Goal: Task Accomplishment & Management: Complete application form

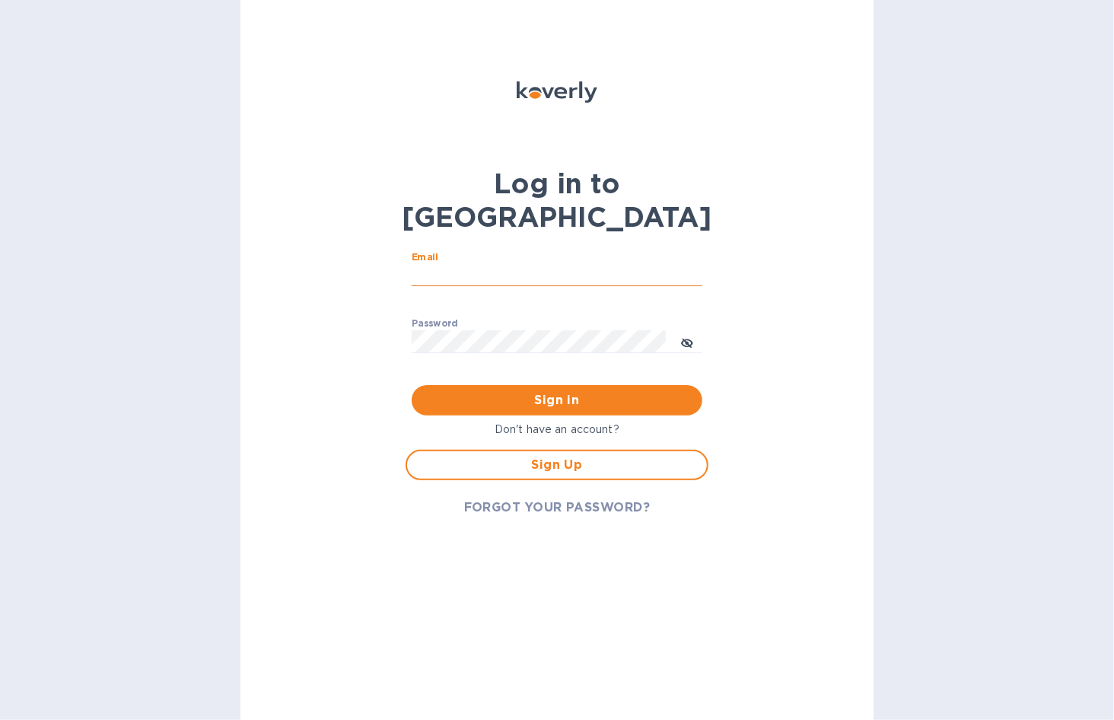
click at [447, 264] on input "Email" at bounding box center [557, 275] width 291 height 23
click at [343, 285] on div "Log in to Koverly Email ​ Password ​ Sign in Don't have an account? Sign Up FOR…" at bounding box center [557, 360] width 633 height 720
click at [440, 264] on input "Email" at bounding box center [557, 275] width 291 height 23
type input "[PERSON_NAME][EMAIL_ADDRESS][DOMAIN_NAME]"
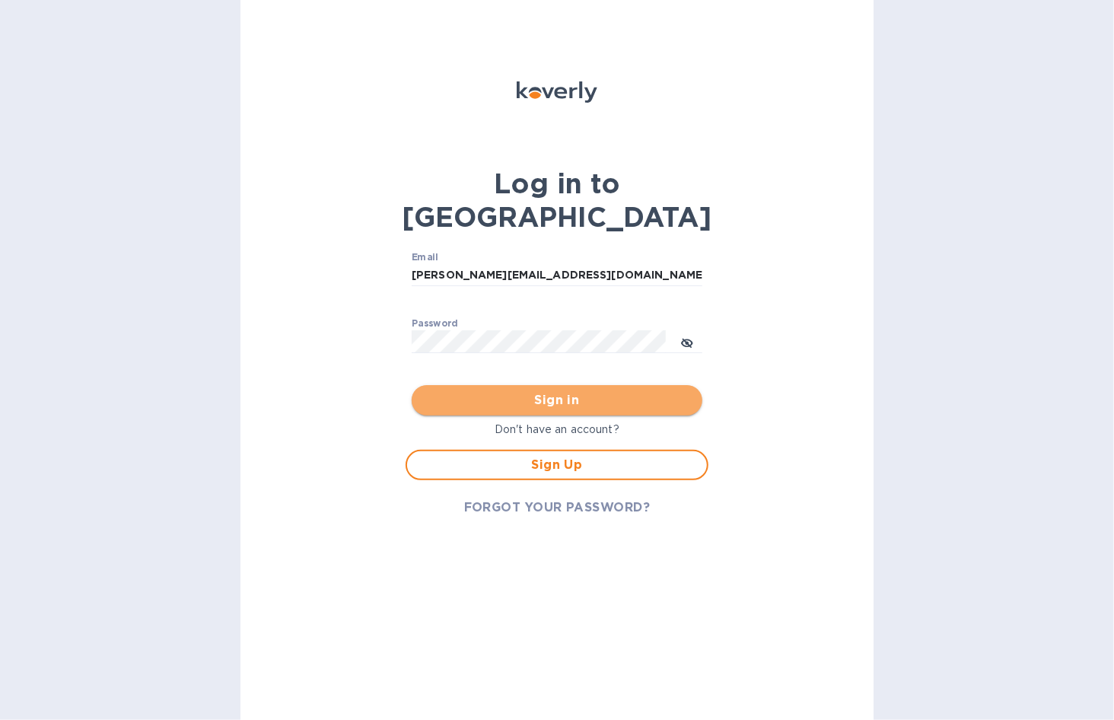
click at [488, 391] on span "Sign in" at bounding box center [557, 400] width 266 height 18
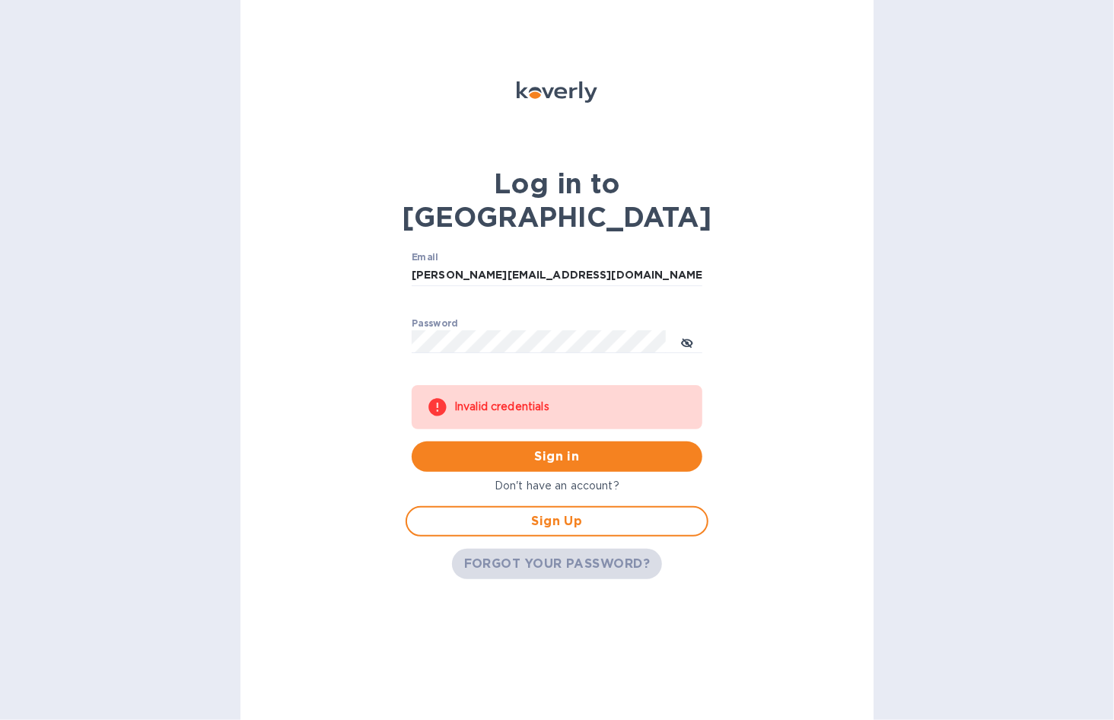
click at [505, 549] on button "FORGOT YOUR PASSWORD?" at bounding box center [557, 564] width 211 height 30
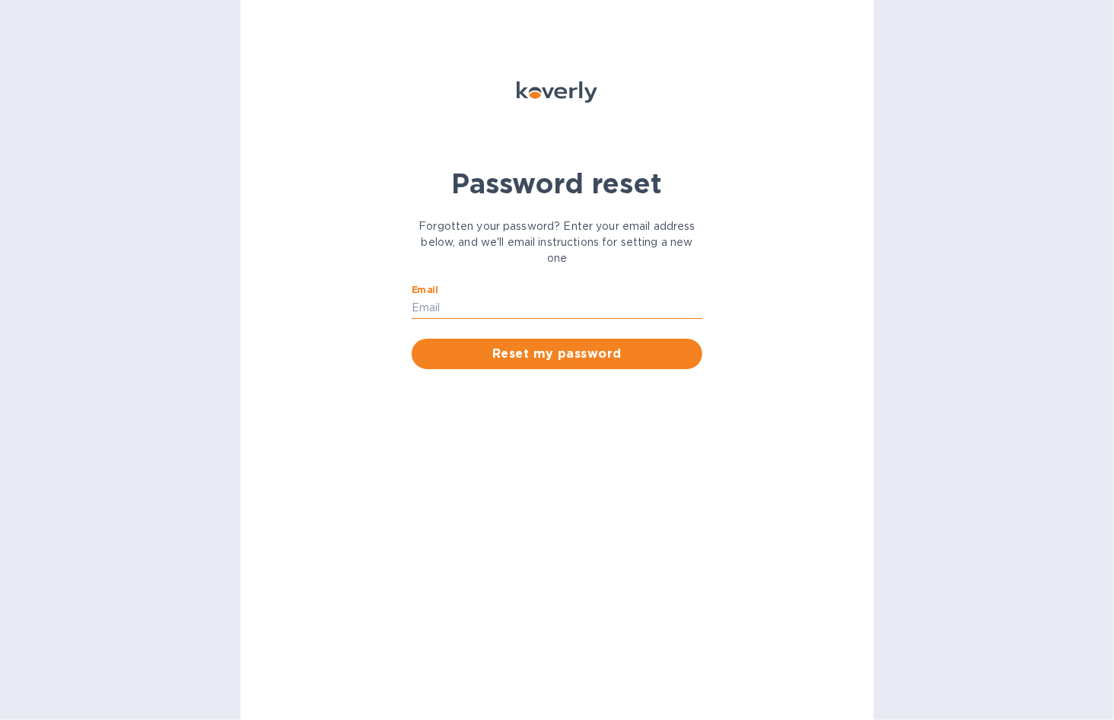
click at [459, 309] on input "Email" at bounding box center [557, 308] width 291 height 23
type input "[PERSON_NAME][EMAIL_ADDRESS][DOMAIN_NAME]"
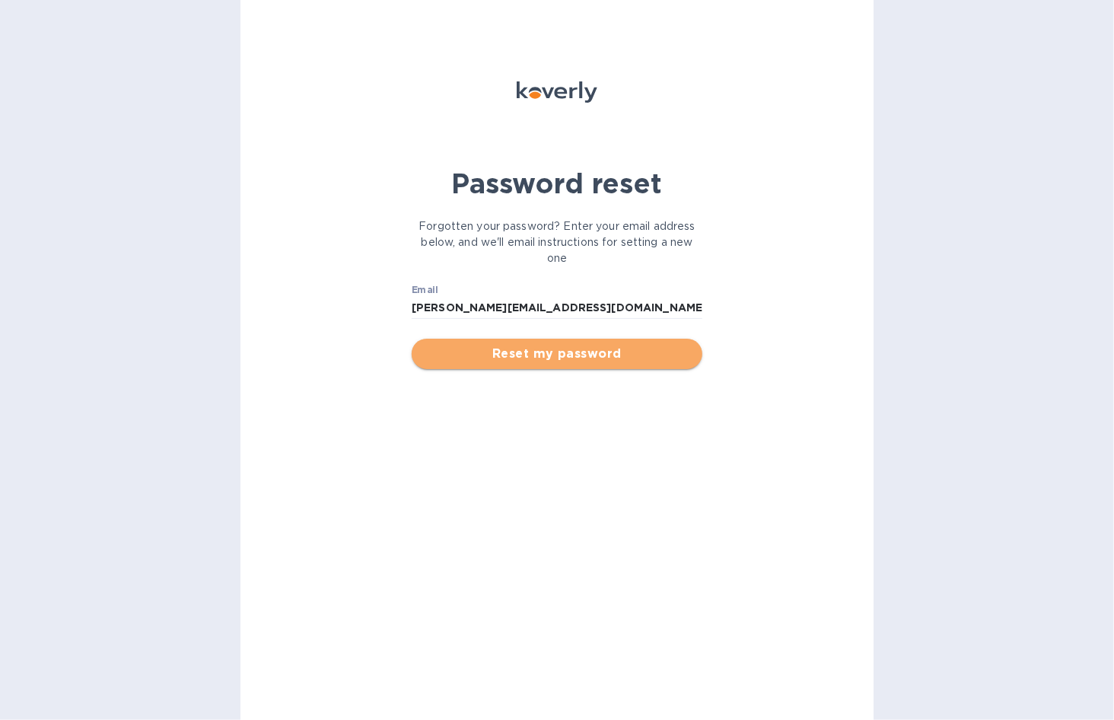
click at [490, 356] on span "Reset my password" at bounding box center [557, 354] width 266 height 18
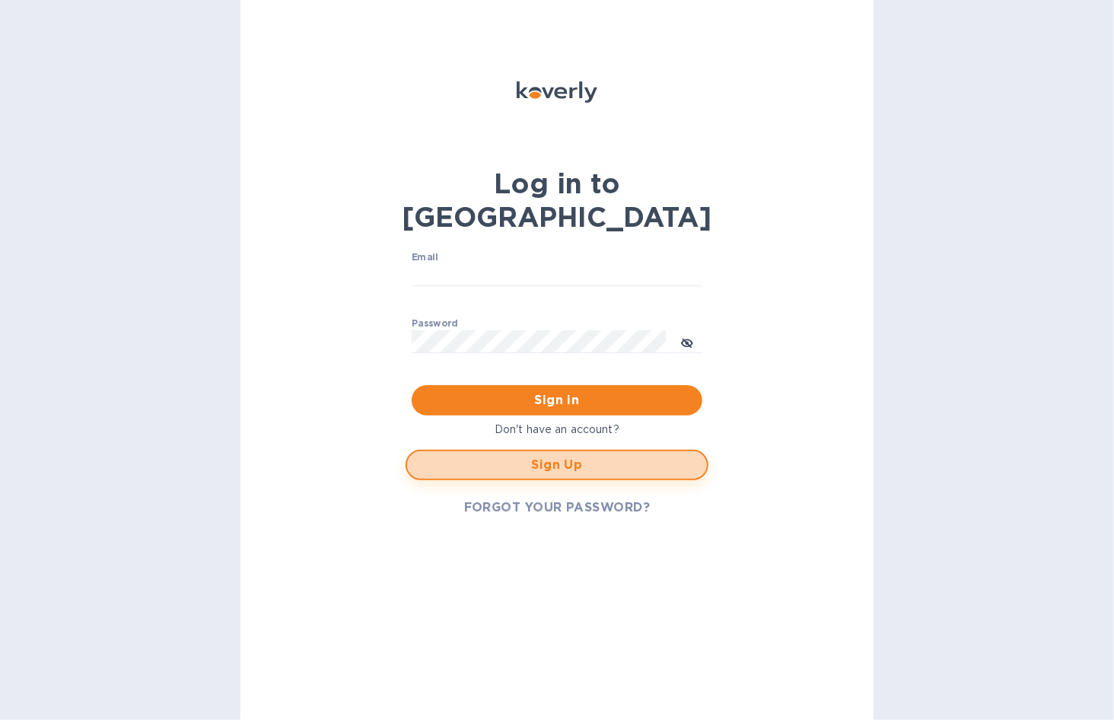
click at [474, 456] on span "Sign Up" at bounding box center [557, 465] width 276 height 18
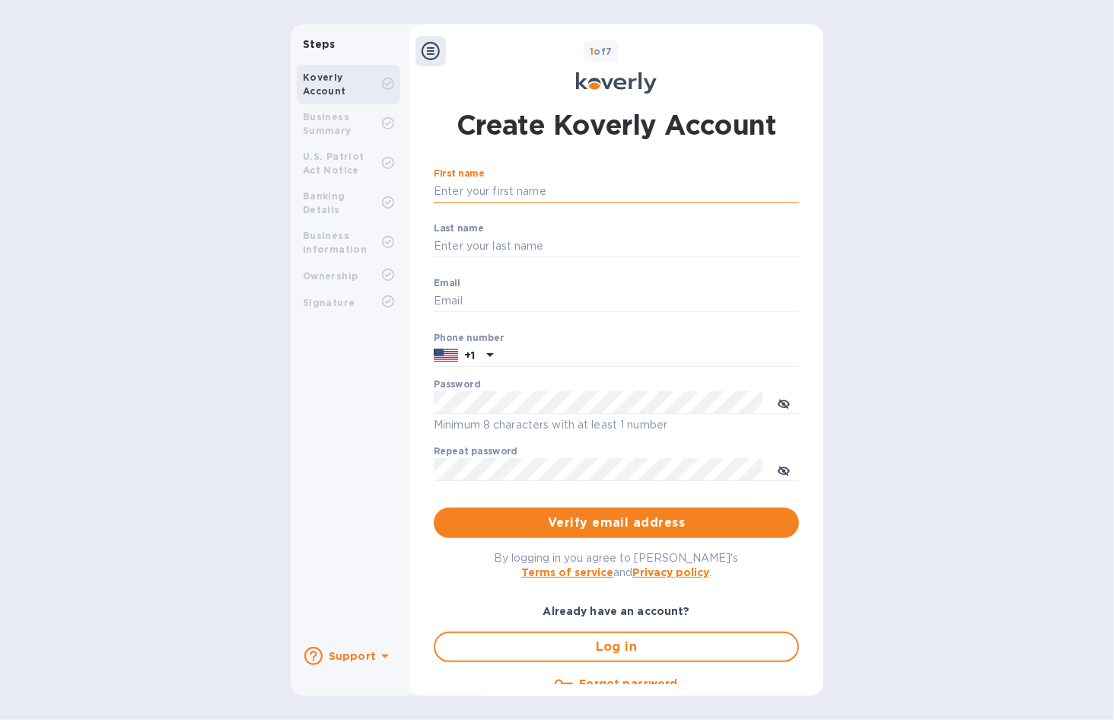
click at [472, 195] on input "First name" at bounding box center [616, 191] width 365 height 23
type input "[PERSON_NAME]"
click at [483, 247] on input "Last name" at bounding box center [616, 246] width 365 height 23
type input "Gu"
click at [458, 301] on input "Email" at bounding box center [616, 301] width 365 height 23
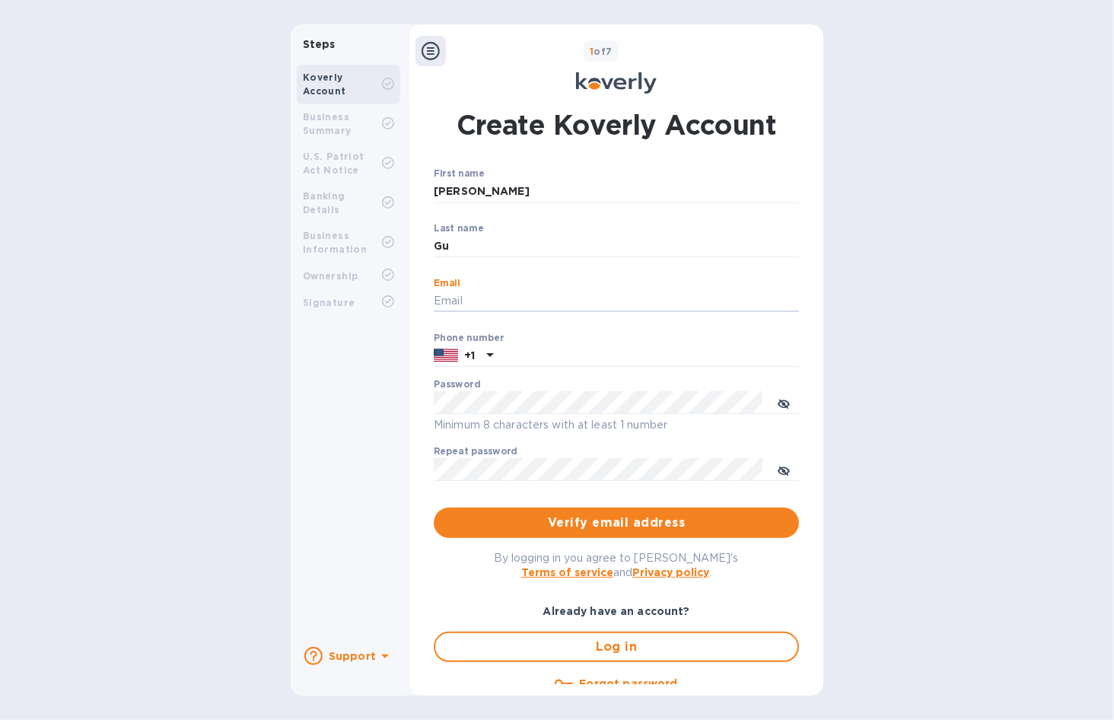
type input "[PERSON_NAME][EMAIL_ADDRESS][DOMAIN_NAME]"
click at [483, 352] on icon at bounding box center [490, 355] width 18 height 18
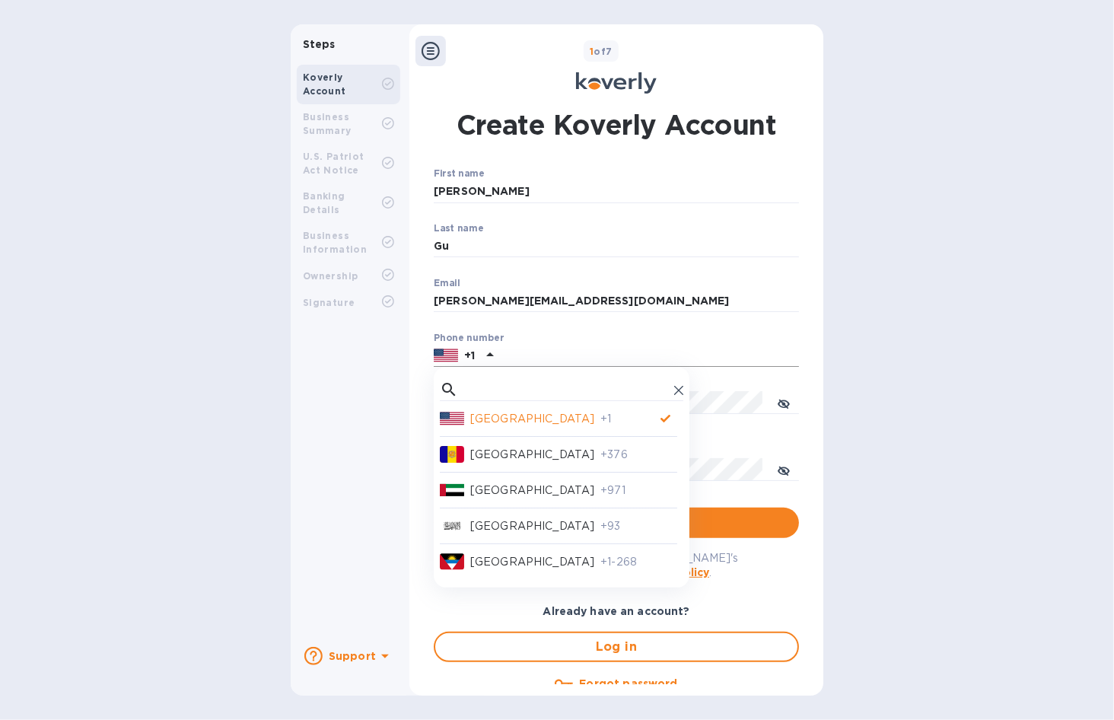
click at [510, 417] on p "[GEOGRAPHIC_DATA]" at bounding box center [532, 419] width 124 height 16
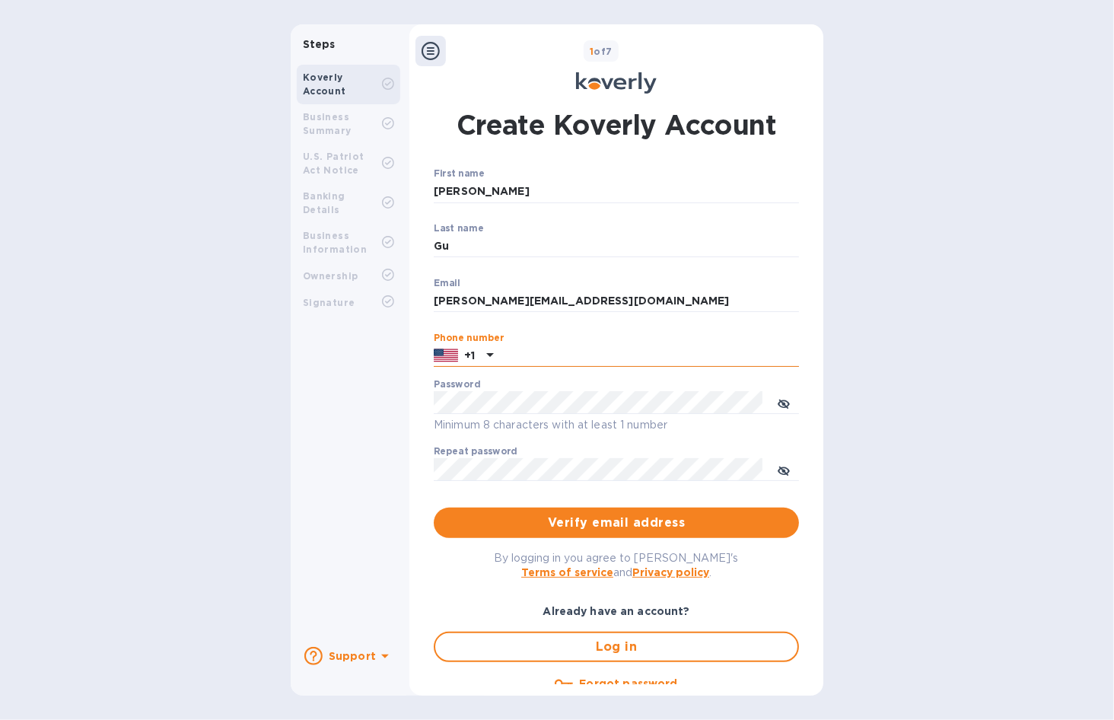
click at [529, 356] on input "text" at bounding box center [649, 356] width 300 height 23
click at [585, 362] on input "42576641865" at bounding box center [649, 356] width 300 height 23
type input "4257764190"
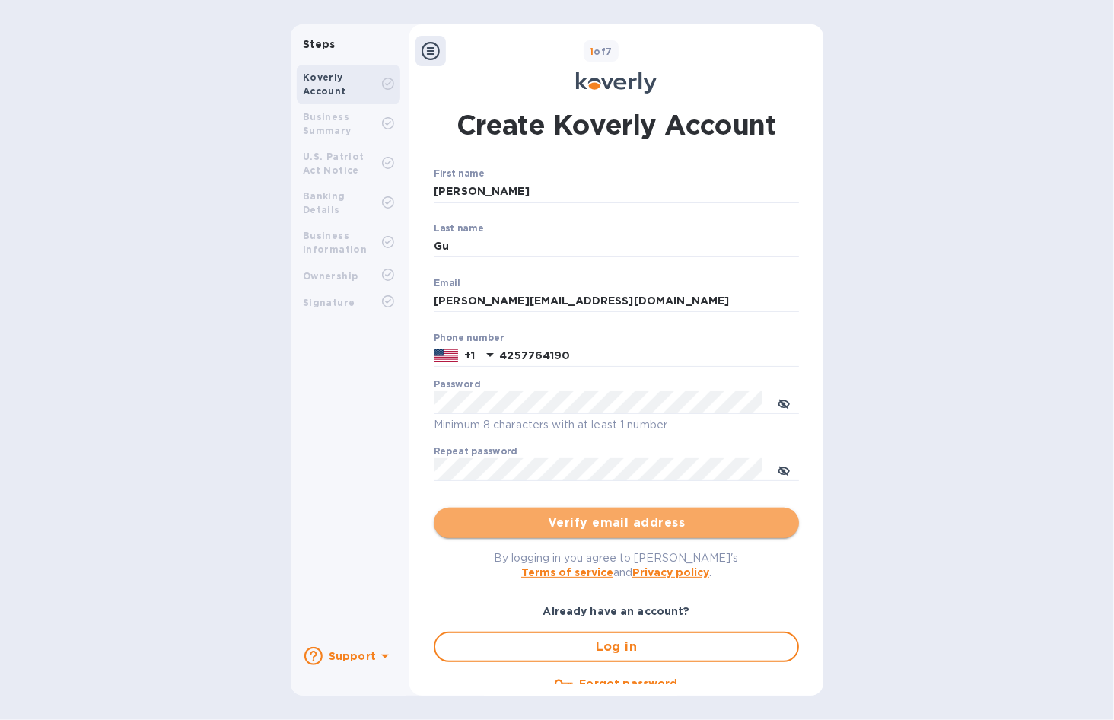
click at [499, 533] on button "Verify email address" at bounding box center [616, 523] width 365 height 30
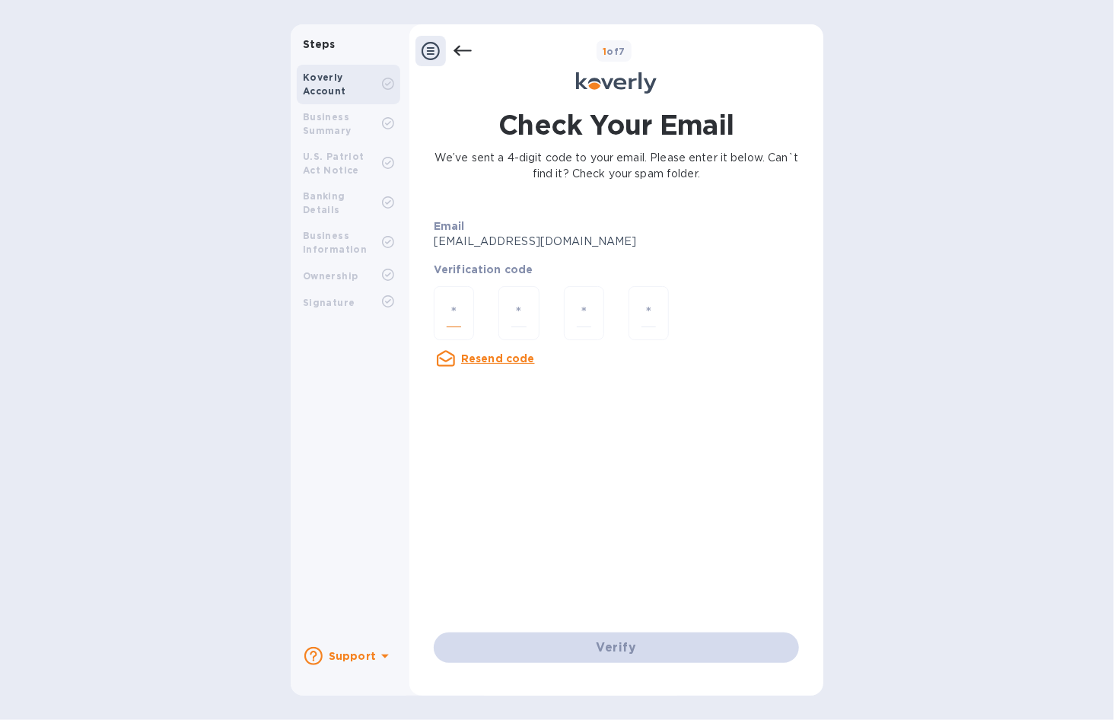
click at [456, 301] on input "number" at bounding box center [454, 313] width 14 height 28
type input "7"
type input "1"
type input "6"
type input "9"
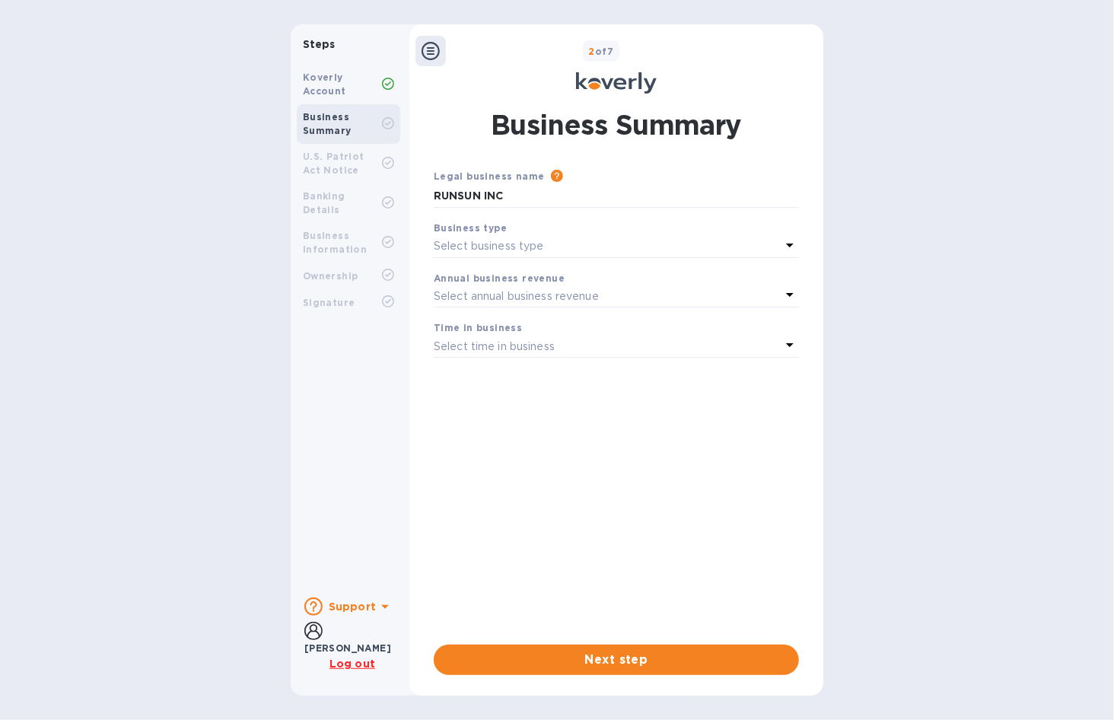
click at [487, 238] on p "Select business type" at bounding box center [489, 246] width 110 height 16
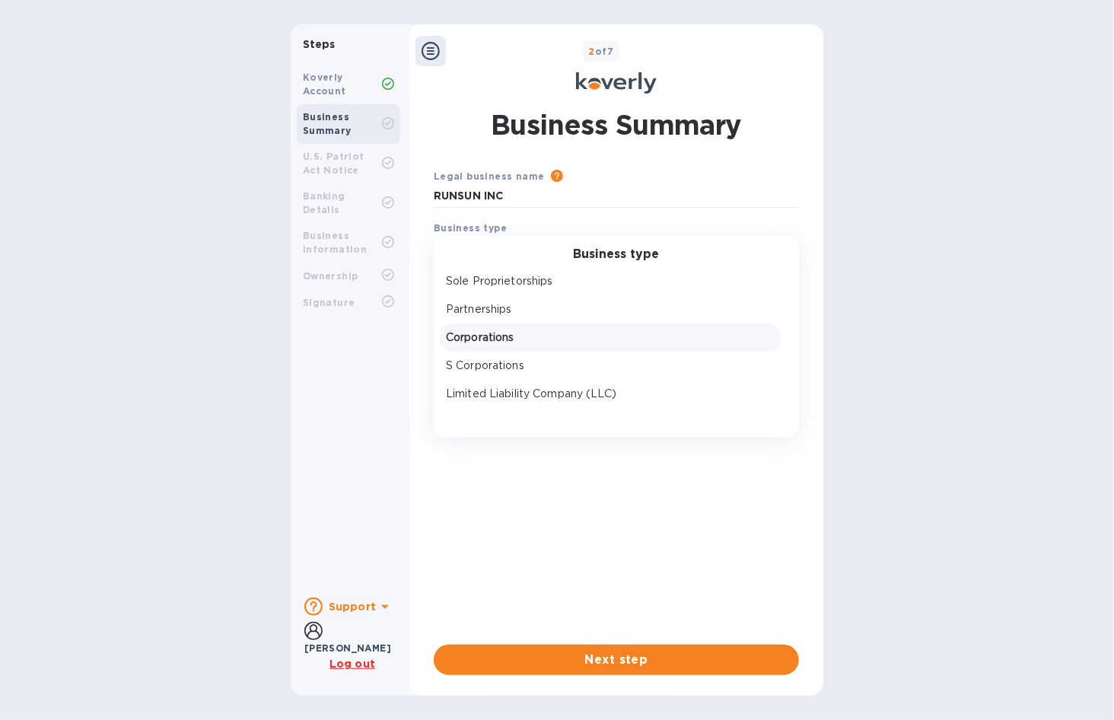
click at [490, 338] on p "Corporations" at bounding box center [610, 338] width 329 height 16
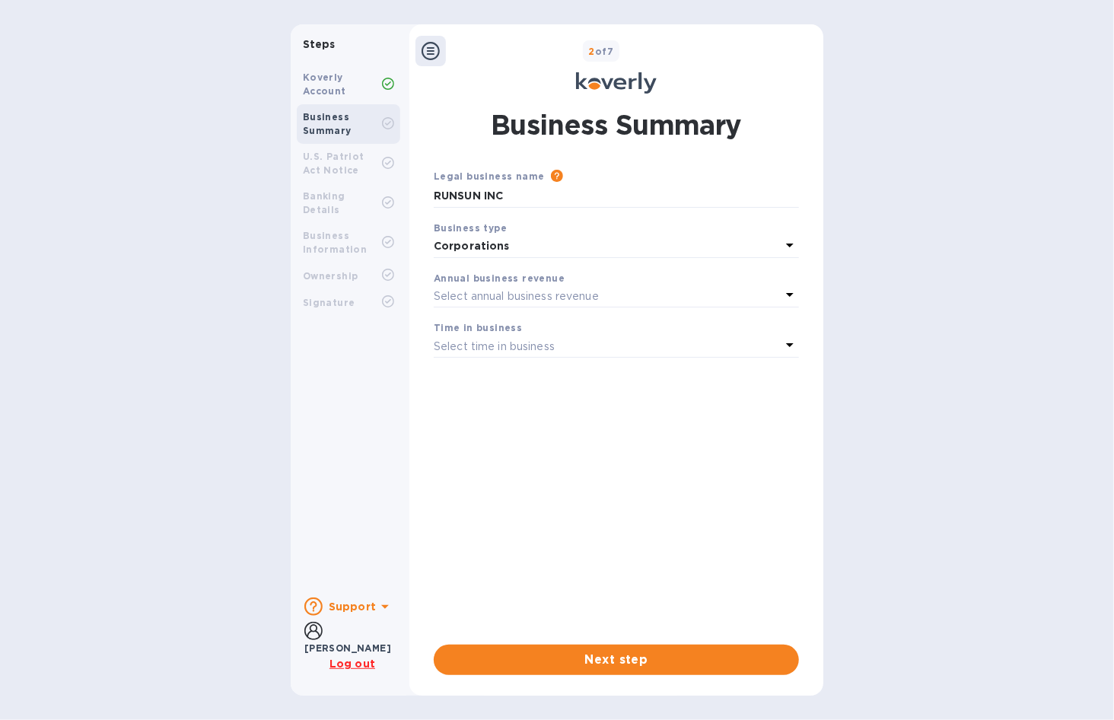
click at [503, 294] on p "Select annual business revenue" at bounding box center [516, 297] width 165 height 16
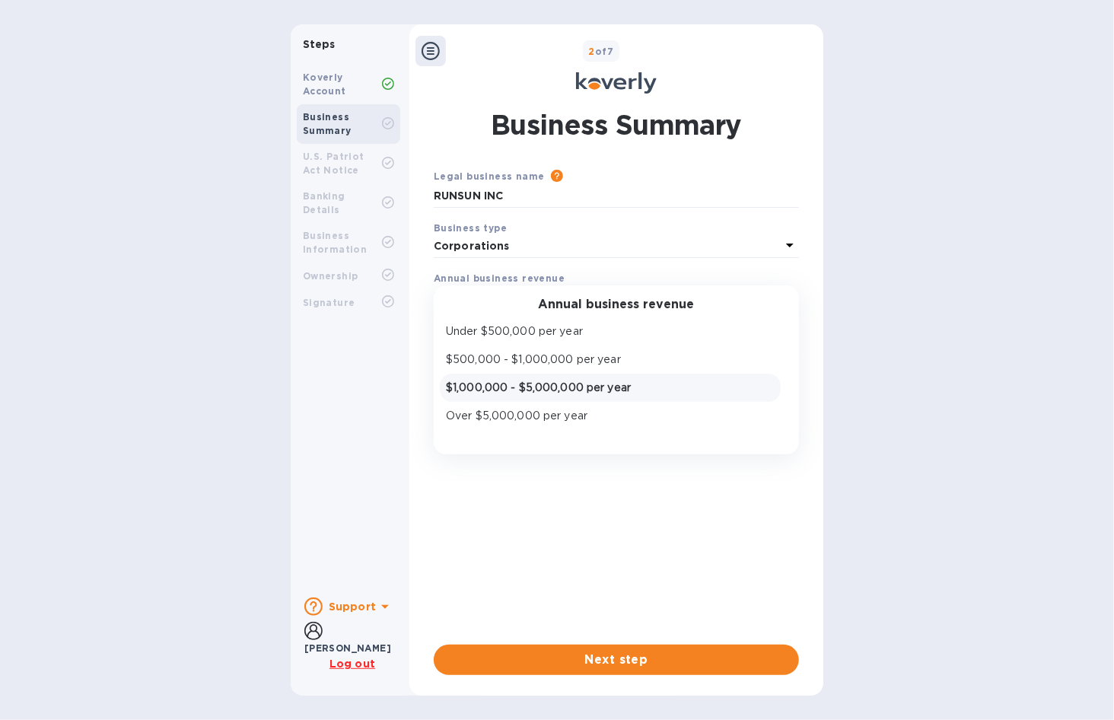
click at [491, 383] on p "$1,000,000 - $5,000,000 per year" at bounding box center [610, 388] width 329 height 16
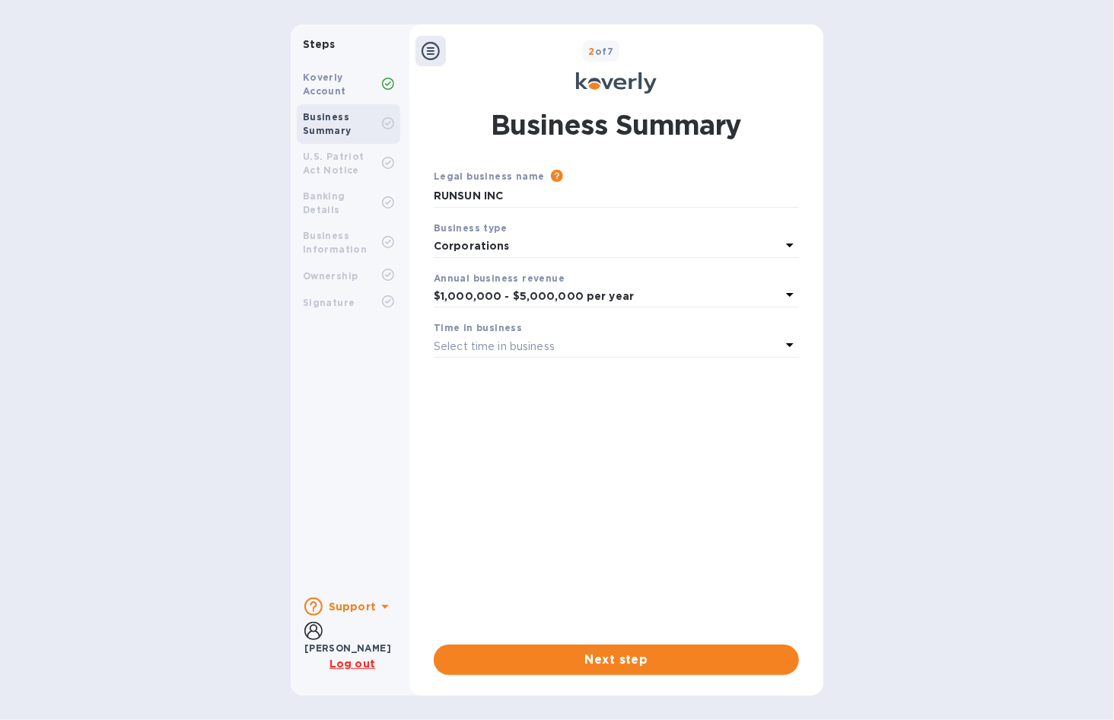
click at [479, 347] on p "Select time in business" at bounding box center [494, 347] width 121 height 16
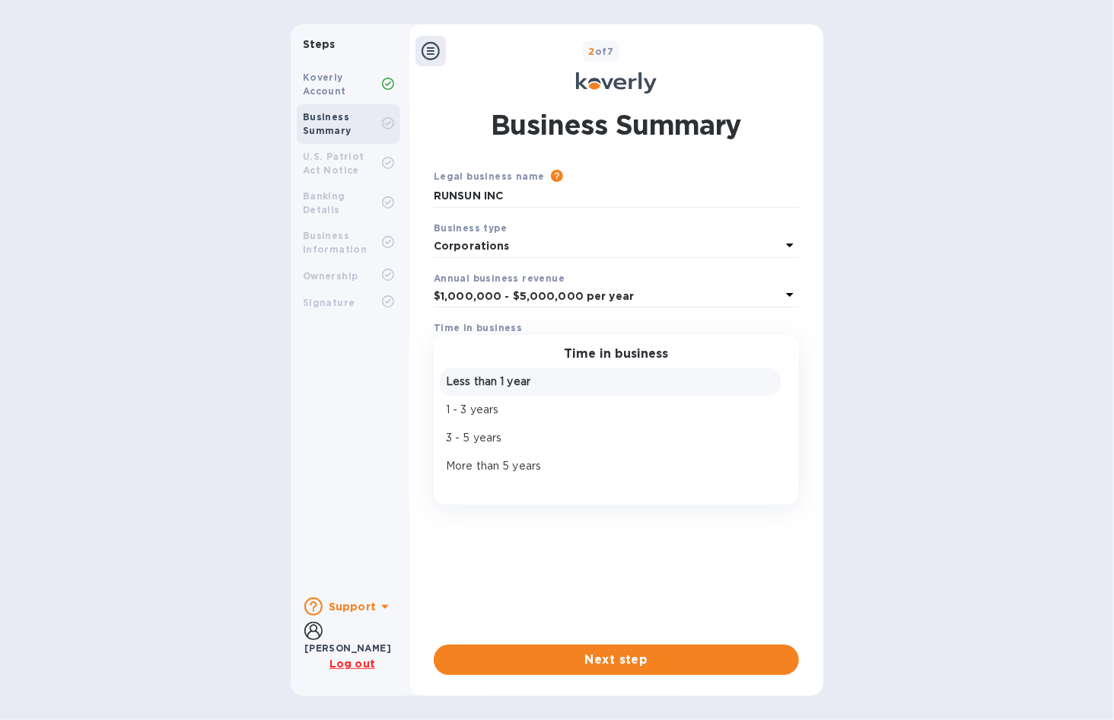
click at [479, 381] on p "Less than 1 year" at bounding box center [610, 382] width 329 height 16
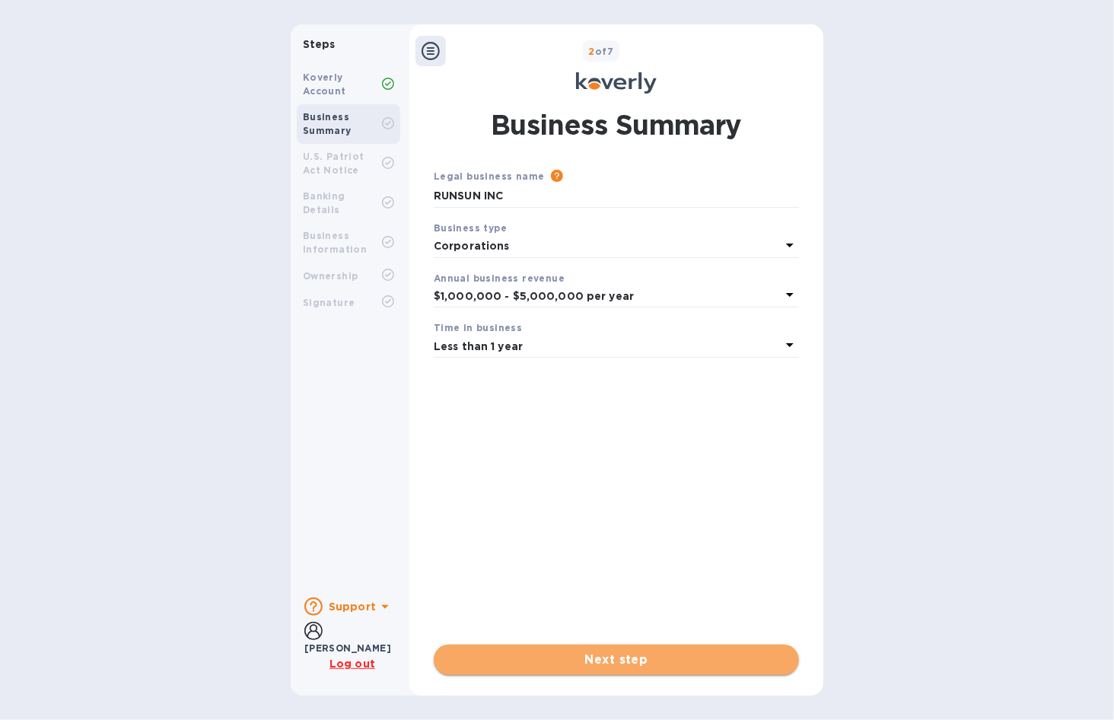
click at [516, 665] on span "Next step" at bounding box center [616, 660] width 341 height 18
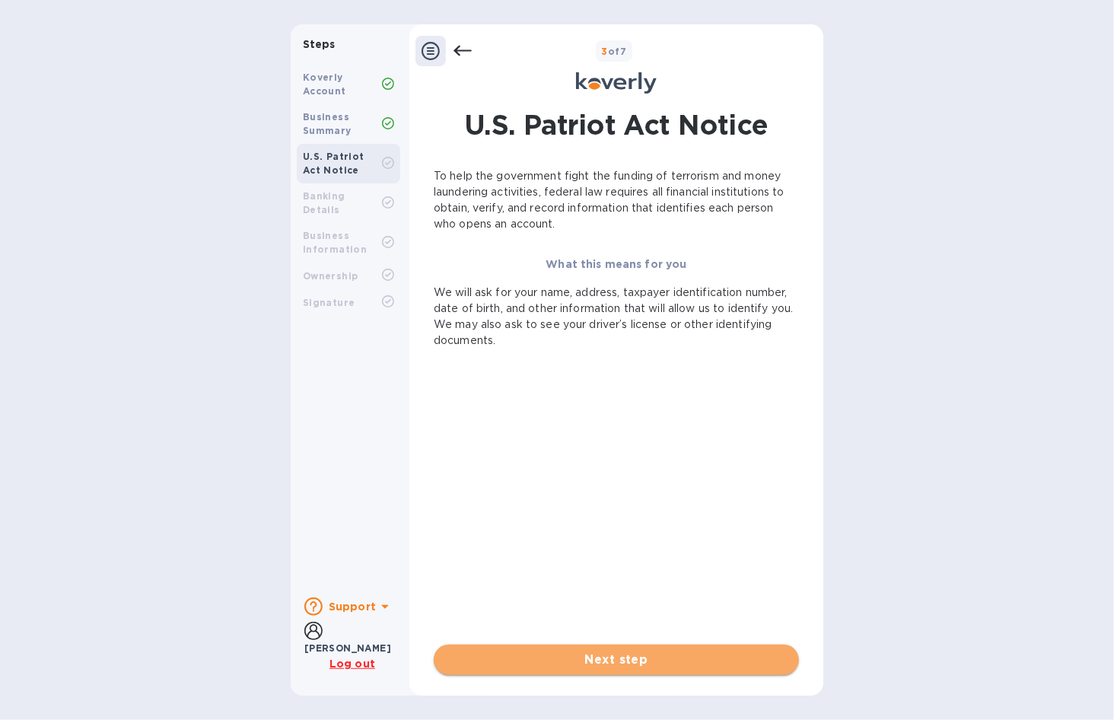
click at [544, 654] on span "Next step" at bounding box center [616, 660] width 341 height 18
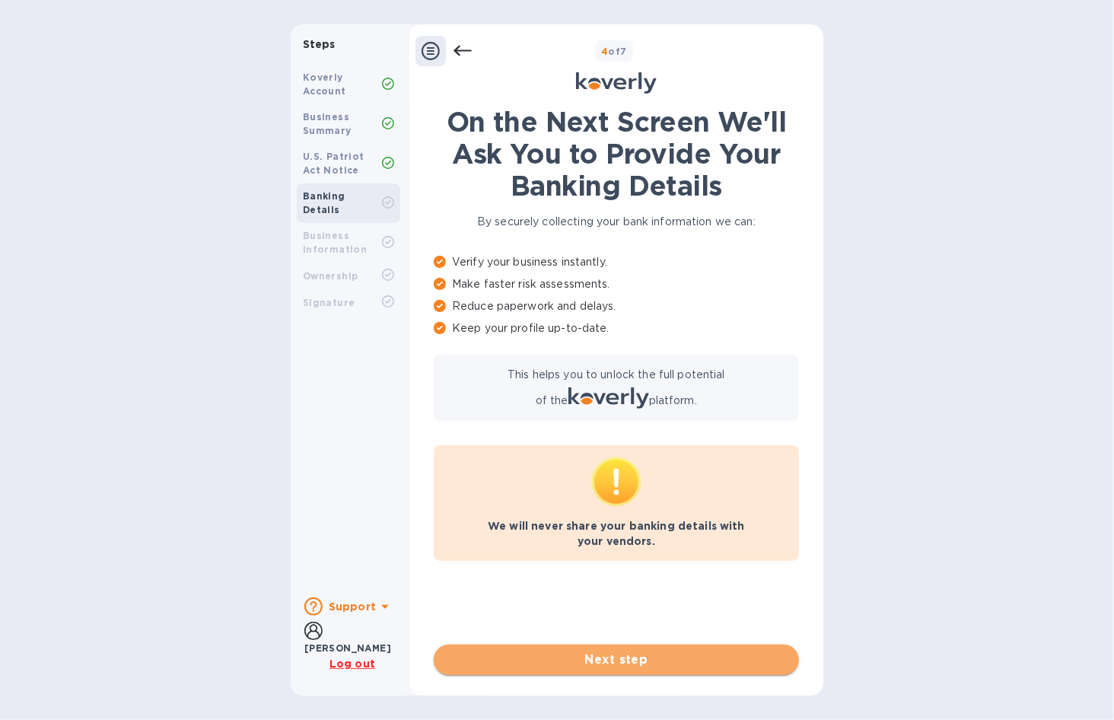
click at [605, 663] on span "Next step" at bounding box center [616, 660] width 341 height 18
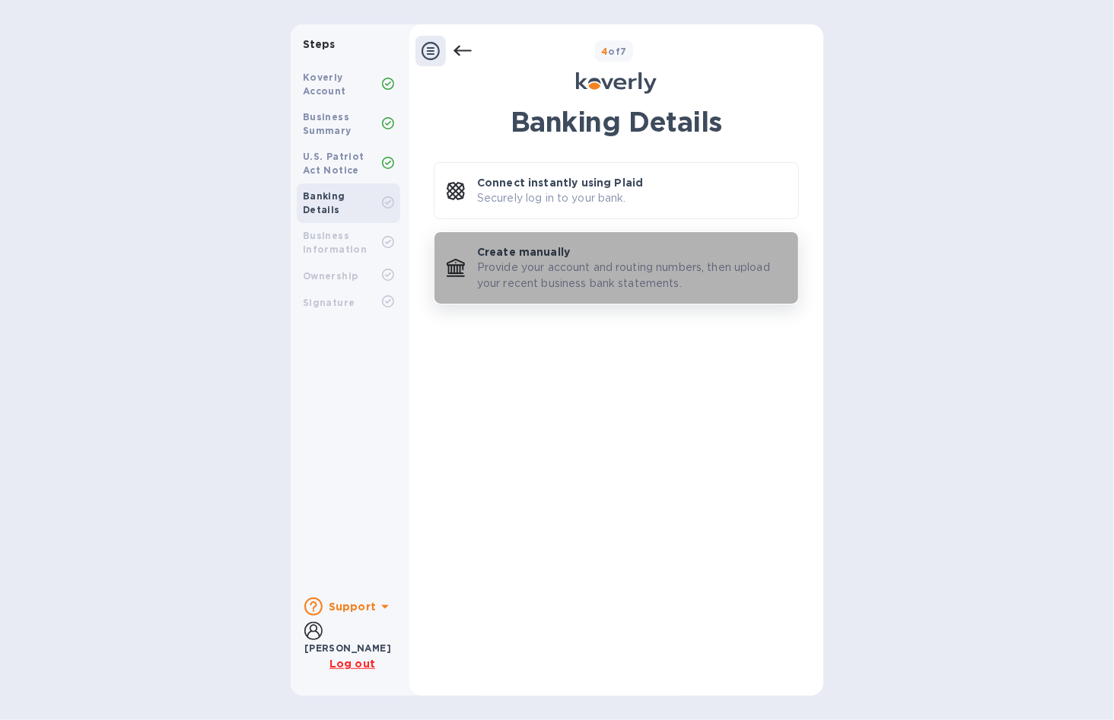
click at [524, 273] on p "Provide your account and routing numbers, then upload your recent business bank…" at bounding box center [631, 276] width 309 height 32
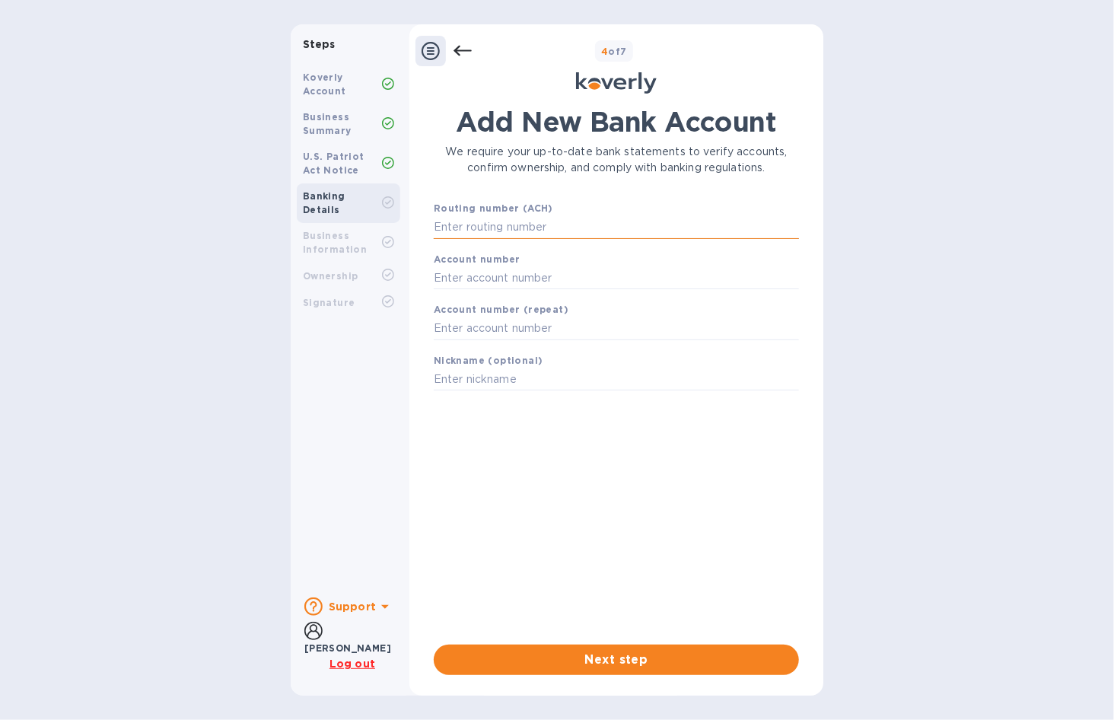
click at [499, 230] on input "text" at bounding box center [616, 227] width 365 height 23
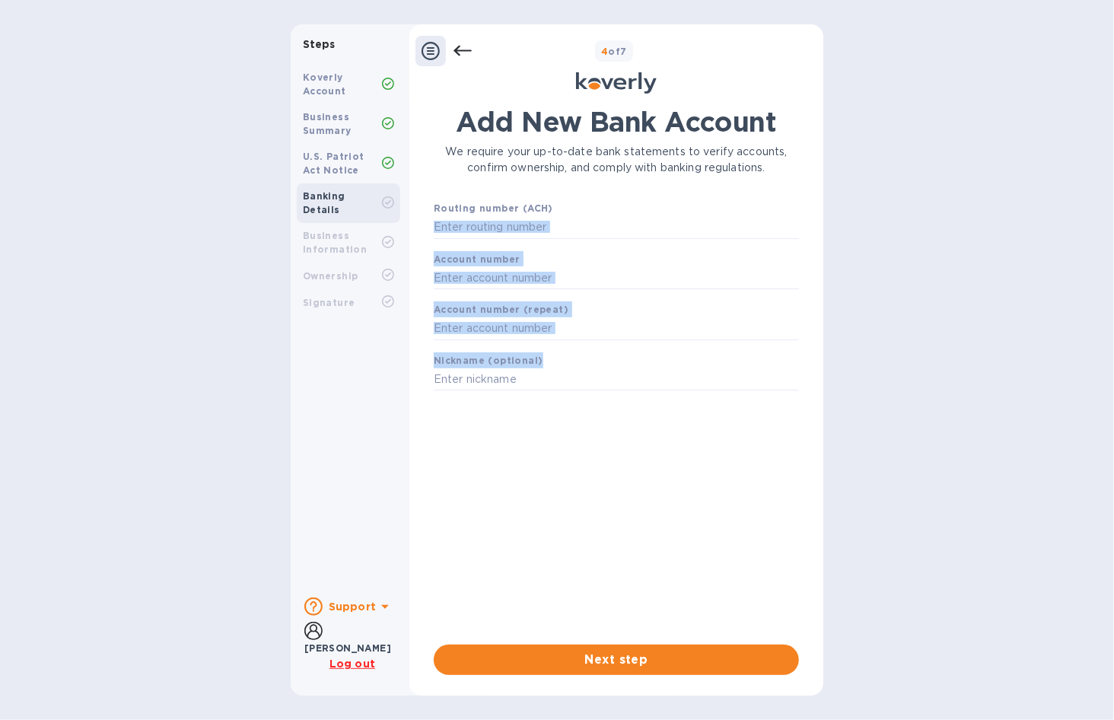
drag, startPoint x: 855, startPoint y: 383, endPoint x: 496, endPoint y: 240, distance: 386.8
click at [496, 240] on div "Steps Koverly Account Business Summary U.S. Patriot Act Notice Banking Details …" at bounding box center [557, 359] width 1114 height 671
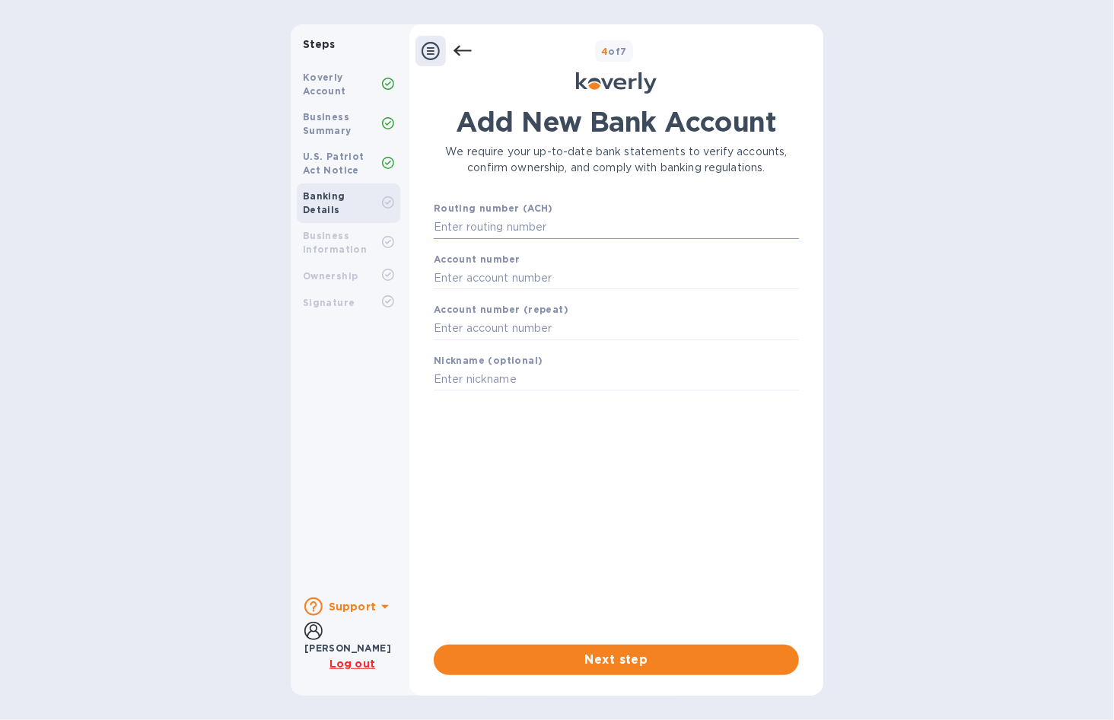
click at [480, 220] on input "text" at bounding box center [616, 227] width 365 height 23
paste input "125000024"
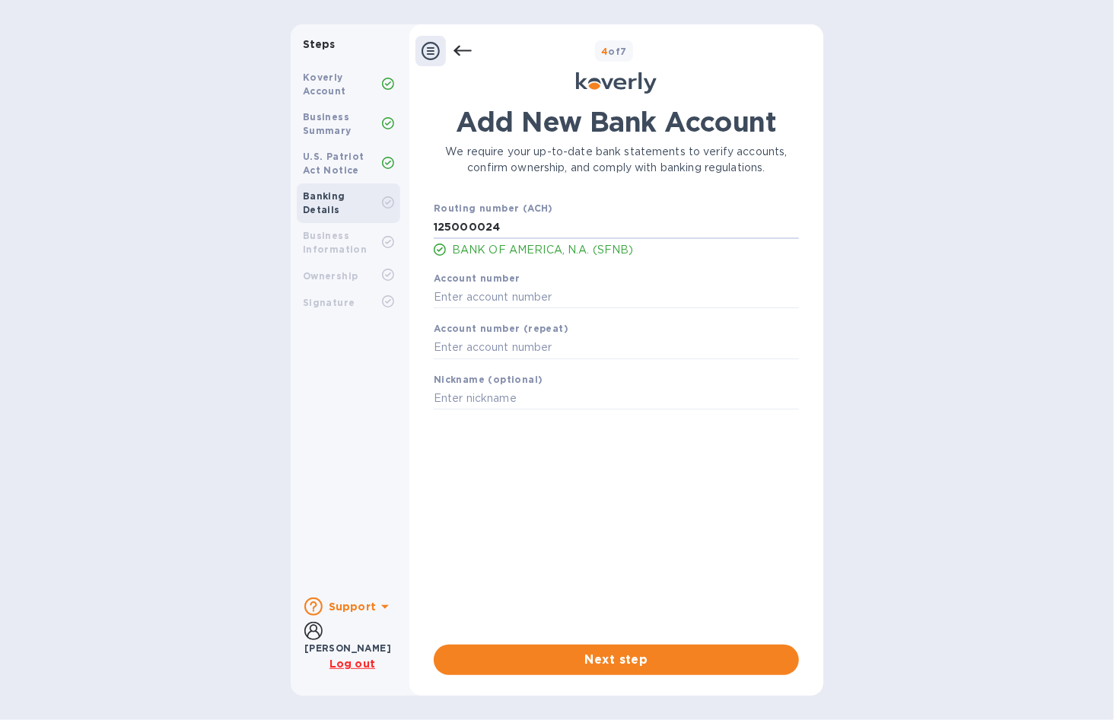
type input "125000024"
click at [592, 292] on input "text" at bounding box center [616, 296] width 365 height 23
paste input "138134295103"
type input "138134295103"
click at [496, 352] on input "text" at bounding box center [616, 347] width 365 height 23
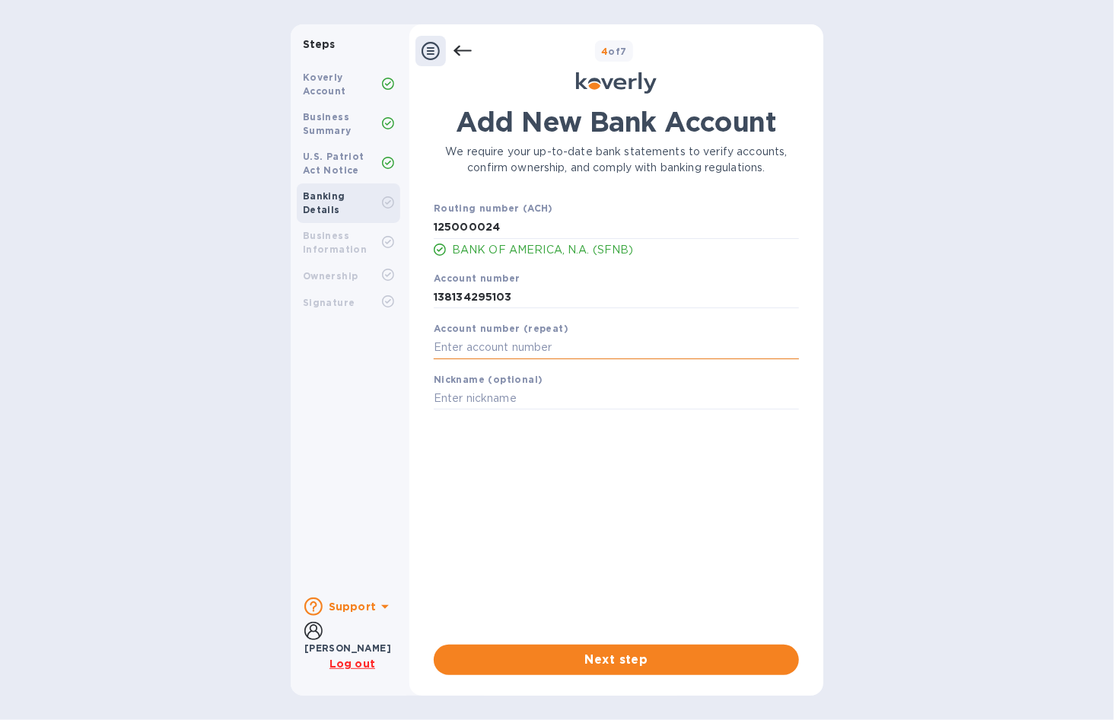
paste input "138134295103"
type input "138134295103"
click at [421, 384] on div "Add New Bank Account We require your up-to-date bank statements to verify accou…" at bounding box center [616, 391] width 399 height 588
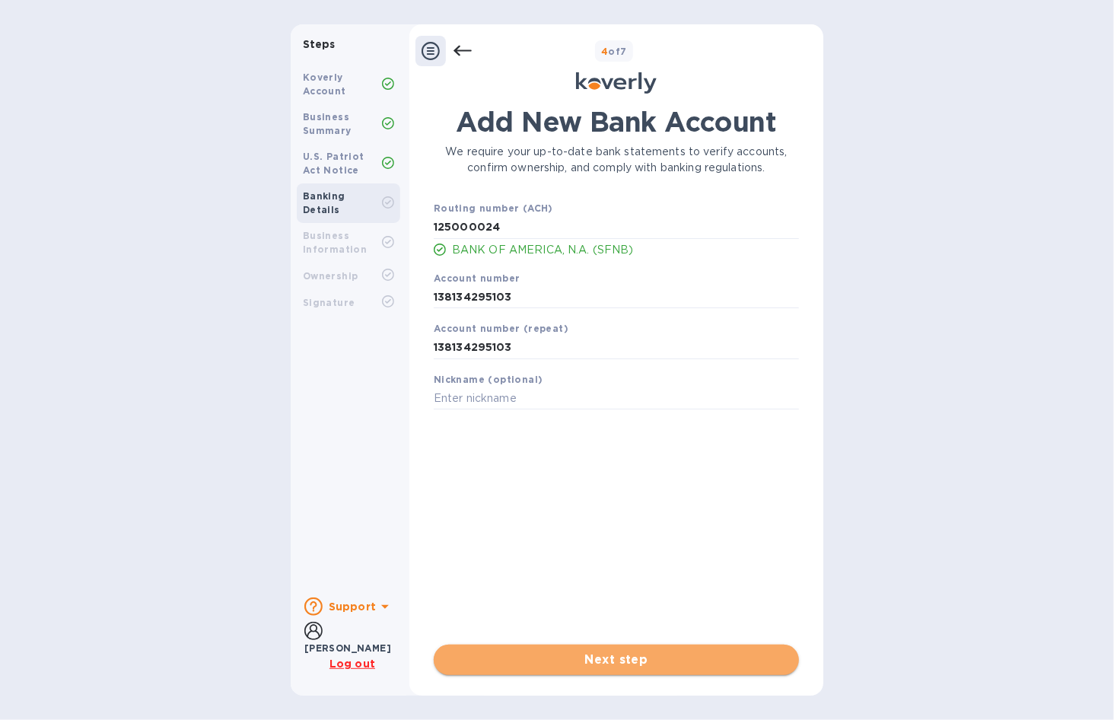
click at [569, 655] on span "Next step" at bounding box center [616, 660] width 341 height 18
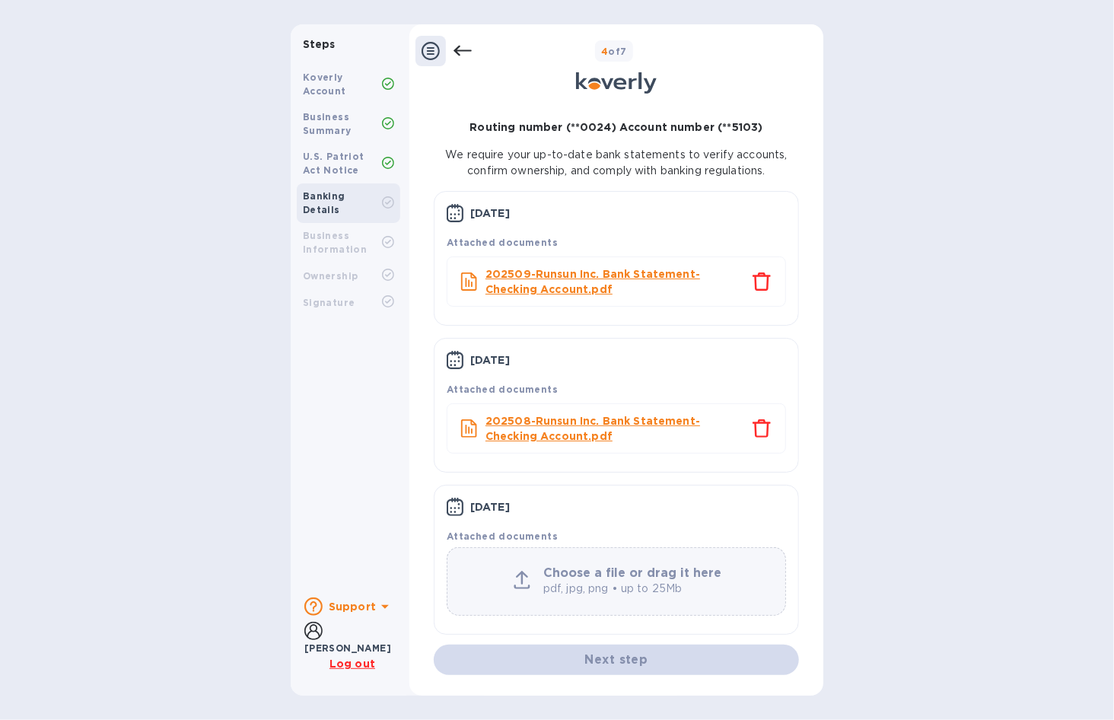
scroll to position [15, 0]
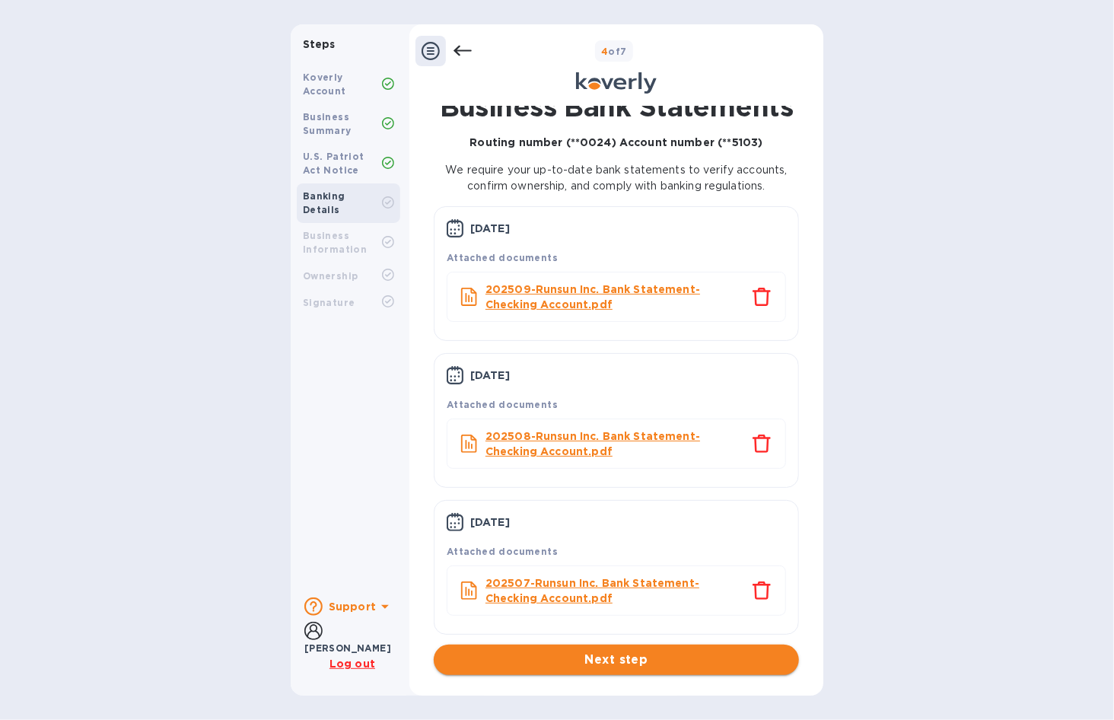
click at [591, 658] on span "Next step" at bounding box center [616, 660] width 341 height 18
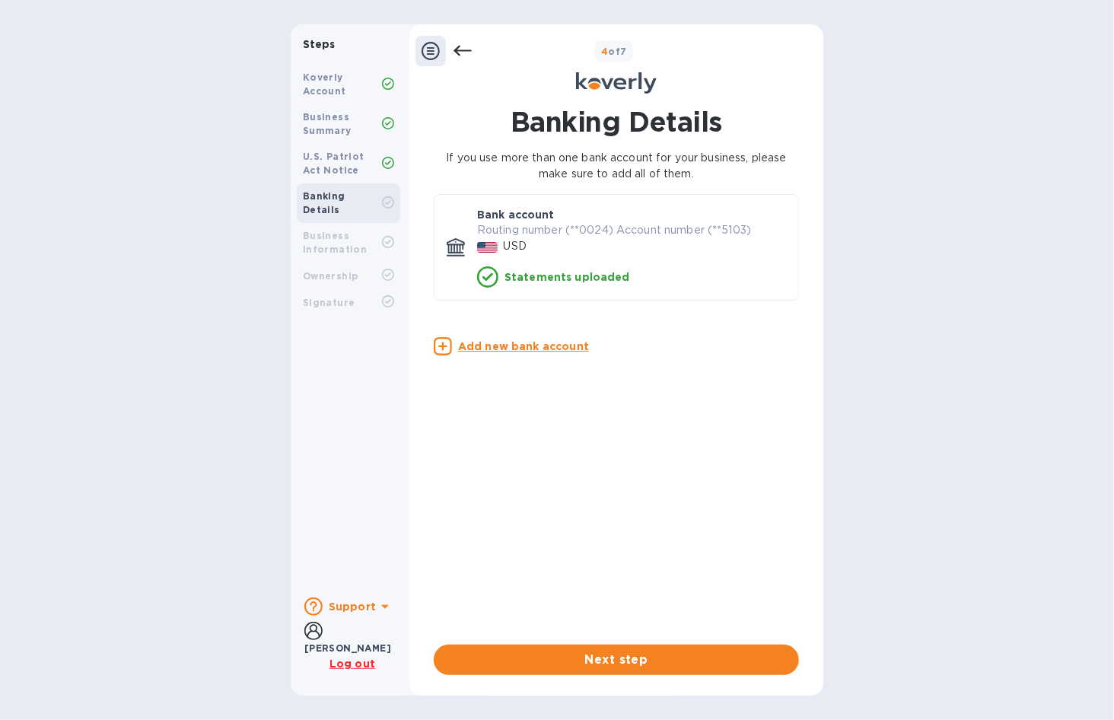
click at [537, 131] on h1 "Banking Details" at bounding box center [616, 122] width 365 height 32
click at [475, 150] on p "If you use more than one bank account for your business, please make sure to ad…" at bounding box center [616, 166] width 365 height 32
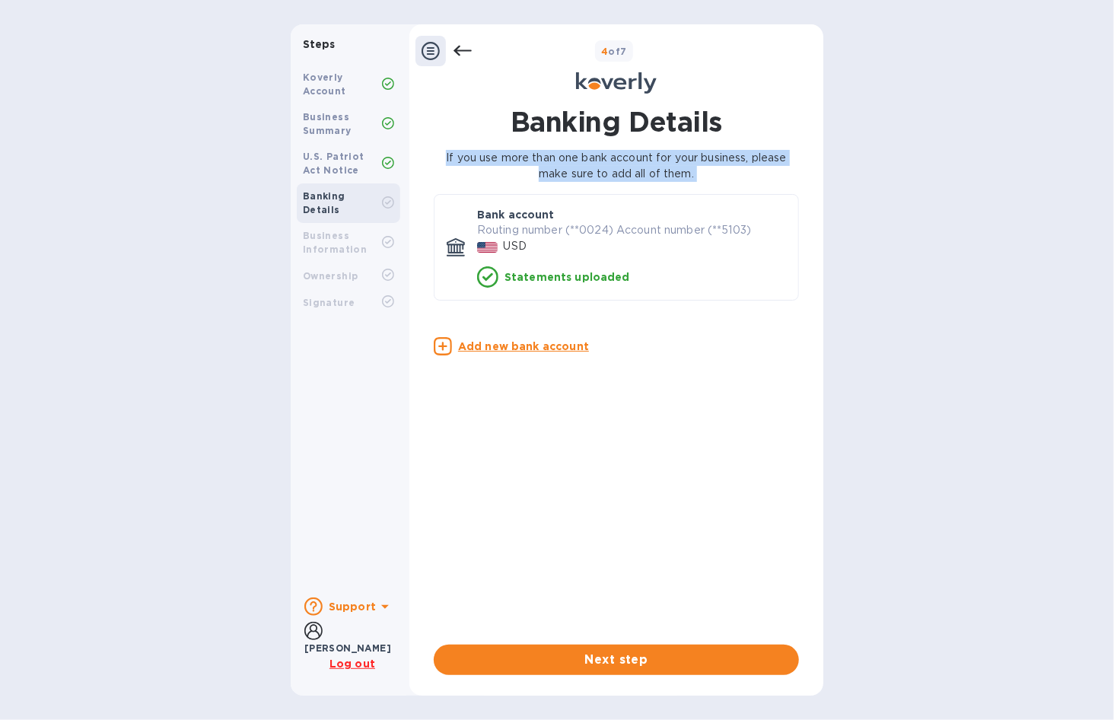
click at [475, 150] on p "If you use more than one bank account for your business, please make sure to ad…" at bounding box center [616, 166] width 365 height 32
click at [451, 155] on p "If you use more than one bank account for your business, please make sure to ad…" at bounding box center [616, 166] width 365 height 32
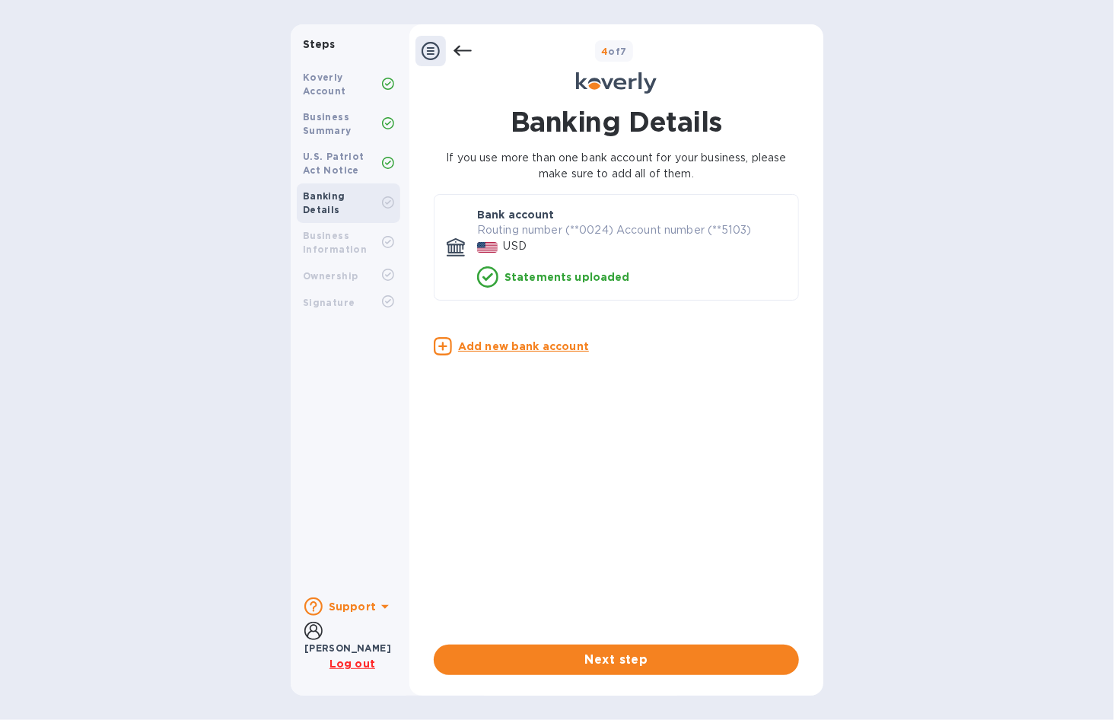
click at [505, 345] on u "Add new bank account" at bounding box center [523, 346] width 131 height 12
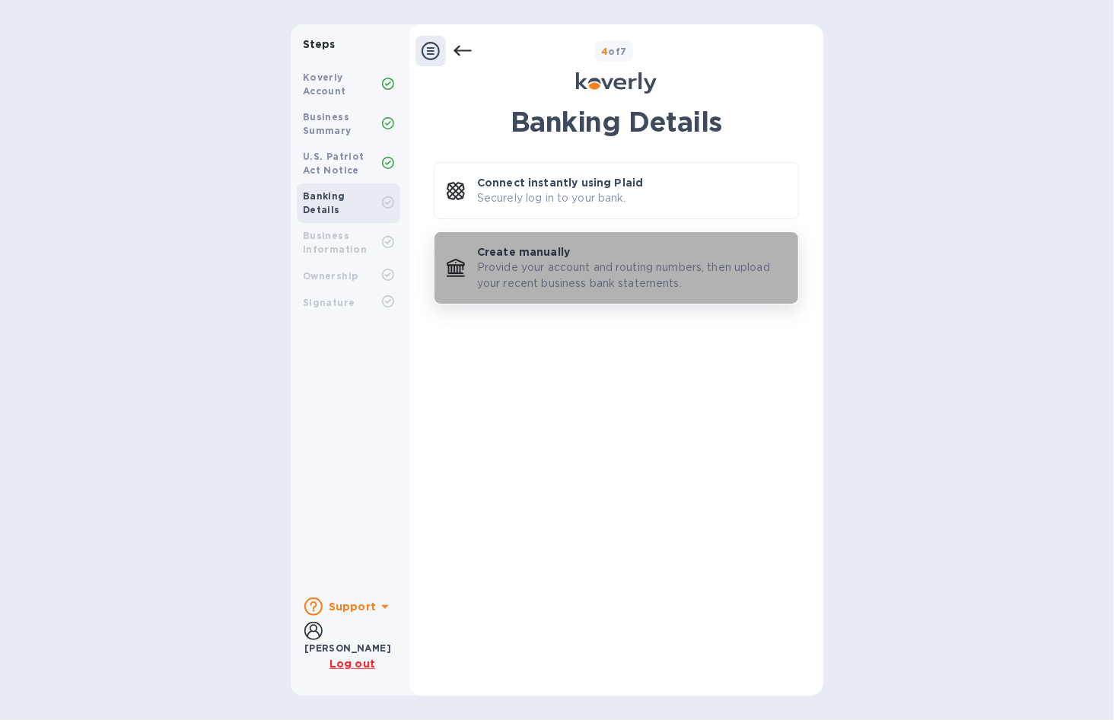
click at [519, 282] on p "Provide your account and routing numbers, then upload your recent business bank…" at bounding box center [631, 276] width 309 height 32
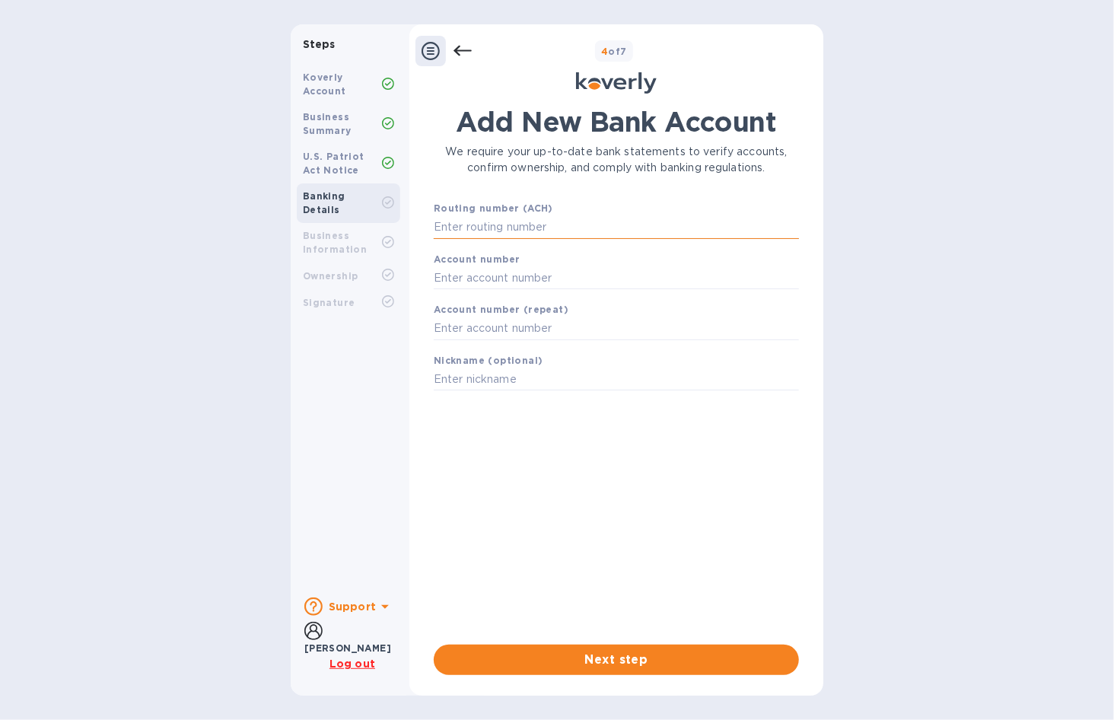
click at [607, 234] on input "text" at bounding box center [616, 227] width 365 height 23
paste input "125000024"
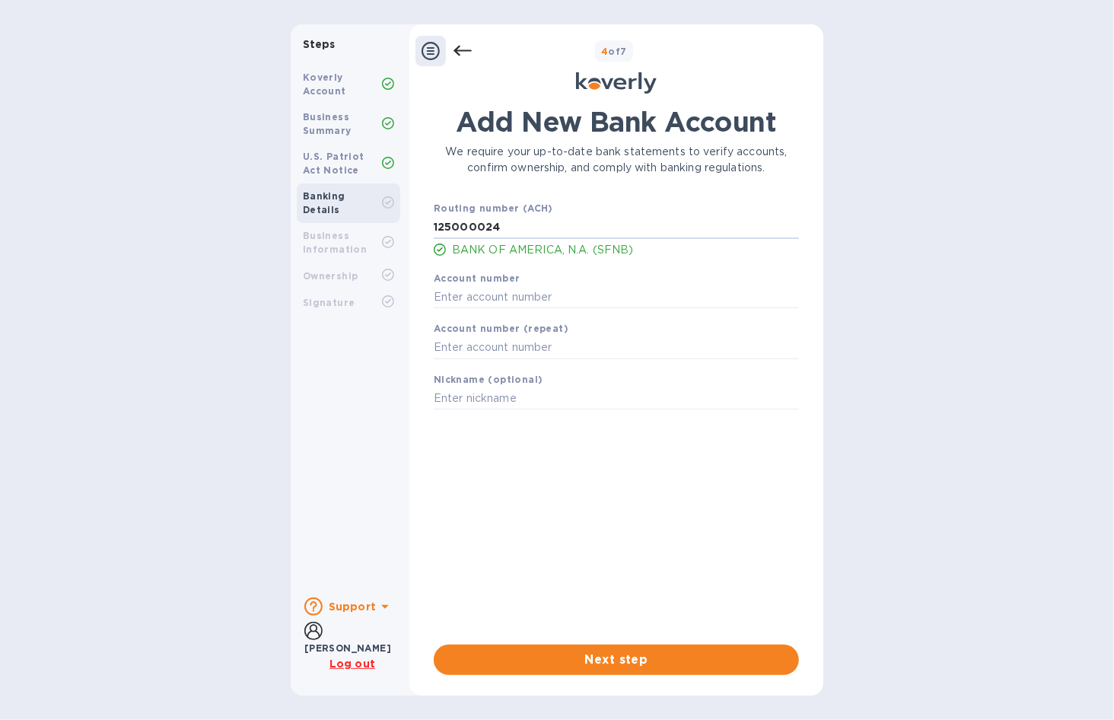
type input "125000024"
click at [563, 288] on input "text" at bounding box center [616, 296] width 365 height 23
paste input "138134563408"
type input "138134563408"
click at [336, 403] on div "Koverly Account Business Summary U.S. Patriot Act Notice Banking Details Busine…" at bounding box center [349, 322] width 116 height 527
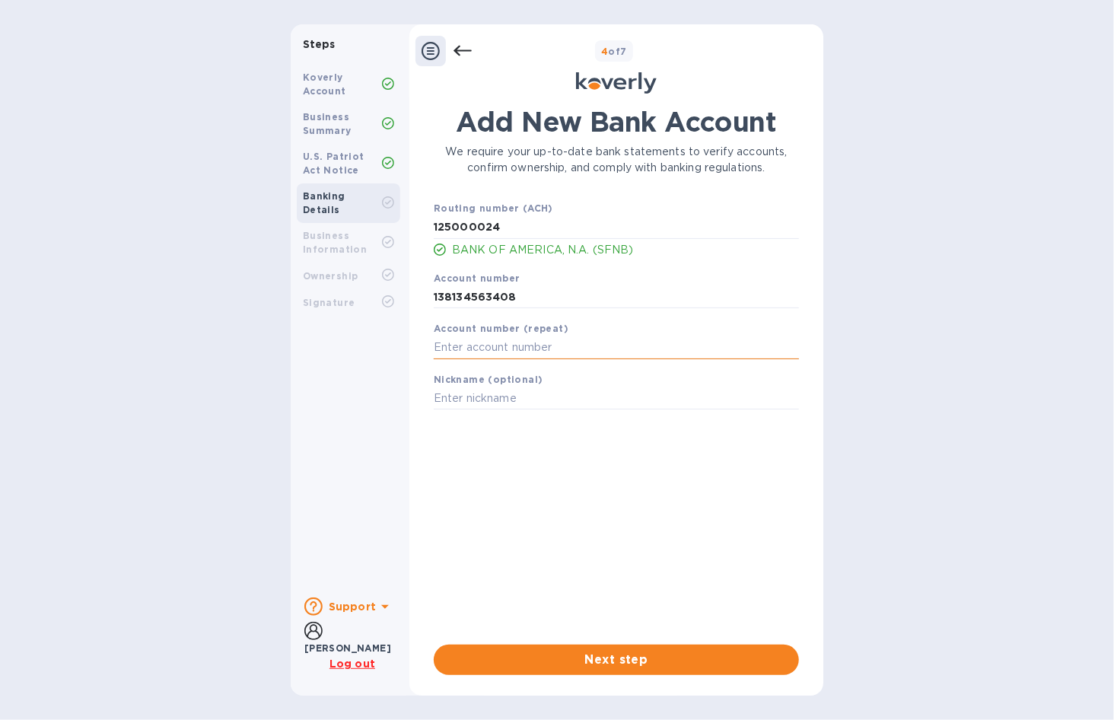
click at [490, 343] on input "text" at bounding box center [616, 347] width 365 height 23
paste input "138134563408"
type input "138134563408"
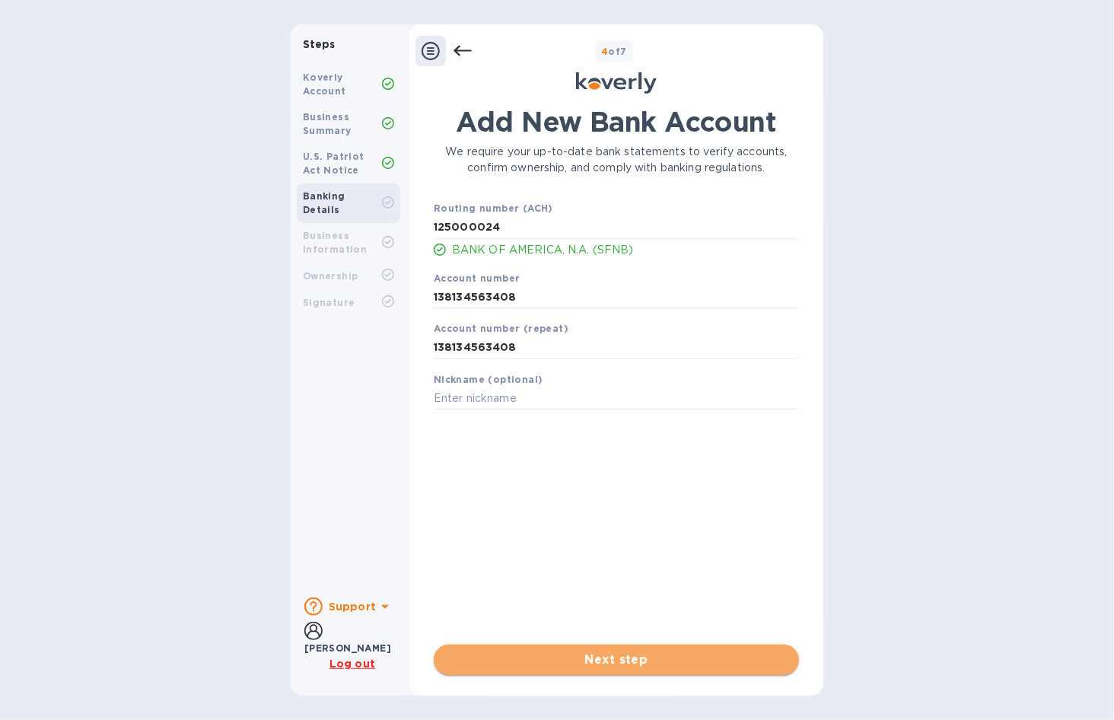
click at [509, 670] on button "Next step" at bounding box center [616, 660] width 365 height 30
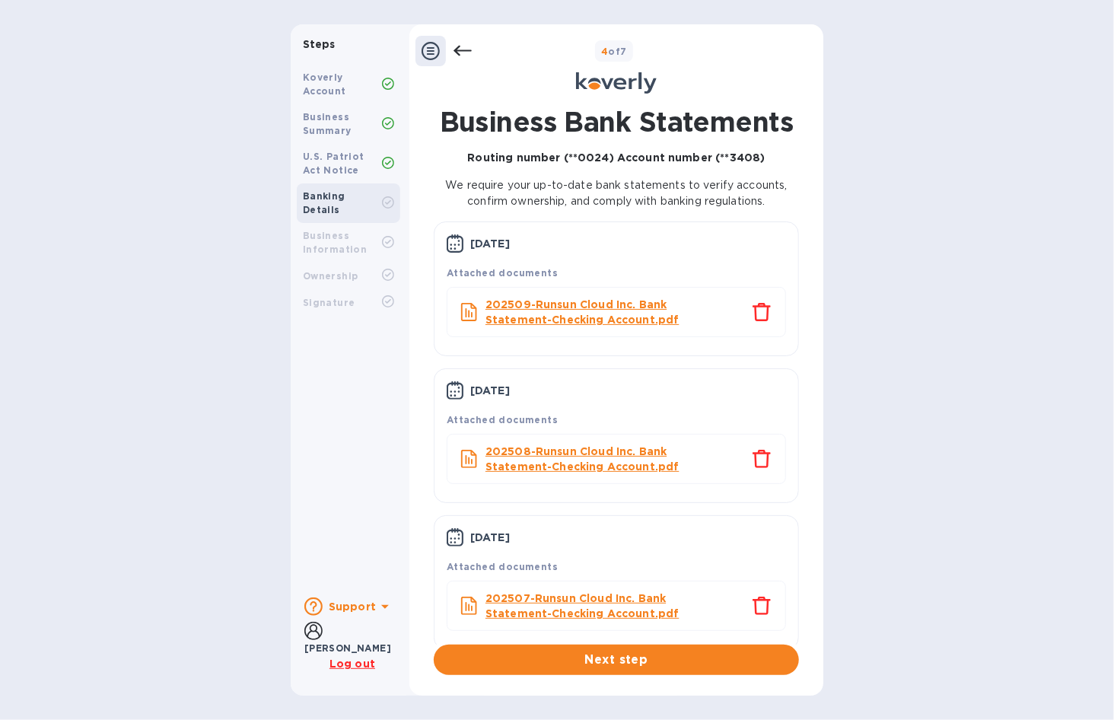
scroll to position [14, 0]
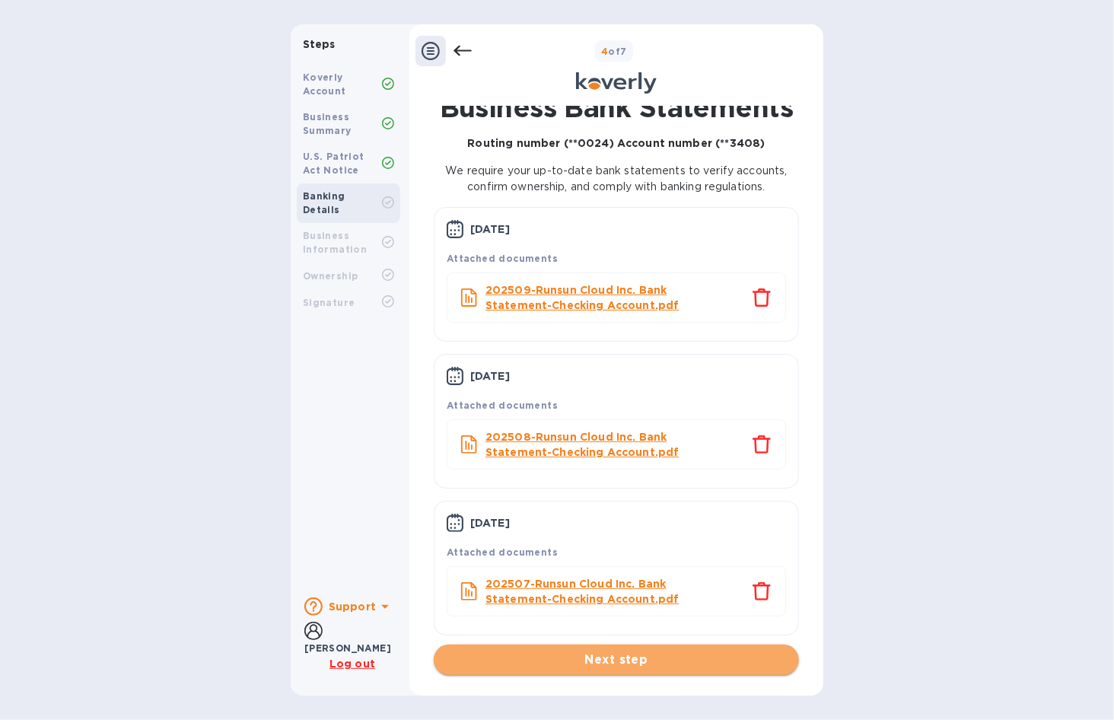
click at [629, 654] on span "Next step" at bounding box center [616, 660] width 341 height 18
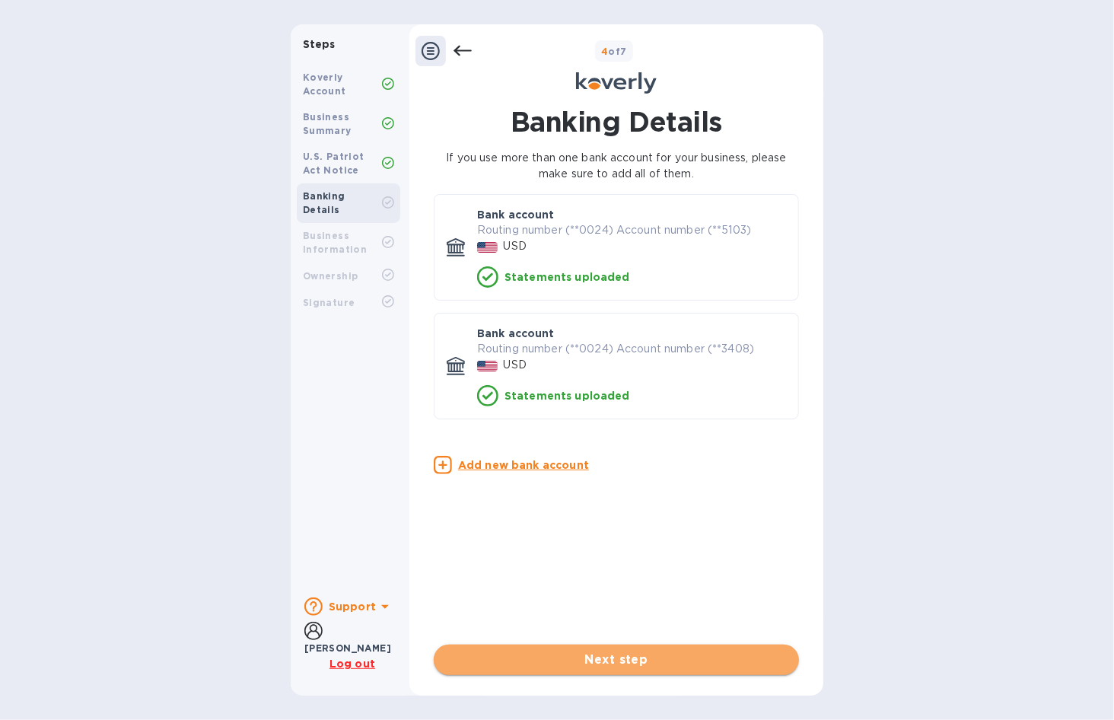
click at [569, 659] on span "Next step" at bounding box center [616, 660] width 341 height 18
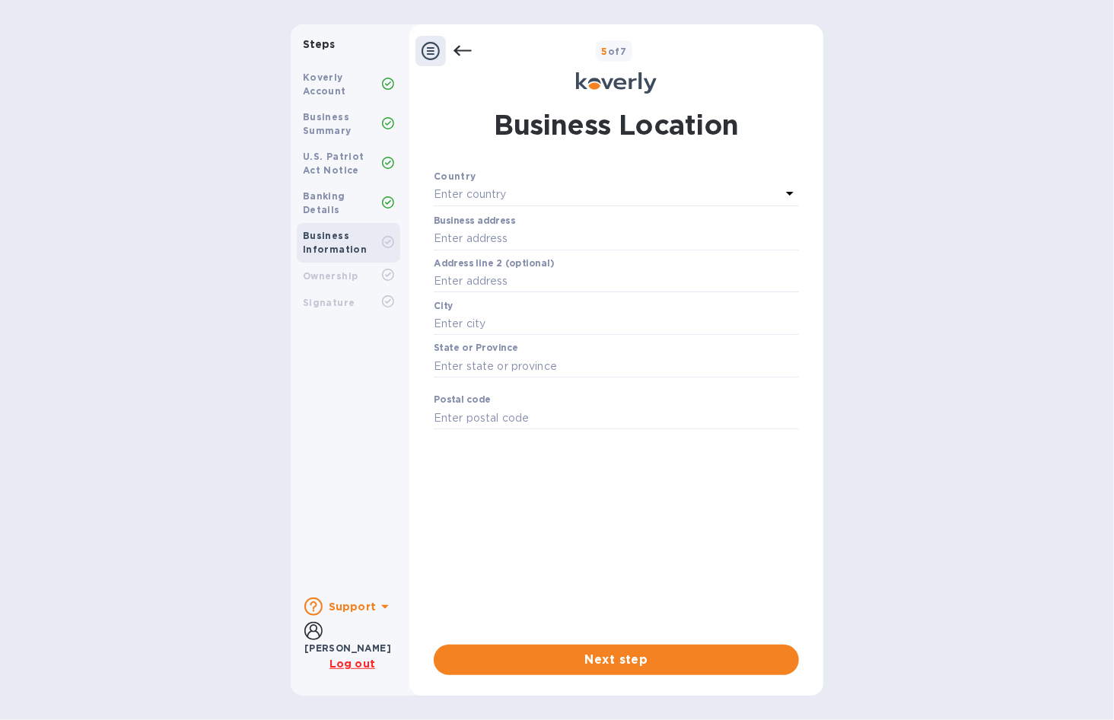
click at [469, 190] on p "Enter country" at bounding box center [470, 195] width 73 height 16
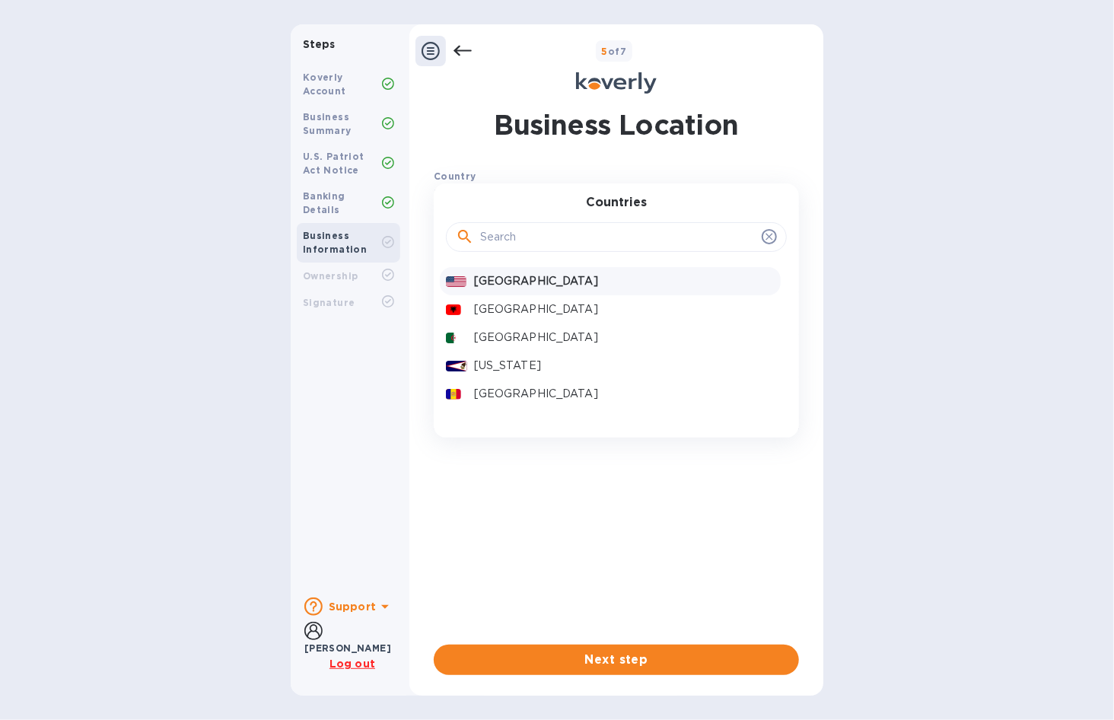
click at [489, 283] on p "[GEOGRAPHIC_DATA]" at bounding box center [624, 281] width 301 height 16
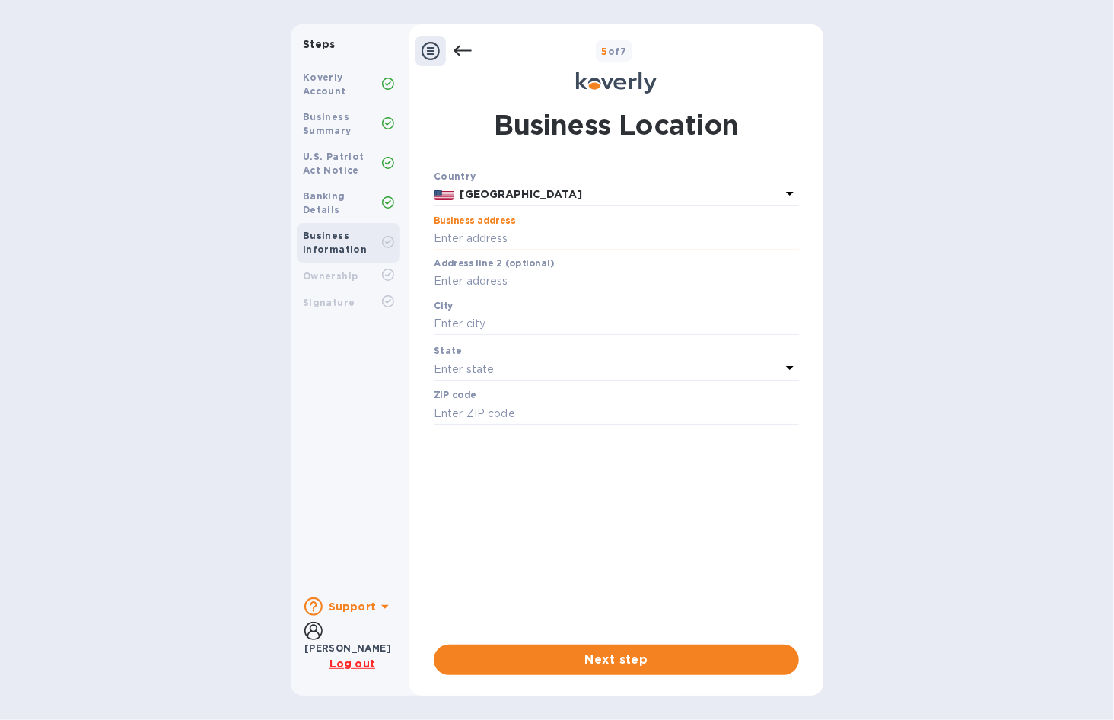
click at [486, 234] on input "text" at bounding box center [616, 239] width 365 height 23
click at [761, 104] on div "Business Location Country [GEOGRAPHIC_DATA] Business address ​ Address line 2 (…" at bounding box center [616, 391] width 399 height 588
click at [540, 232] on input "text" at bounding box center [616, 239] width 365 height 23
paste input "2010 [STREET_ADDRESS]"
type input "2010 [STREET_ADDRESS]"
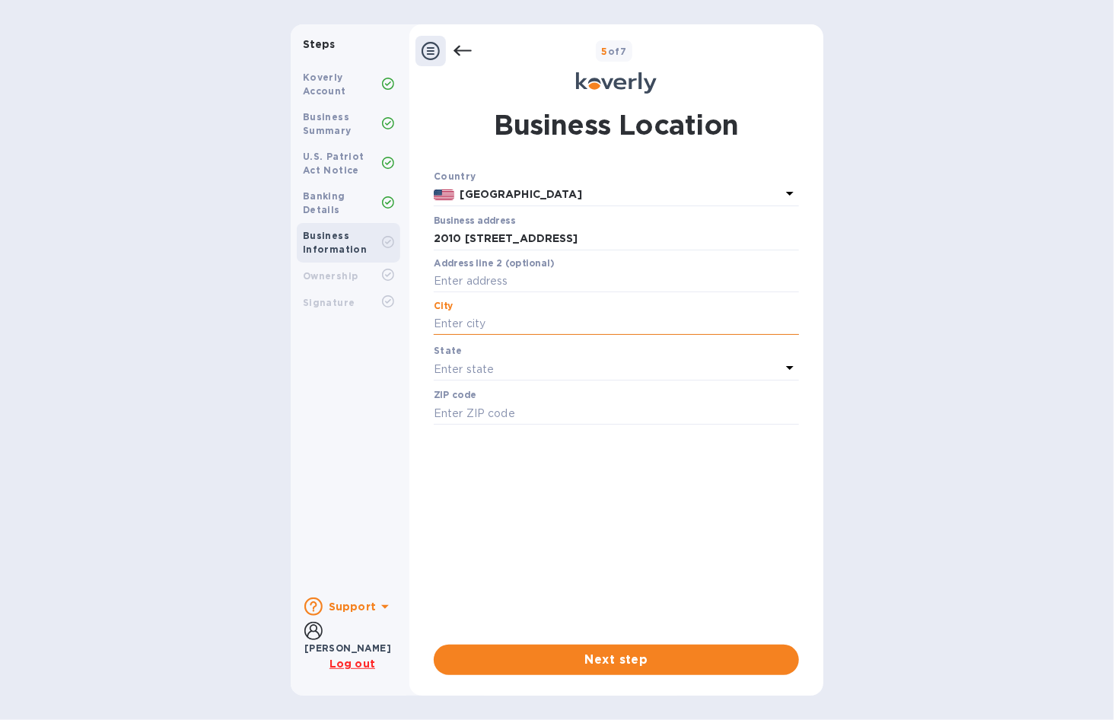
click at [492, 327] on input "text" at bounding box center [616, 324] width 365 height 23
type input "BELLEVUE"
click at [470, 373] on p "Enter state" at bounding box center [464, 370] width 60 height 16
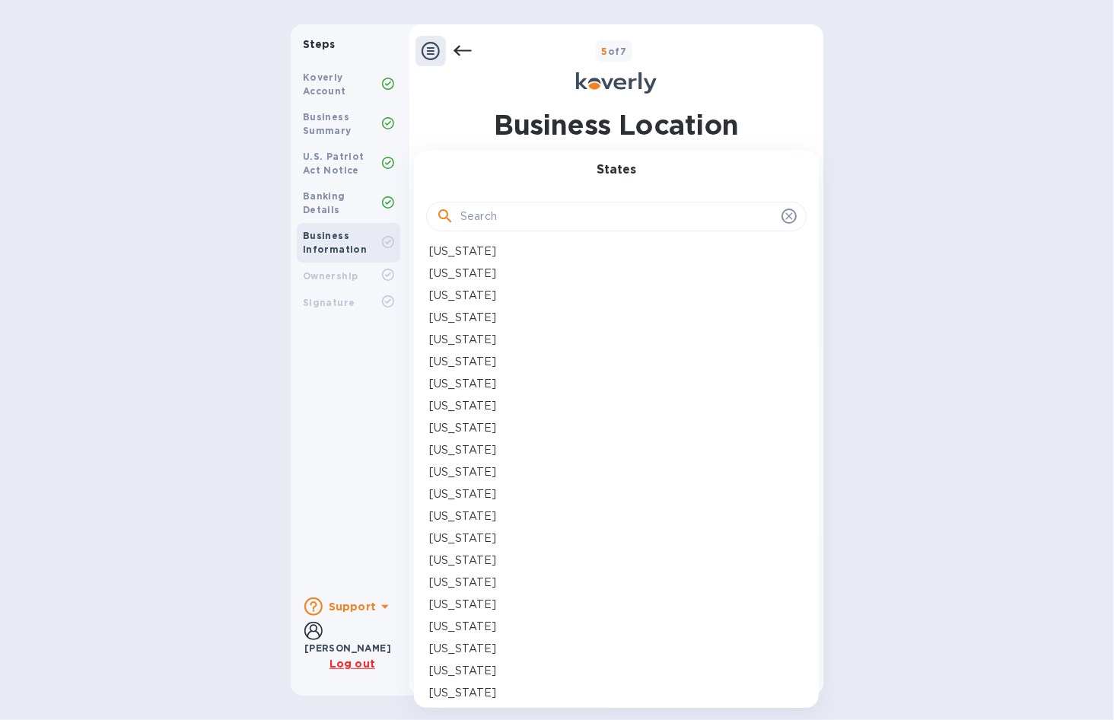
click at [484, 212] on input "text" at bounding box center [618, 217] width 315 height 23
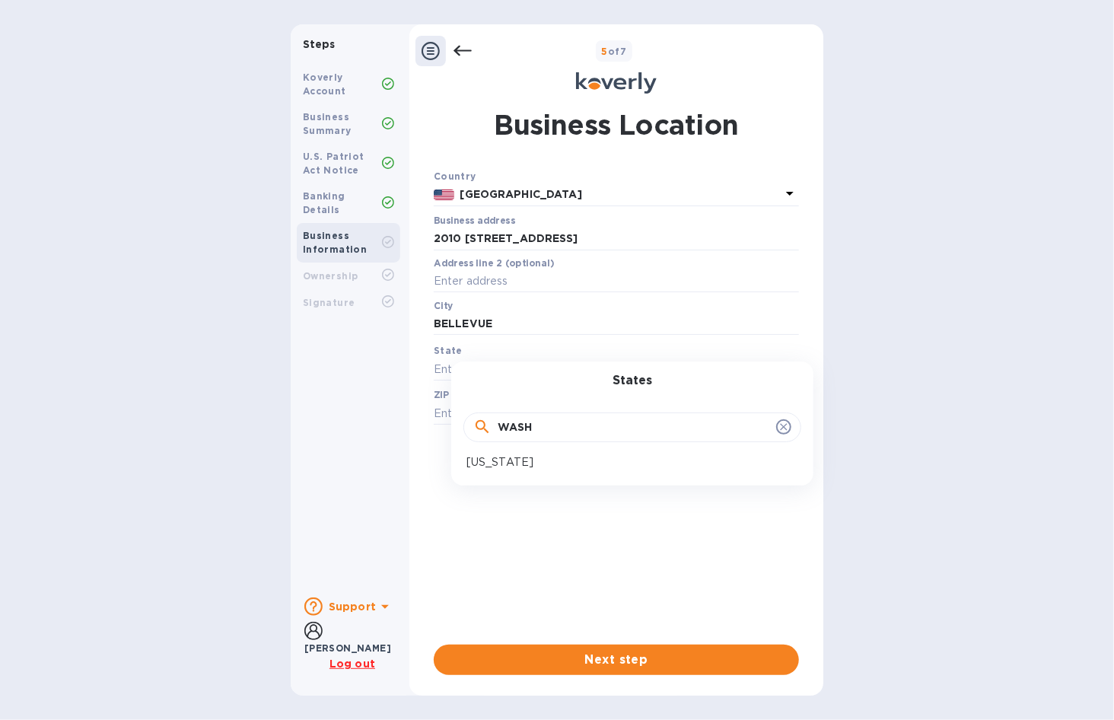
type input "WASH"
click at [518, 463] on p "[US_STATE]" at bounding box center [500, 462] width 67 height 16
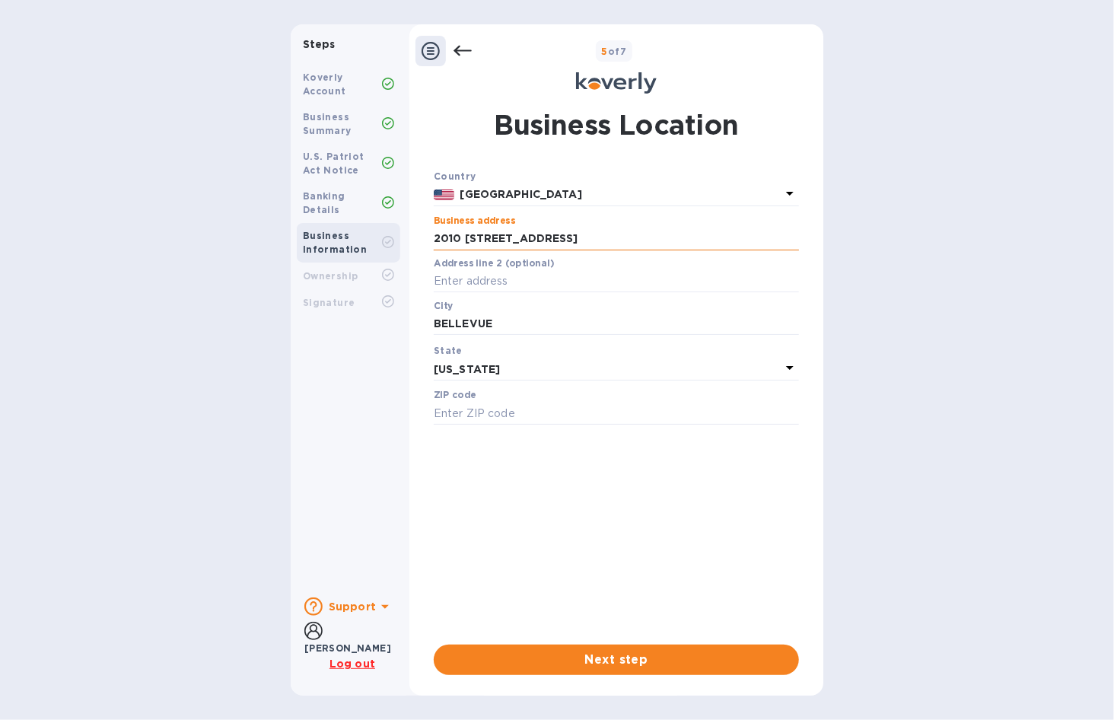
click at [754, 231] on input "2010 [STREET_ADDRESS]" at bounding box center [616, 239] width 365 height 23
type input "2010 [STREET_ADDRESS]"
click at [545, 413] on input "text" at bounding box center [616, 413] width 365 height 23
paste input "98007-3826"
type input "98007-3826"
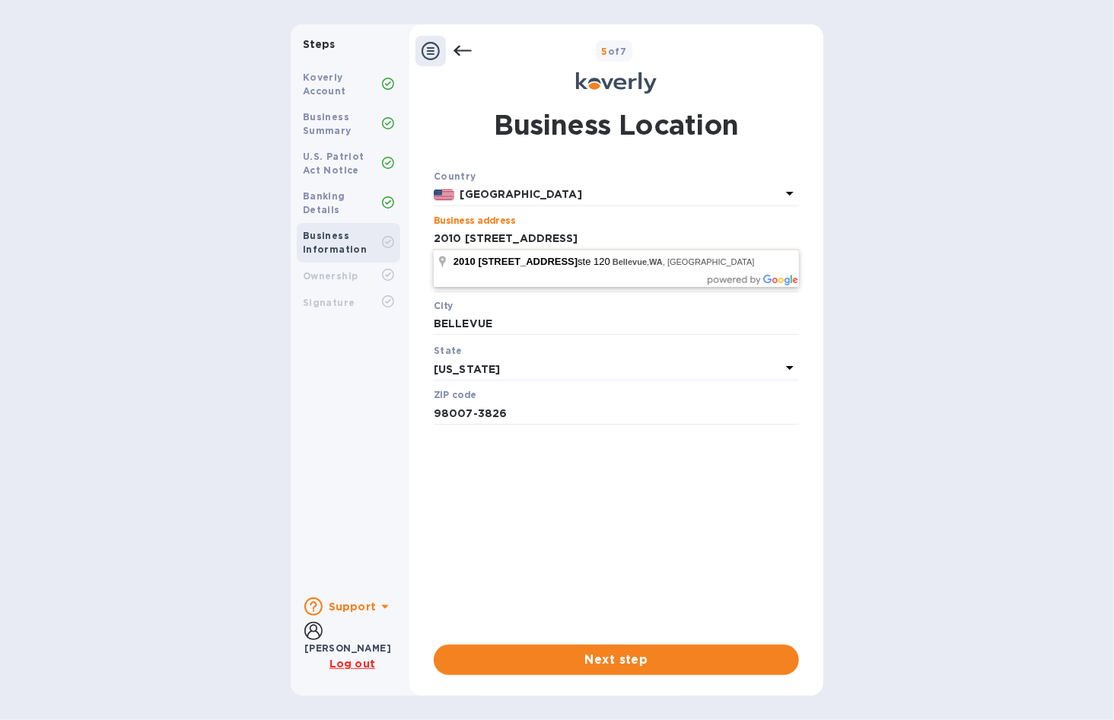
click at [719, 231] on input "2010 [STREET_ADDRESS]" at bounding box center [616, 239] width 365 height 23
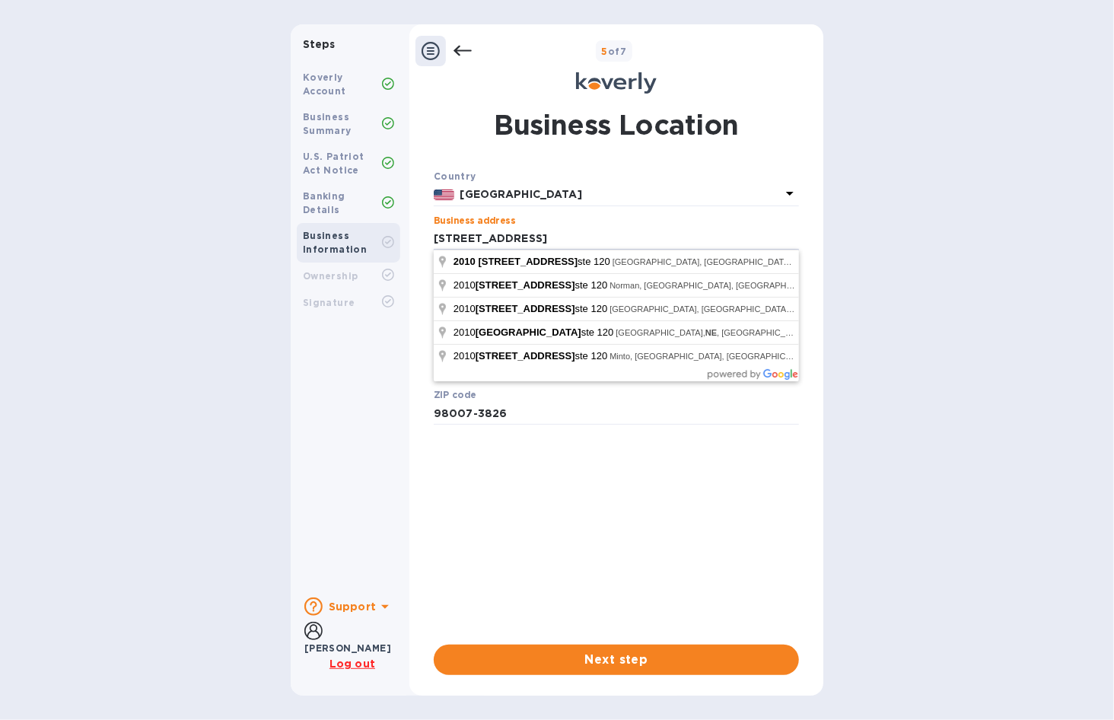
type input "[STREET_ADDRESS]"
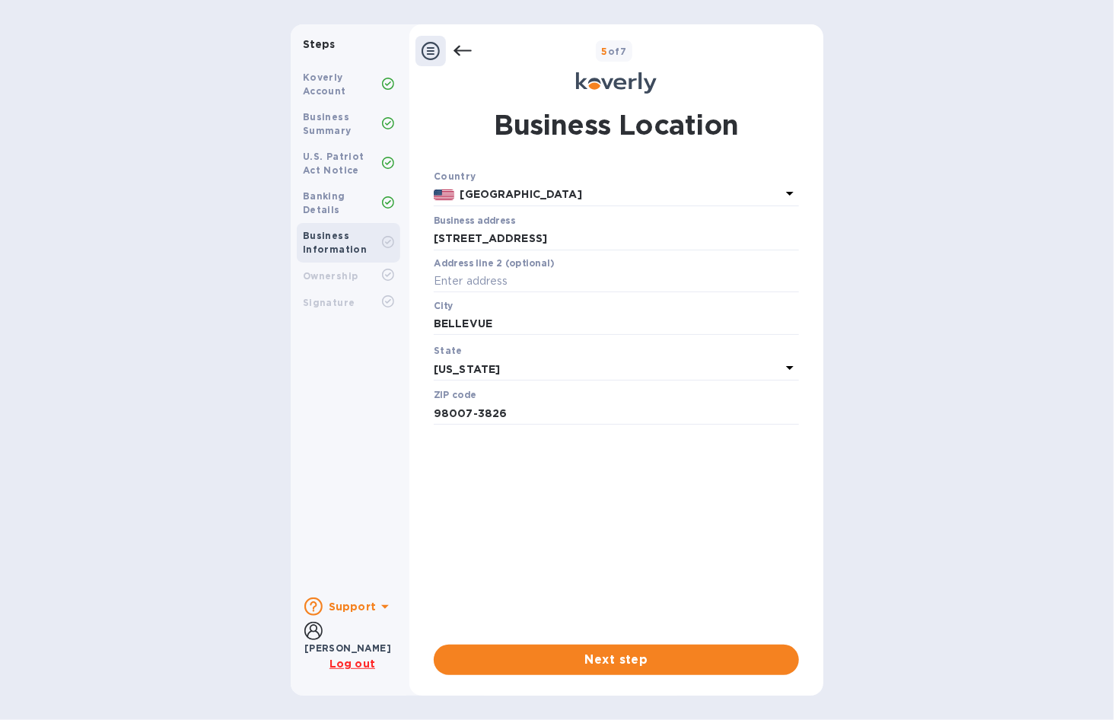
click at [324, 400] on div "Koverly Account Business Summary U.S. Patriot Act Notice Banking Details Busine…" at bounding box center [349, 322] width 116 height 527
click at [548, 654] on span "Next step" at bounding box center [616, 660] width 341 height 18
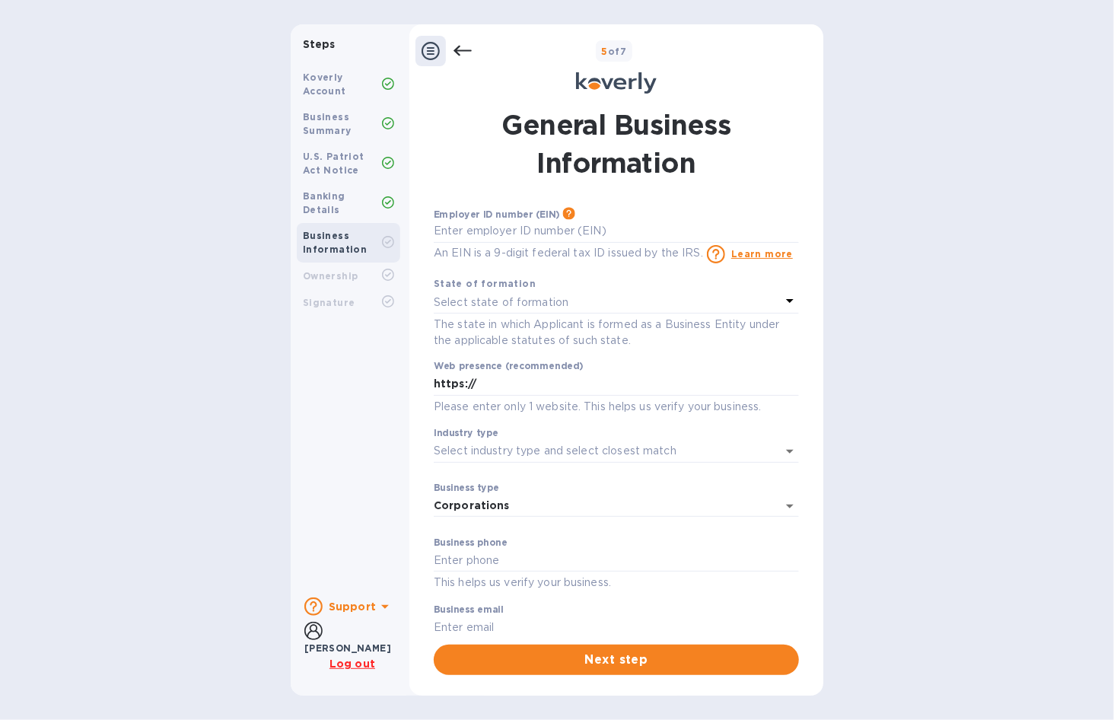
click at [192, 324] on div "Steps Koverly Account Business Summary U.S. Patriot Act Notice Banking Details …" at bounding box center [557, 359] width 1114 height 671
click at [920, 406] on div "Steps Koverly Account Business Summary U.S. Patriot Act Notice Banking Details …" at bounding box center [557, 359] width 1114 height 671
click at [514, 231] on input "text" at bounding box center [616, 231] width 365 height 23
type input "***30"
click at [329, 391] on div "Koverly Account Business Summary U.S. Patriot Act Notice Banking Details Busine…" at bounding box center [349, 322] width 116 height 527
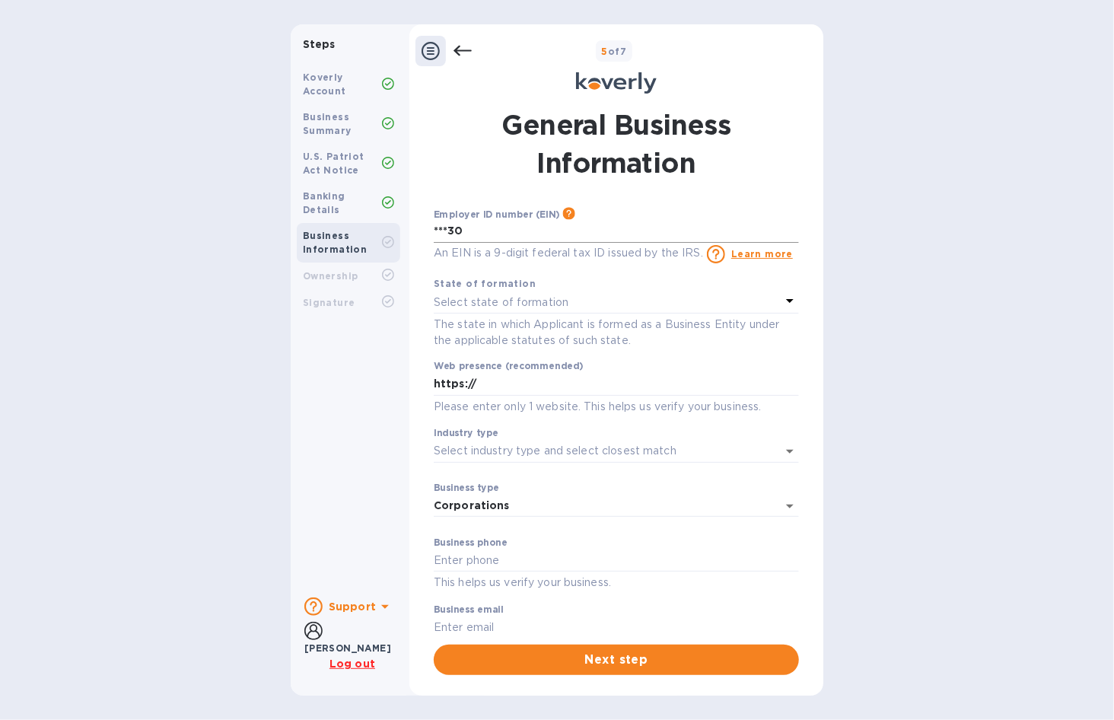
click at [478, 229] on input "***30" at bounding box center [616, 231] width 365 height 23
click at [633, 229] on input "***30" at bounding box center [616, 231] width 365 height 23
type input "***30"
click at [652, 260] on div "An EIN is a 9-digit federal tax ID issued by the IRS." at bounding box center [568, 254] width 269 height 19
click at [540, 298] on p "Select state of formation" at bounding box center [501, 303] width 135 height 16
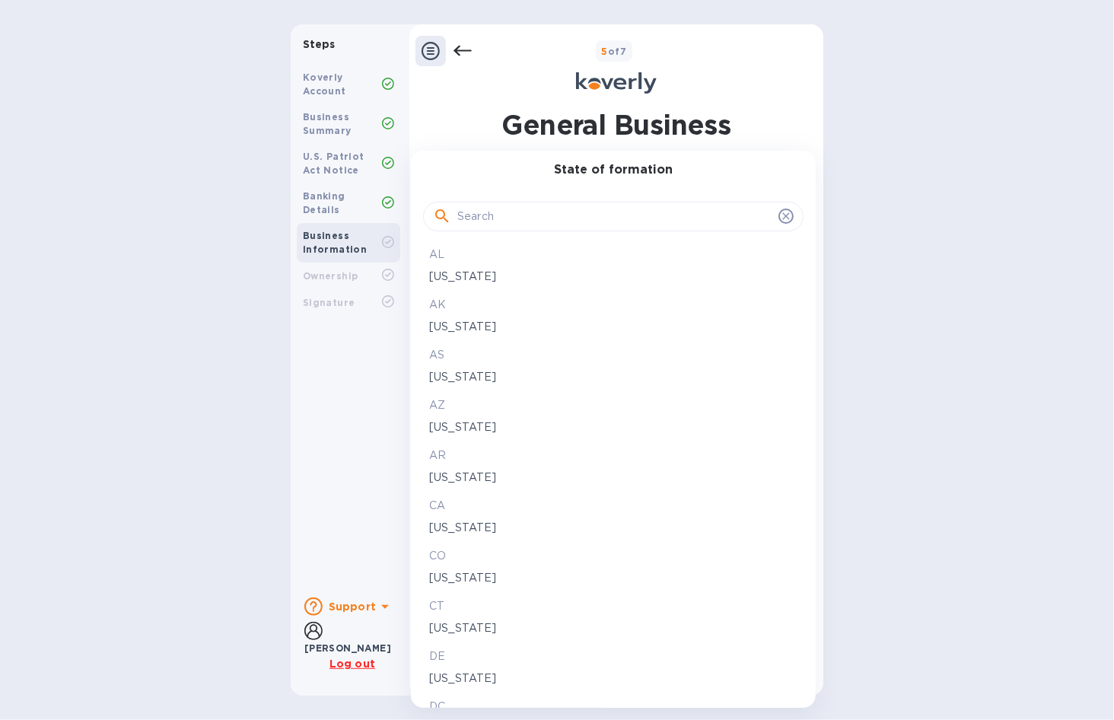
click at [266, 482] on div at bounding box center [557, 360] width 1114 height 720
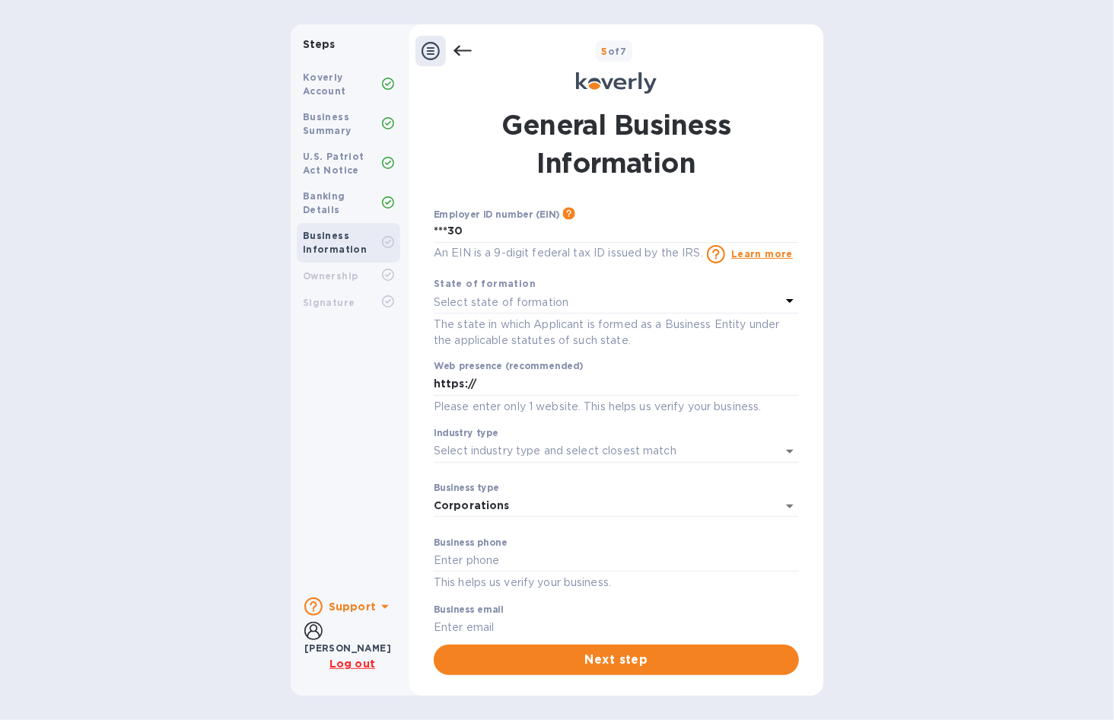
click at [540, 300] on p "Select state of formation" at bounding box center [501, 303] width 135 height 16
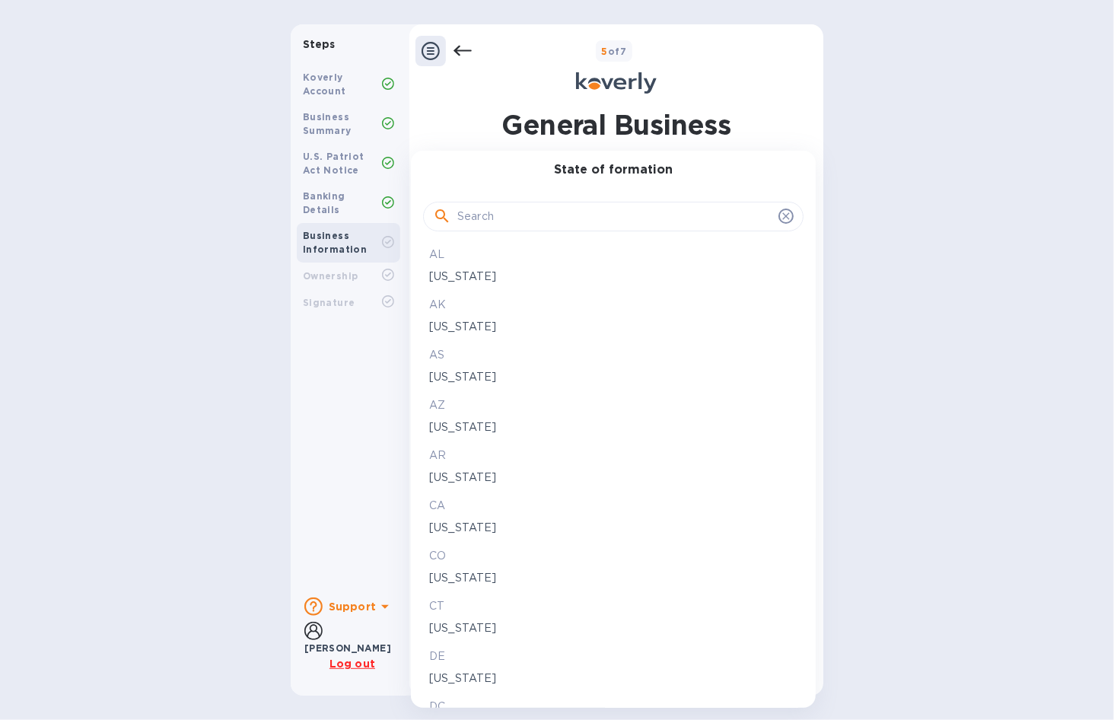
click at [509, 225] on input "text" at bounding box center [615, 217] width 315 height 23
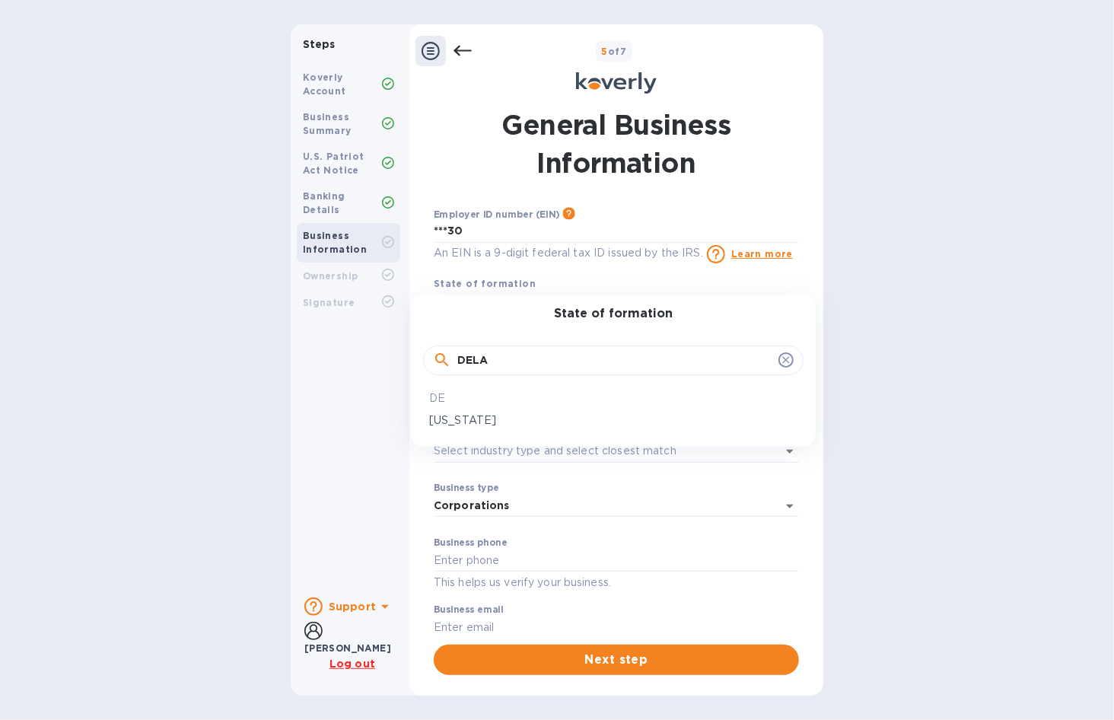
type input "DELA"
click at [483, 423] on p "[US_STATE]" at bounding box center [613, 421] width 368 height 16
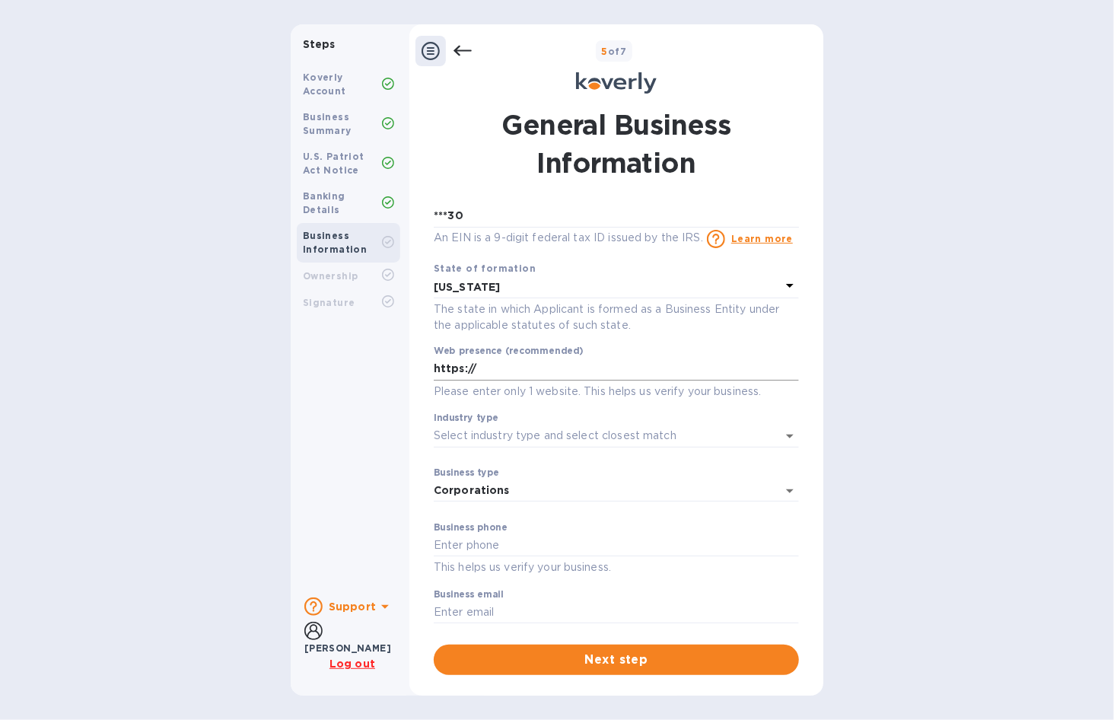
scroll to position [25, 0]
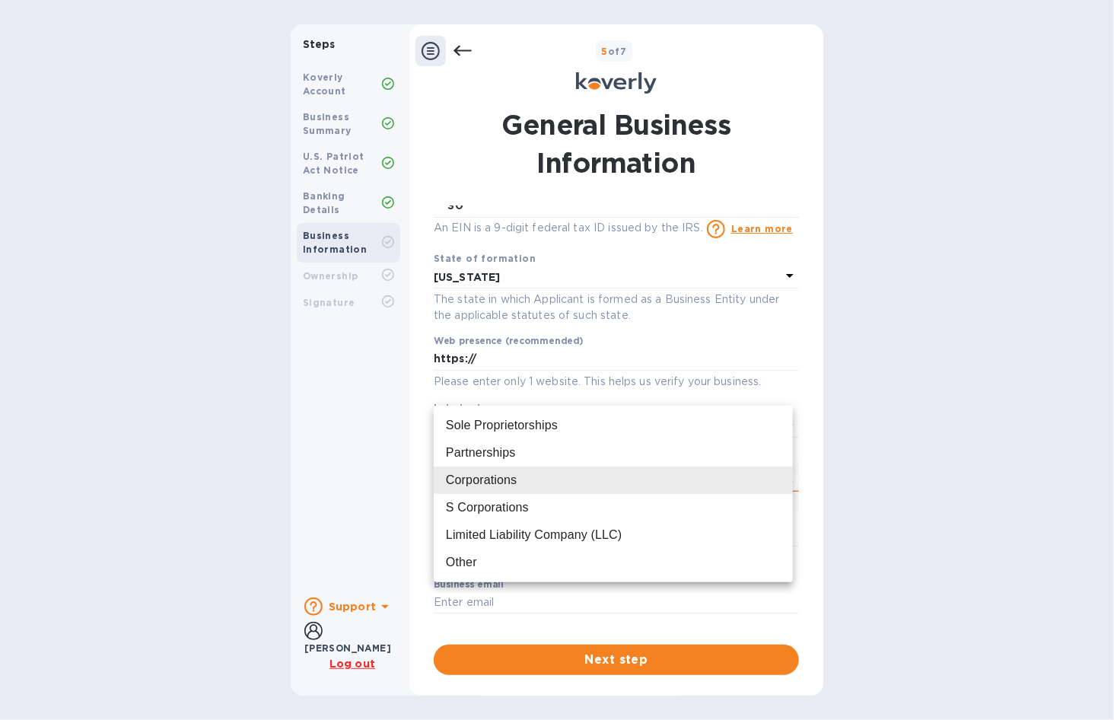
click at [518, 487] on body "Steps Koverly Account Business Summary U.S. Patriot Act Notice Banking Details …" at bounding box center [557, 360] width 1114 height 720
click at [364, 490] on div at bounding box center [557, 360] width 1114 height 720
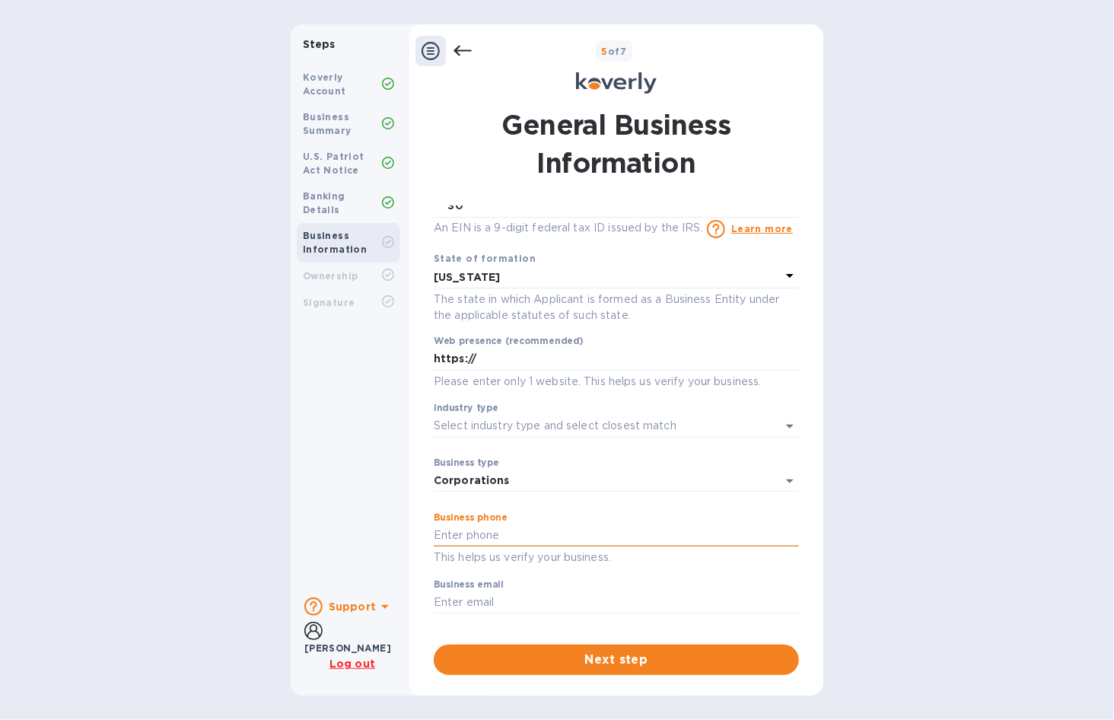
click at [473, 543] on input "text" at bounding box center [616, 536] width 365 height 23
click at [867, 432] on div "Steps Koverly Account Business Summary U.S. Patriot Act Notice Banking Details …" at bounding box center [557, 359] width 1114 height 671
click at [475, 538] on input "text" at bounding box center [616, 536] width 365 height 23
paste input "[PHONE_NUMBER]"
type input "[PHONE_NUMBER]"
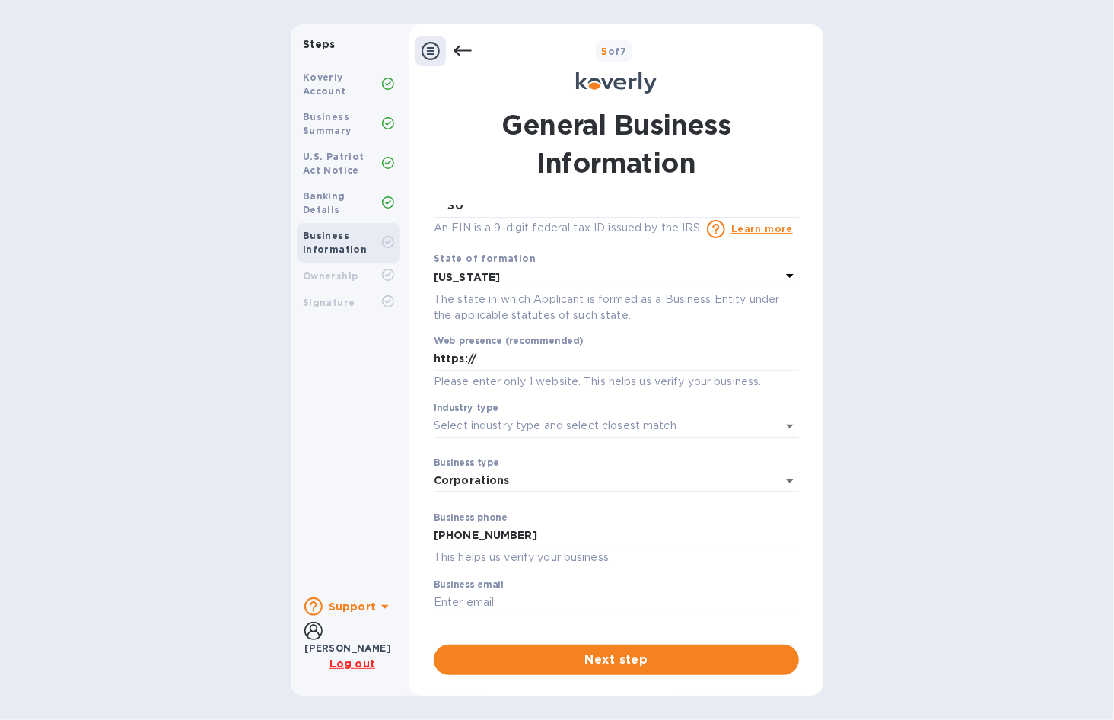
click at [380, 550] on div "Koverly Account Business Summary U.S. Patriot Act Notice Banking Details Busine…" at bounding box center [349, 322] width 116 height 527
click at [464, 602] on input "text" at bounding box center [616, 602] width 365 height 23
type input "[PERSON_NAME][EMAIL_ADDRESS][DOMAIN_NAME]"
click at [174, 583] on div "Steps Koverly Account Business Summary U.S. Patriot Act Notice Banking Details …" at bounding box center [557, 359] width 1114 height 671
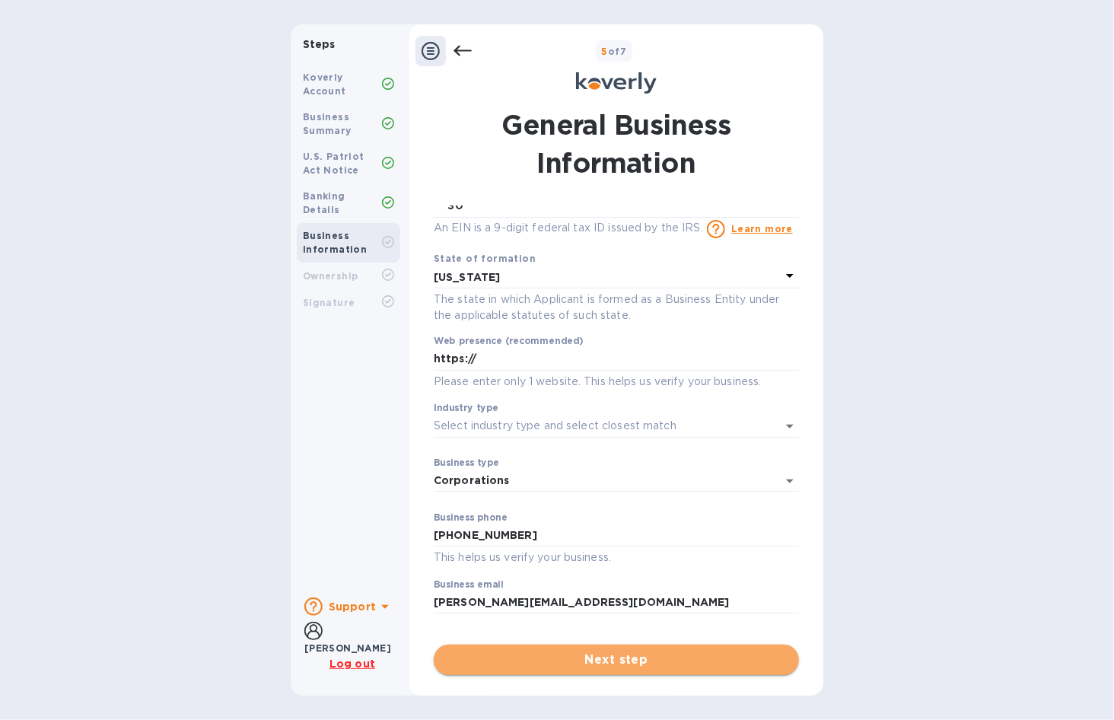
click at [556, 658] on span "Next step" at bounding box center [616, 660] width 341 height 18
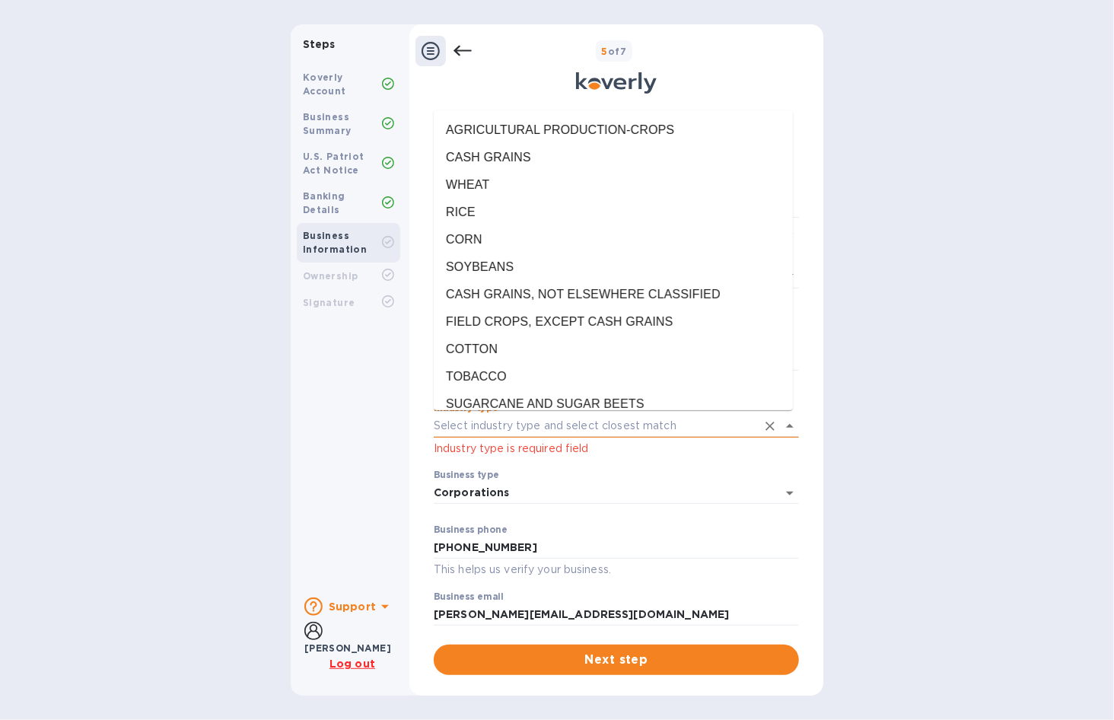
click at [474, 429] on input "Industry type" at bounding box center [595, 426] width 323 height 22
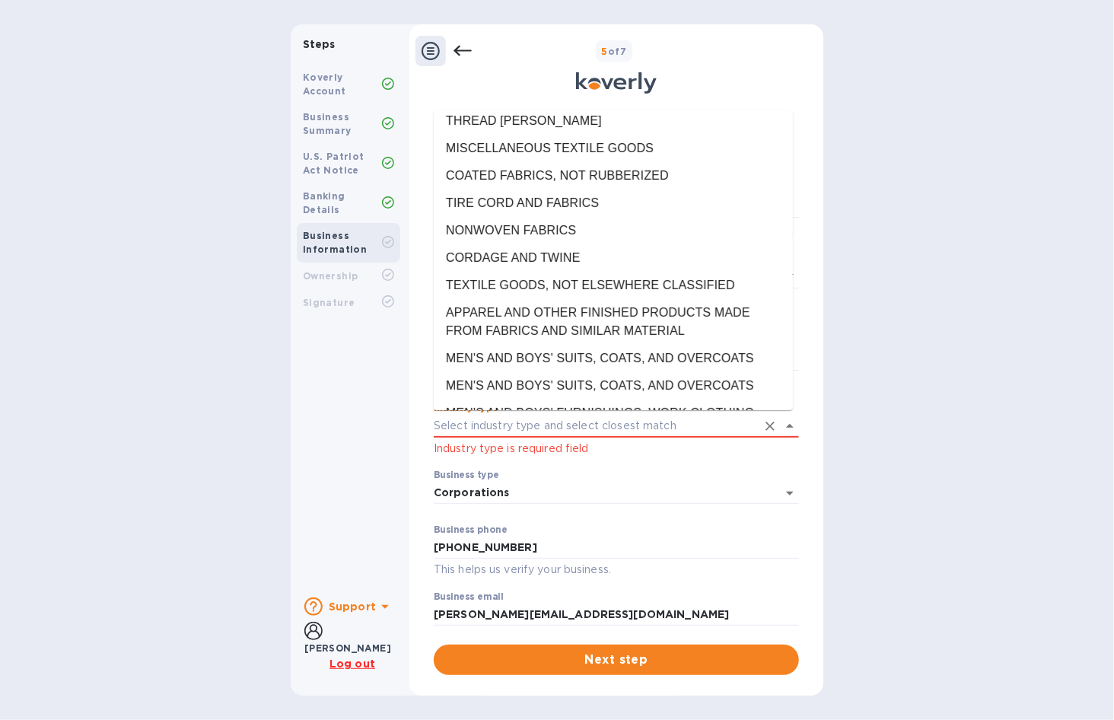
scroll to position [8780, 0]
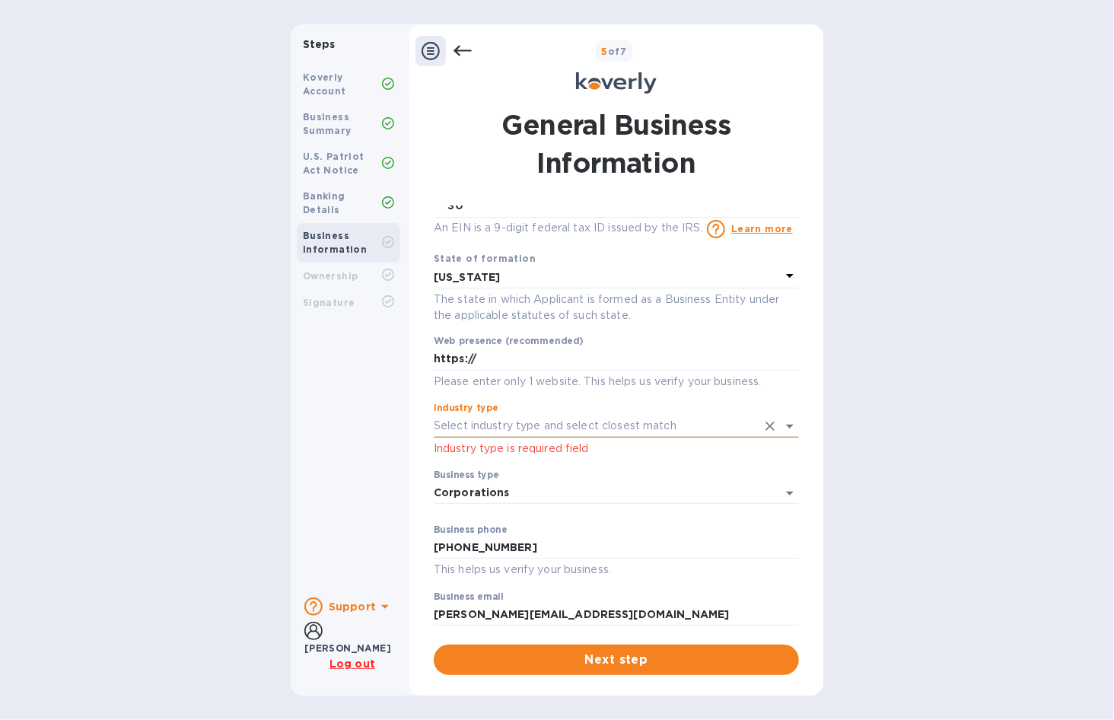
click at [486, 426] on input "Industry type" at bounding box center [595, 426] width 323 height 22
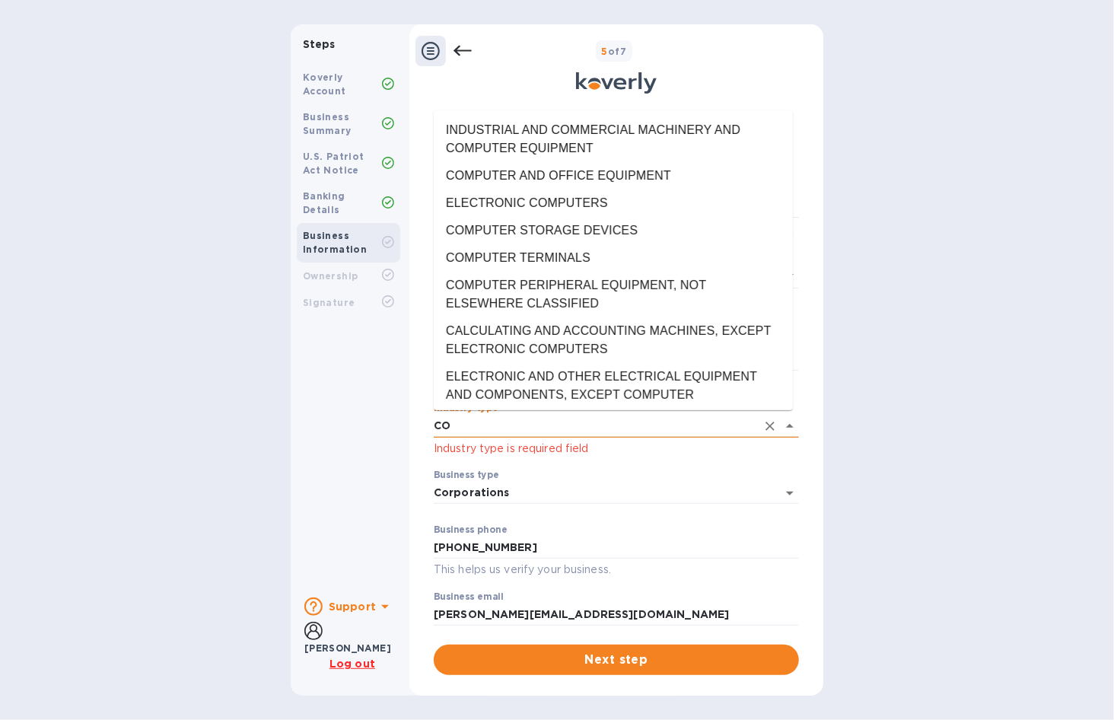
type input "C"
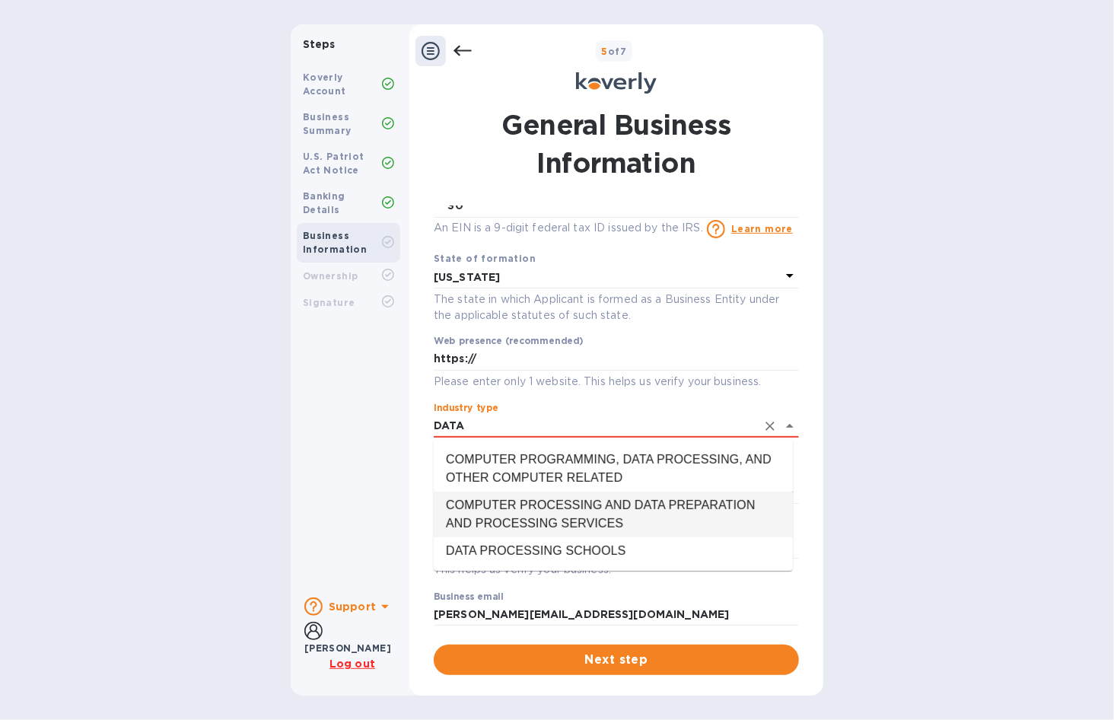
click at [515, 521] on li "COMPUTER PROCESSING AND DATA PREPARATION AND PROCESSING SERVICES" at bounding box center [613, 515] width 359 height 46
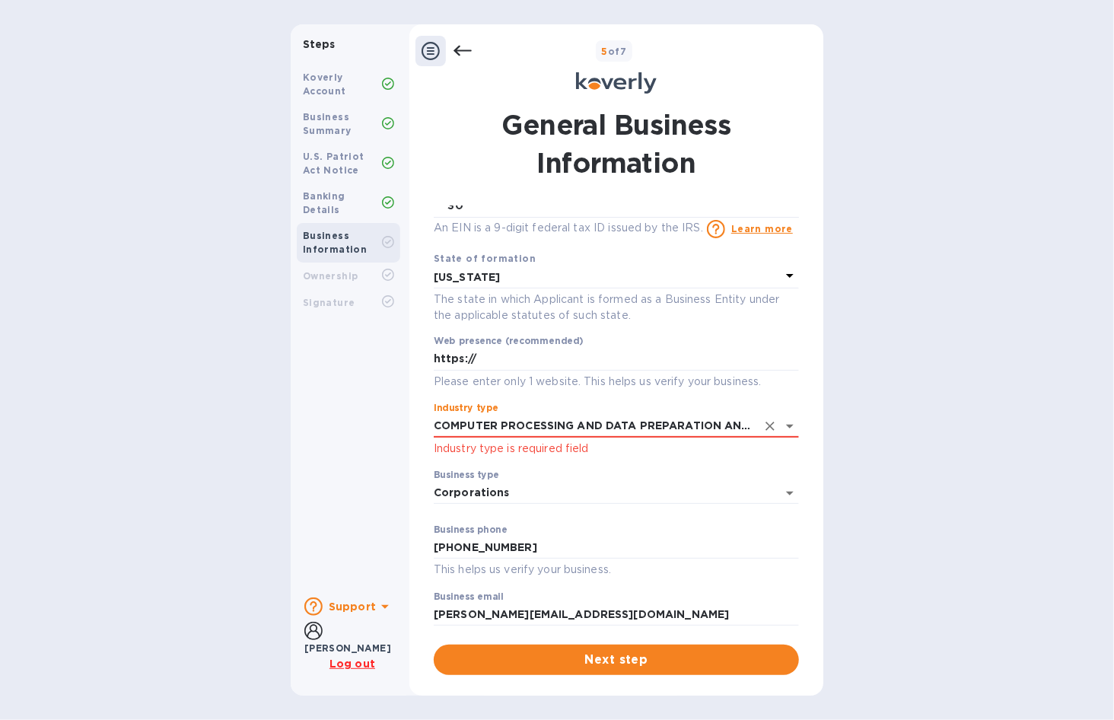
type input "COMPUTER PROCESSING AND DATA PREPARATION AND PROCESSING SERVICES"
click at [333, 461] on div "Koverly Account Business Summary U.S. Patriot Act Notice Banking Details Busine…" at bounding box center [349, 322] width 116 height 527
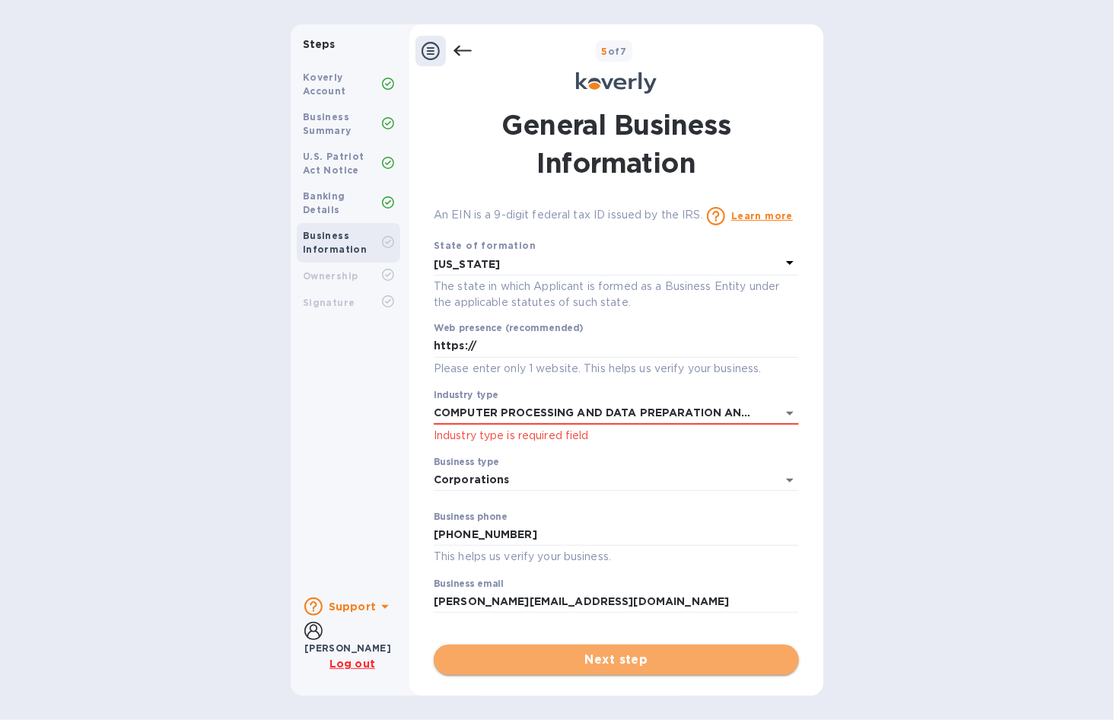
click at [540, 667] on span "Next step" at bounding box center [616, 660] width 341 height 18
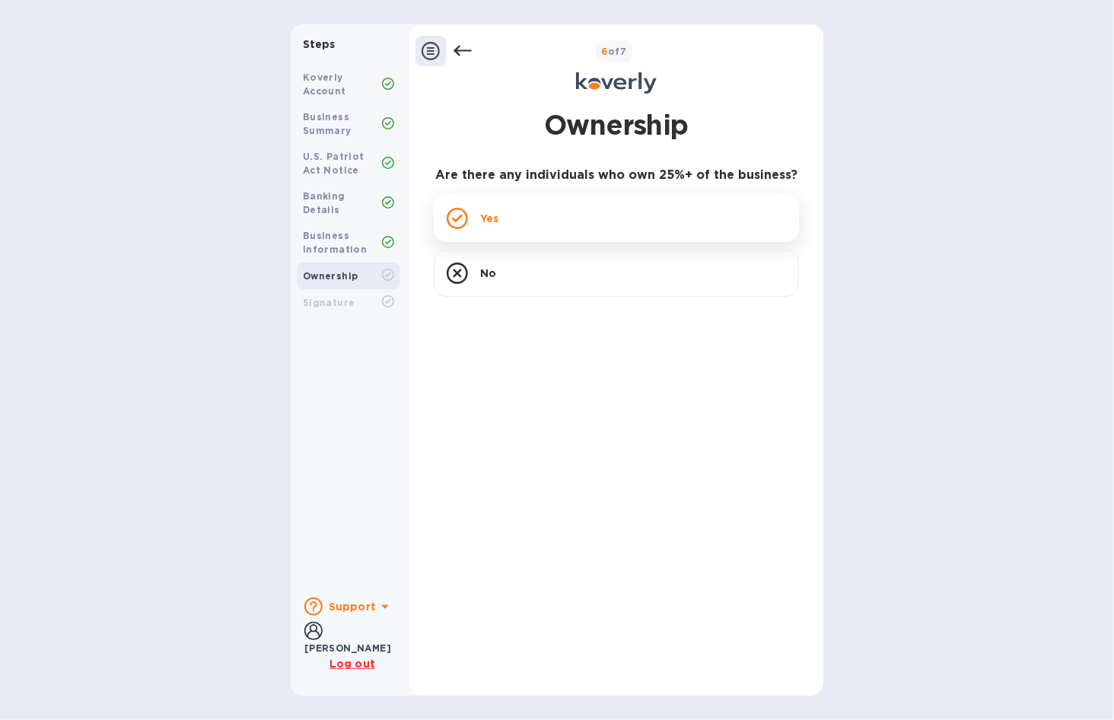
click at [528, 213] on div "Yes" at bounding box center [616, 218] width 365 height 47
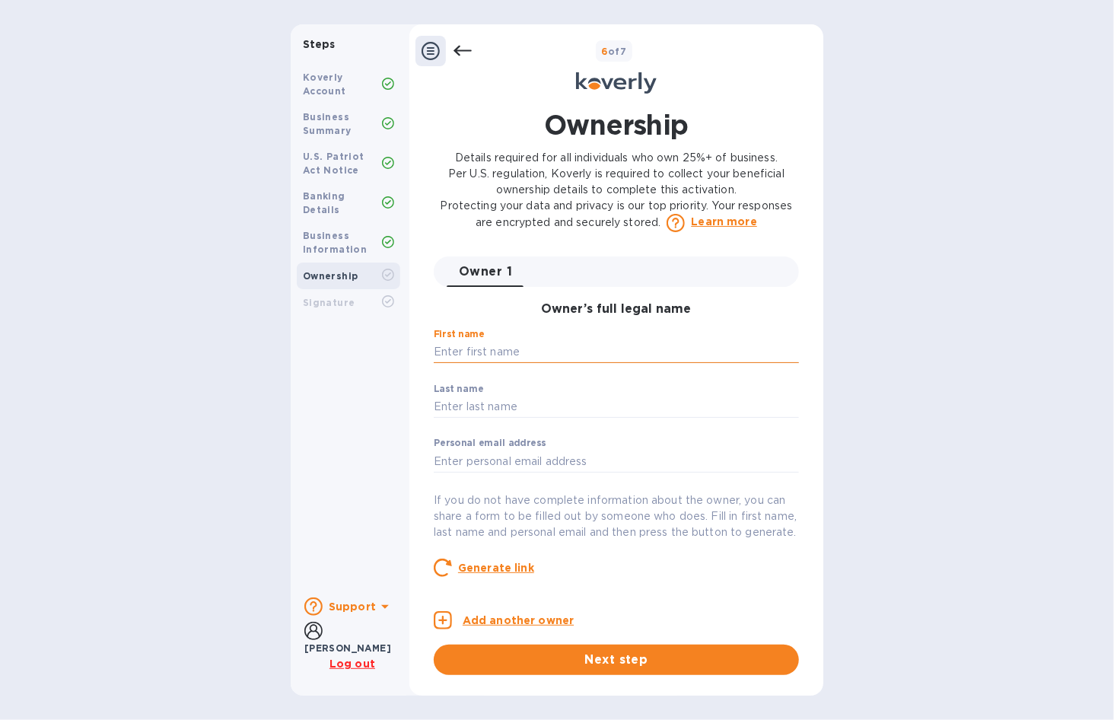
click at [496, 350] on input "text" at bounding box center [616, 352] width 365 height 23
type input "m"
type input "MING"
click at [469, 404] on input "text" at bounding box center [616, 407] width 365 height 23
type input "GU"
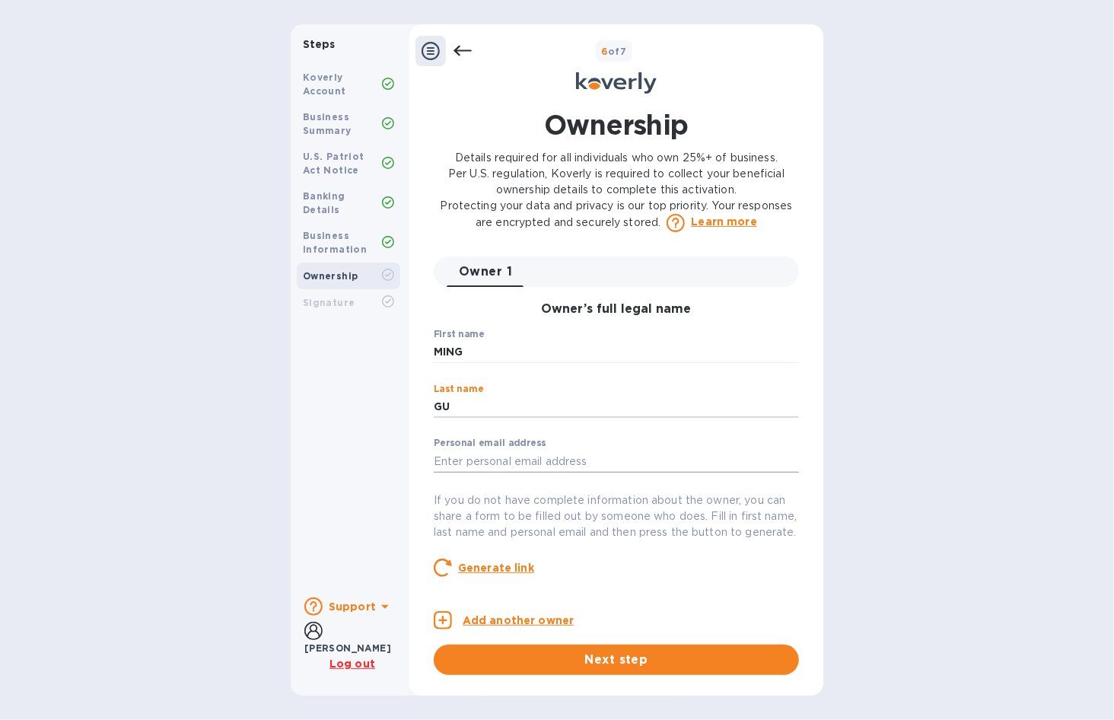
click at [473, 461] on input "text" at bounding box center [616, 461] width 365 height 23
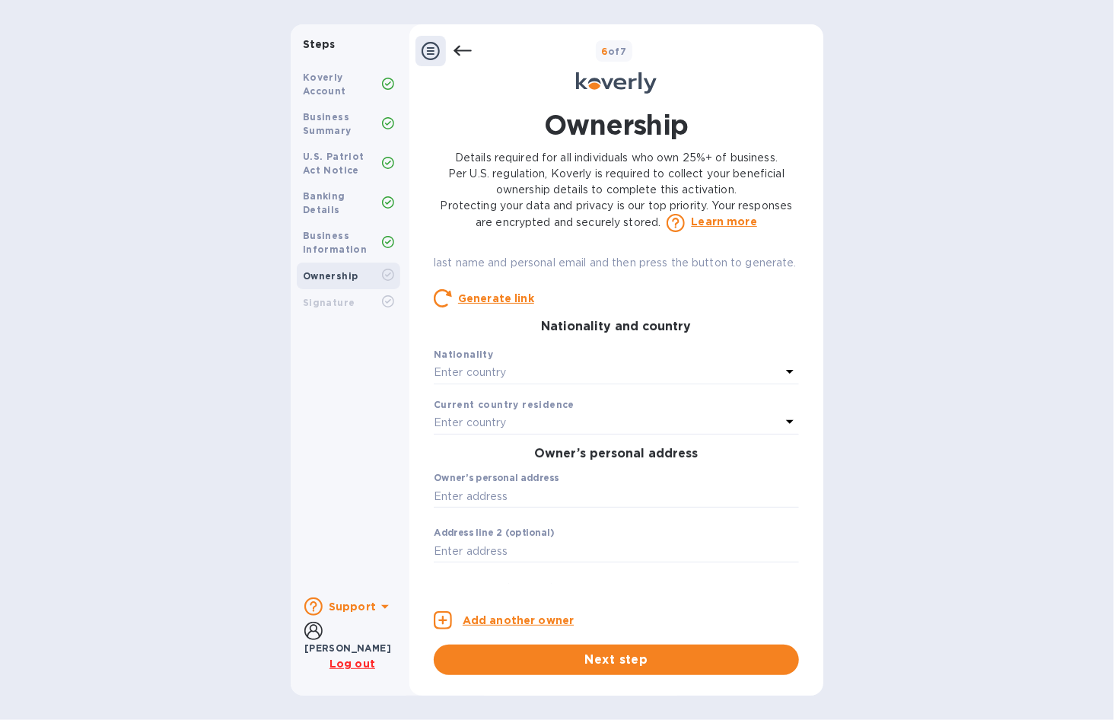
scroll to position [0, 0]
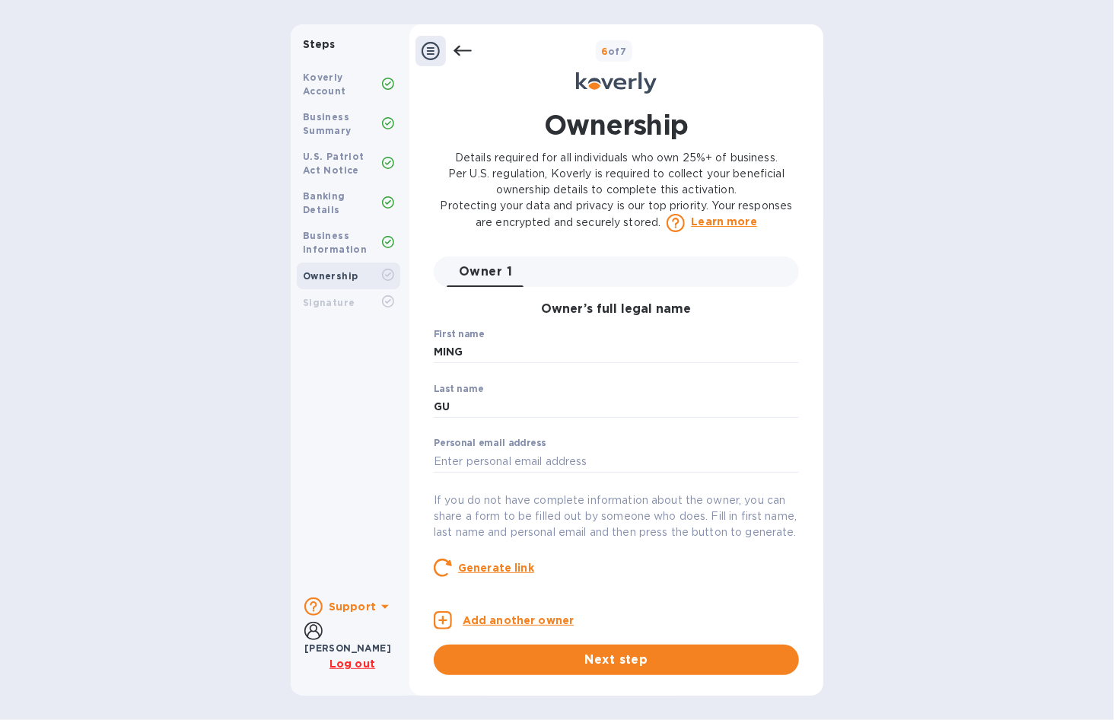
click at [403, 474] on div "Koverly Account Business Summary U.S. Patriot Act Notice Banking Details Busine…" at bounding box center [349, 322] width 116 height 527
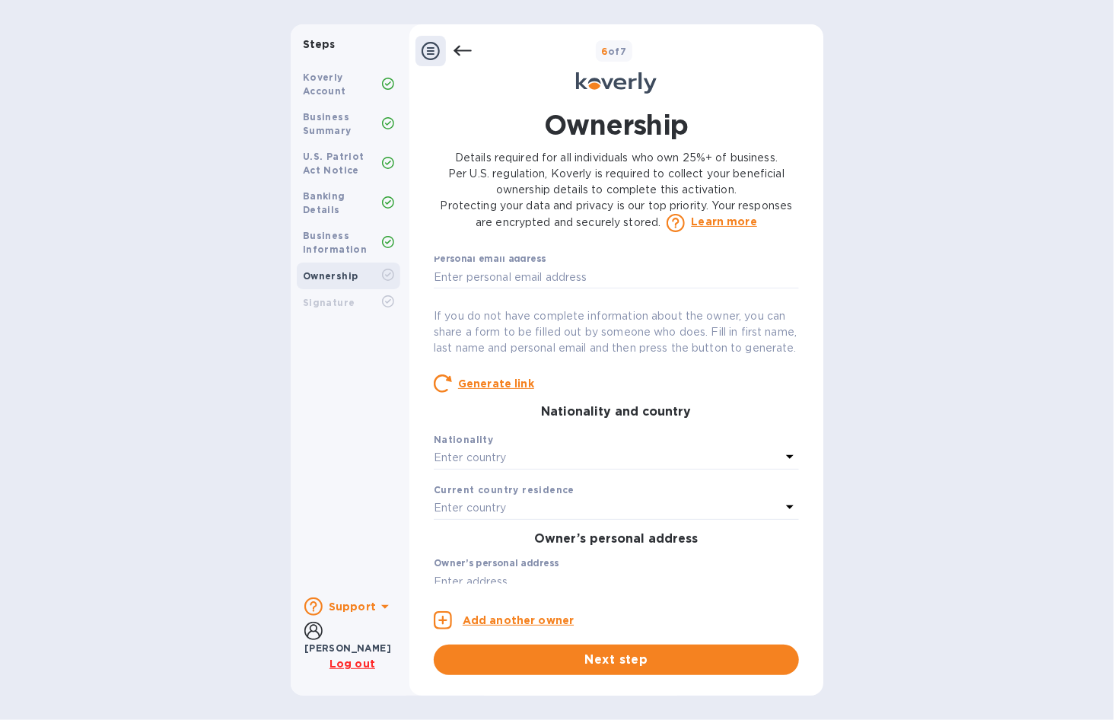
click at [462, 466] on p "Enter country" at bounding box center [470, 458] width 73 height 16
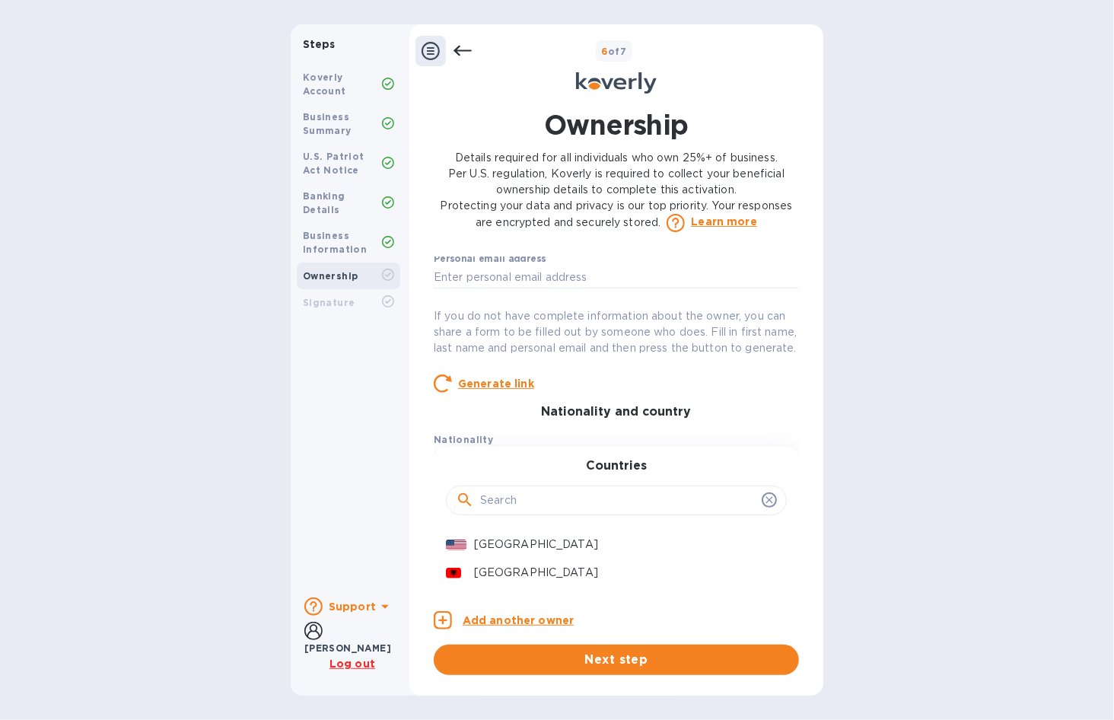
click at [505, 512] on input "text" at bounding box center [618, 500] width 276 height 23
type input "CANA"
click at [477, 549] on div "[GEOGRAPHIC_DATA]" at bounding box center [624, 545] width 307 height 22
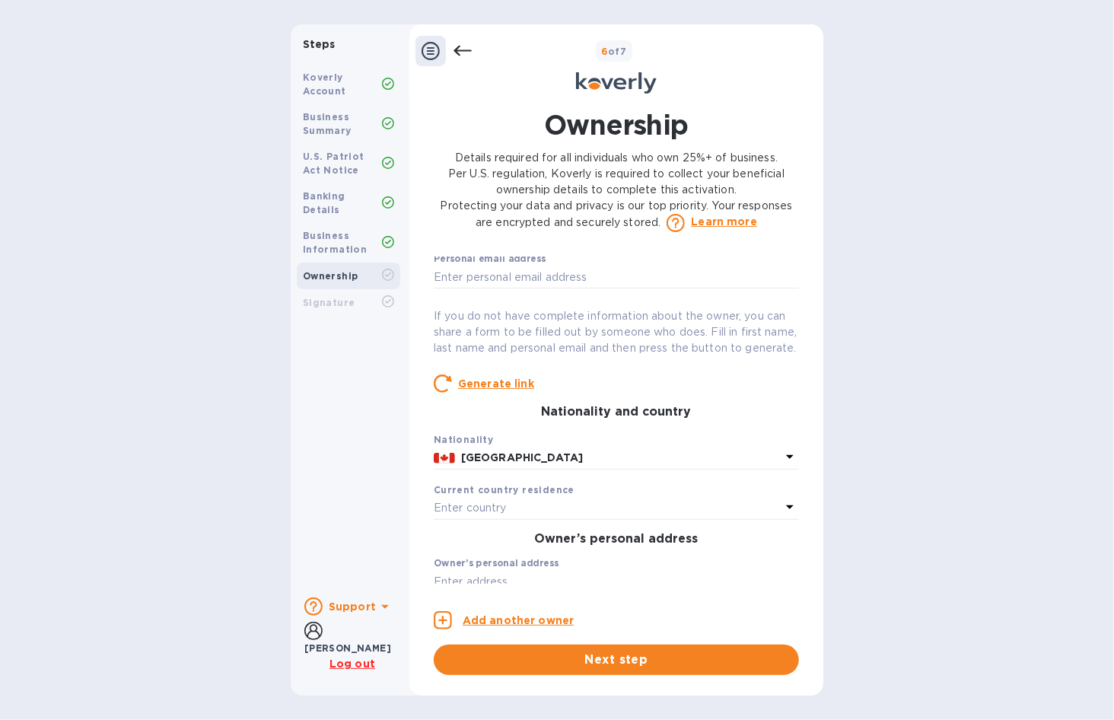
scroll to position [338, 0]
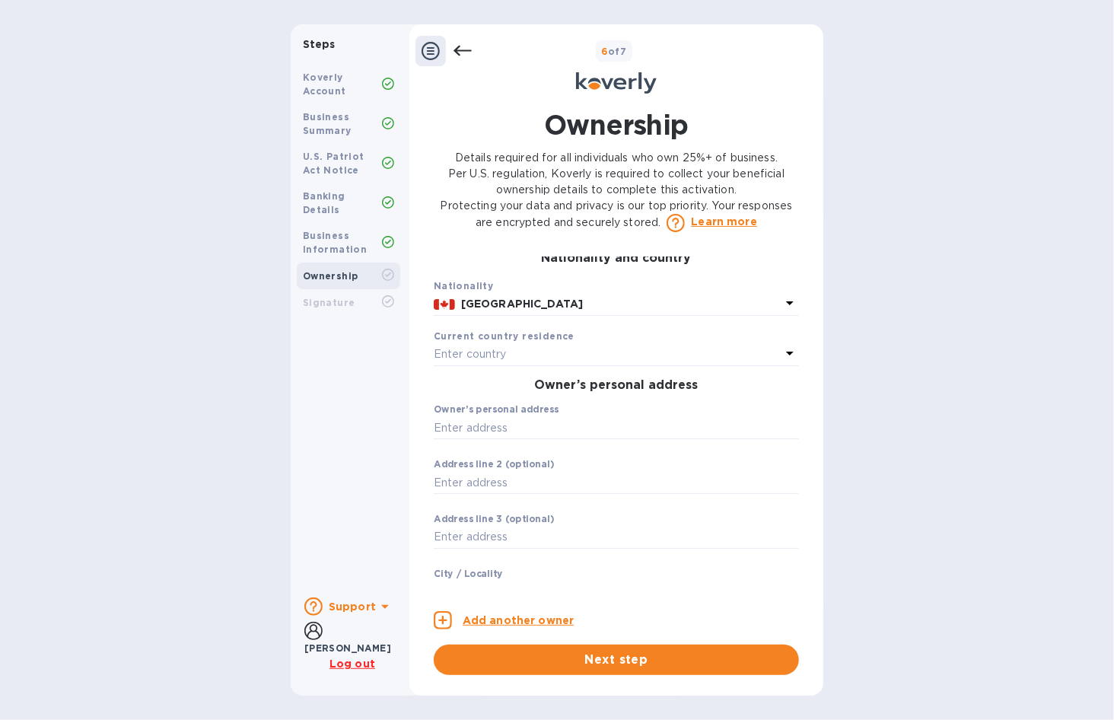
click at [511, 365] on div "Enter country" at bounding box center [607, 354] width 347 height 21
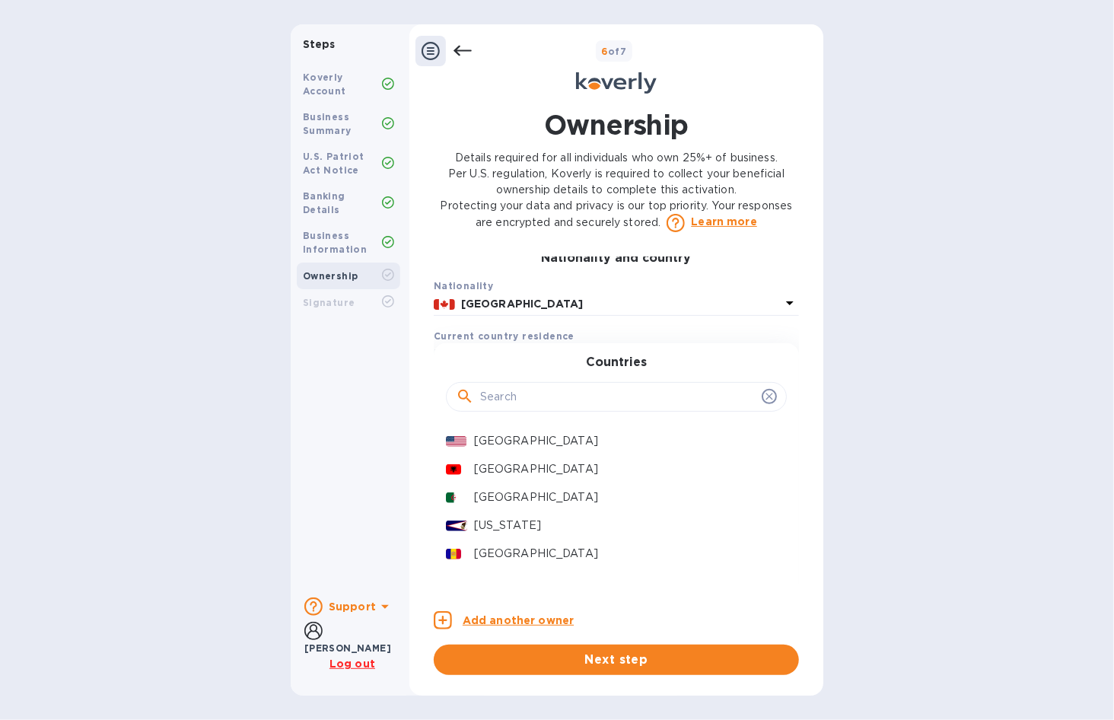
click at [514, 409] on input "text" at bounding box center [618, 397] width 276 height 23
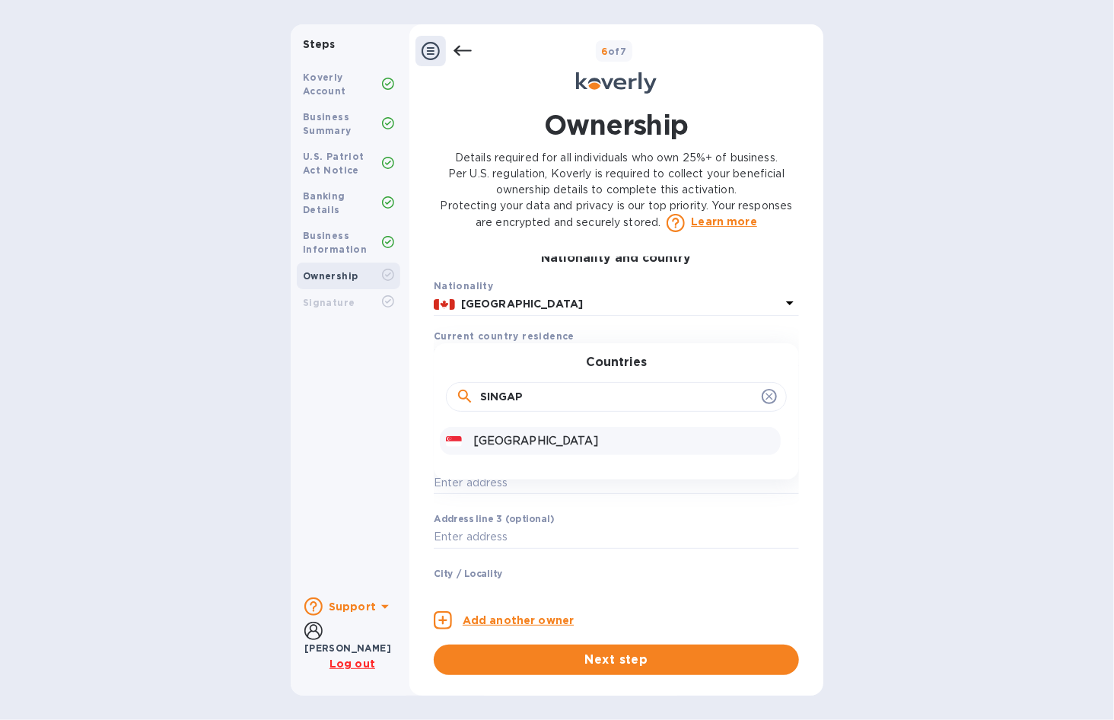
type input "SINGAP"
click at [513, 452] on div "[GEOGRAPHIC_DATA]" at bounding box center [624, 441] width 307 height 22
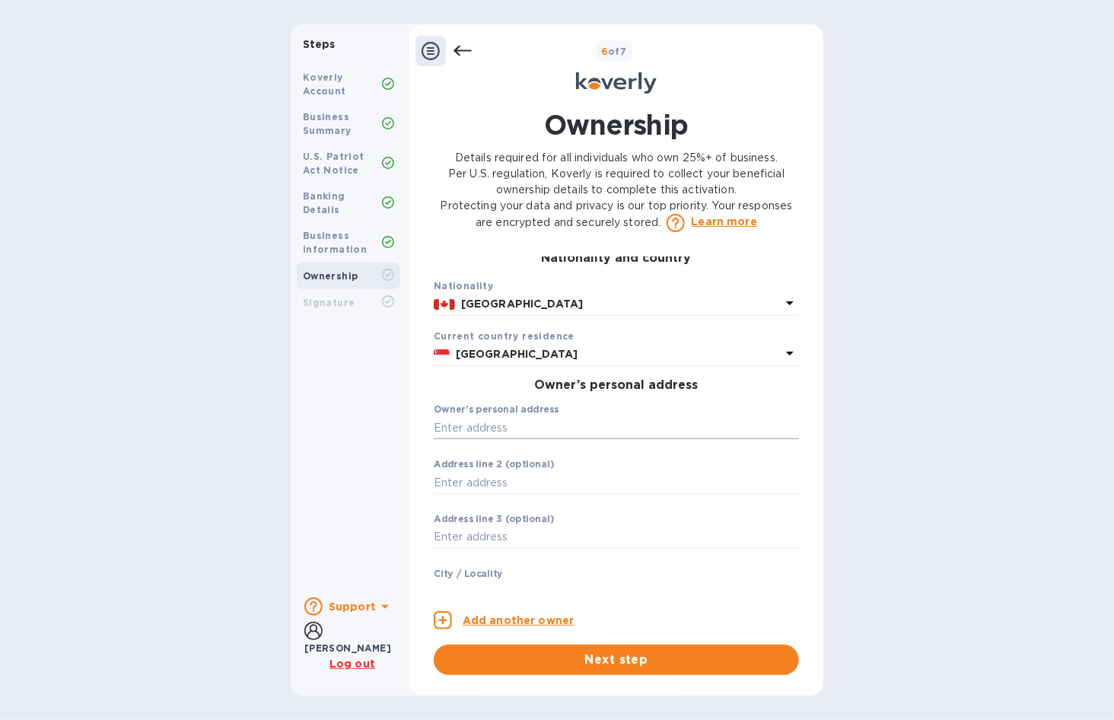
click at [459, 439] on input "text" at bounding box center [616, 427] width 365 height 23
type input "[STREET_ADDRESS]"
type input "[GEOGRAPHIC_DATA]"
type input "399733"
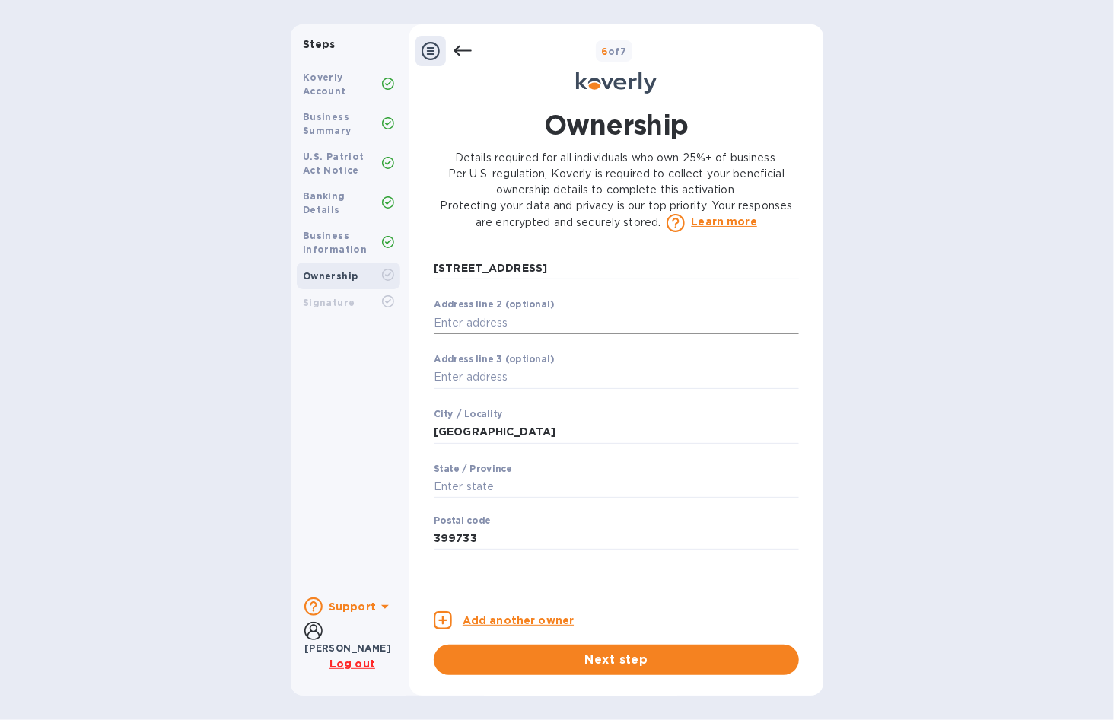
scroll to position [499, 0]
click at [543, 497] on input "text" at bounding box center [616, 485] width 365 height 23
type input "s"
type input "[GEOGRAPHIC_DATA]"
click at [348, 493] on div "Koverly Account Business Summary U.S. Patriot Act Notice Banking Details Busine…" at bounding box center [349, 322] width 116 height 527
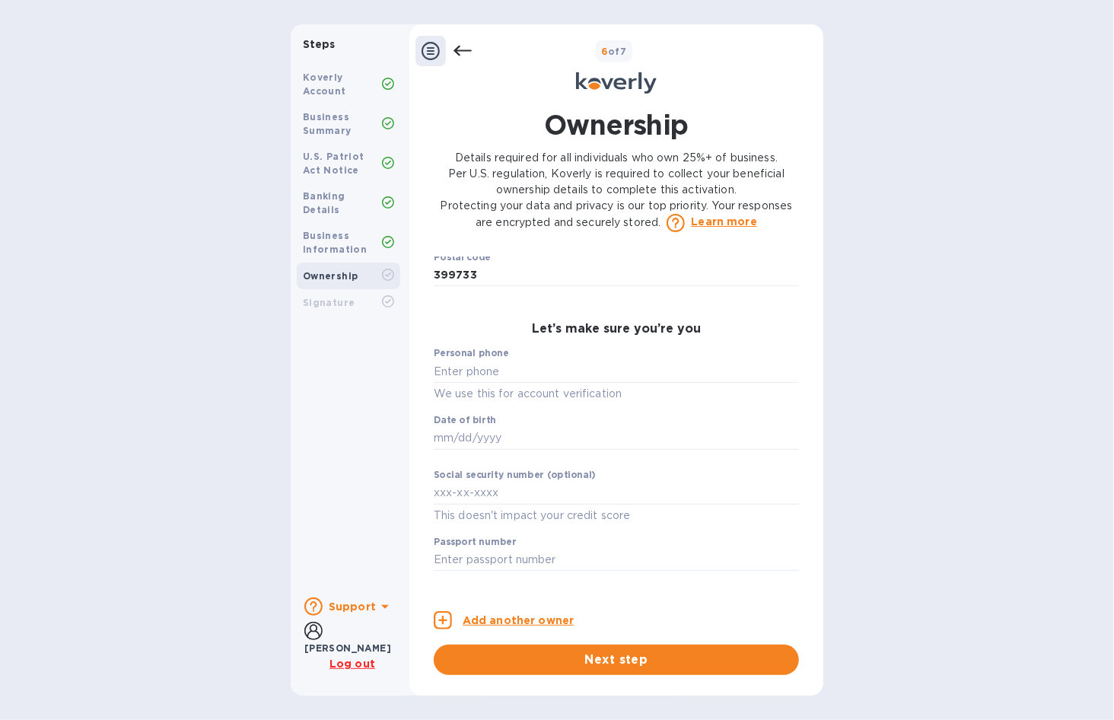
scroll to position [756, 0]
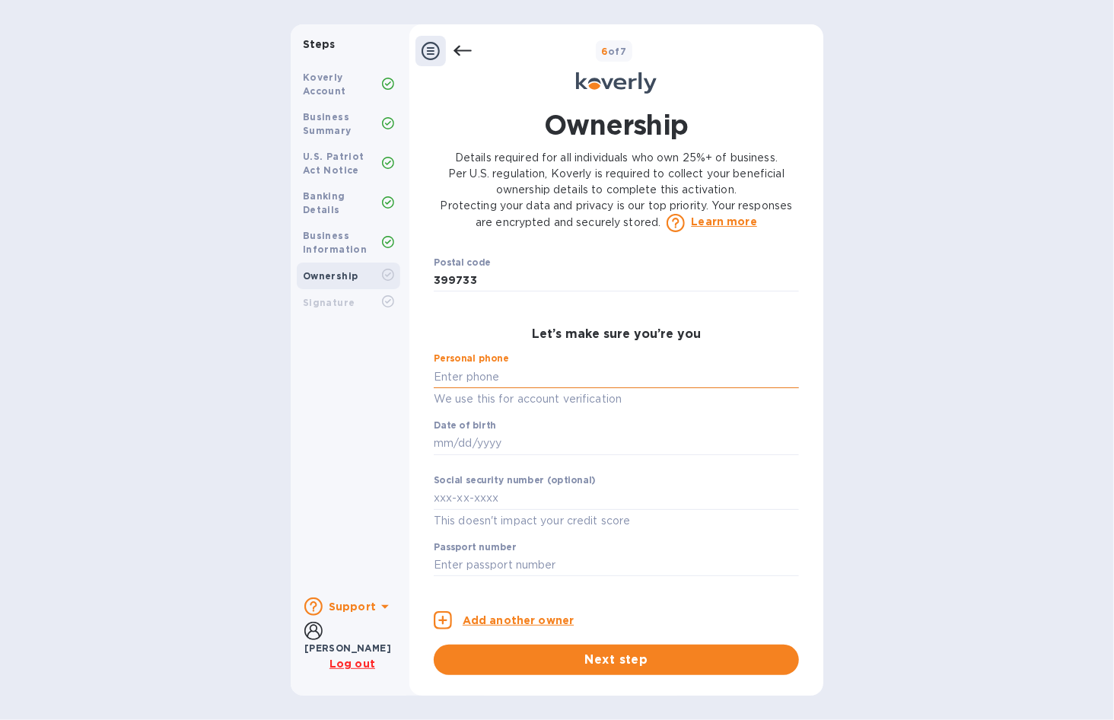
click at [473, 388] on input "text" at bounding box center [616, 376] width 365 height 23
type input "***85"
click at [465, 455] on input "text" at bounding box center [616, 443] width 365 height 23
type input "***95"
click at [412, 521] on div "Ownership Details required for all individuals who own 25%+ of business. Per U.…" at bounding box center [617, 391] width 414 height 588
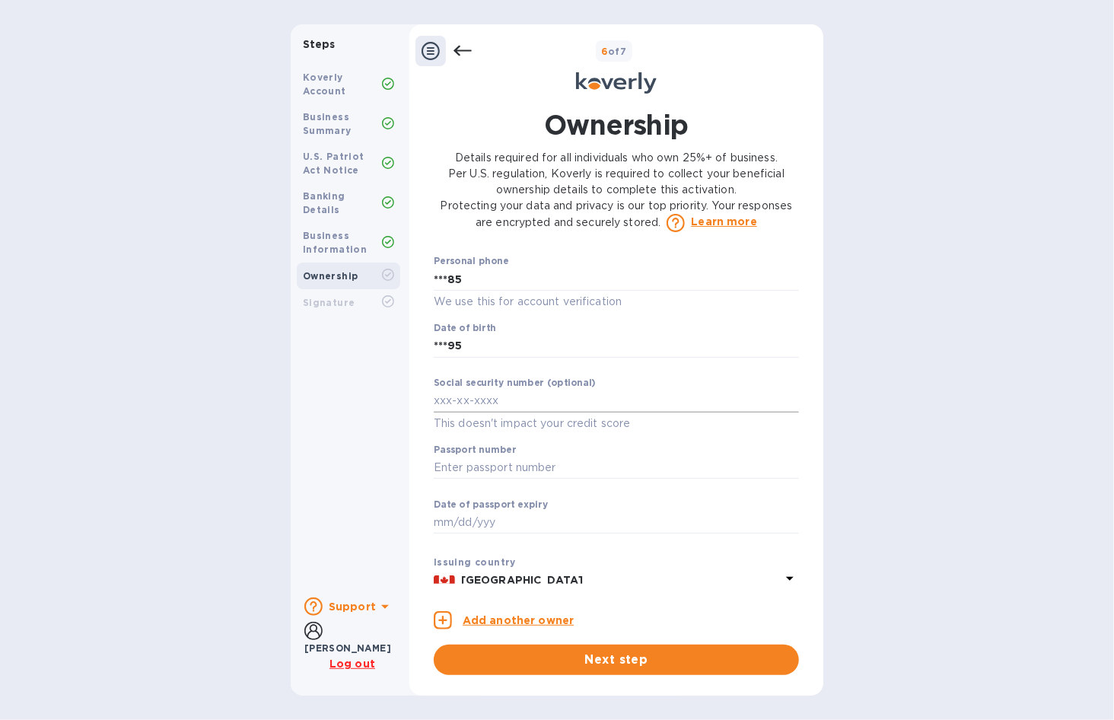
scroll to position [853, 0]
click at [483, 480] on input "text" at bounding box center [616, 468] width 365 height 23
type input "***ED"
click at [444, 534] on input "text" at bounding box center [616, 523] width 365 height 23
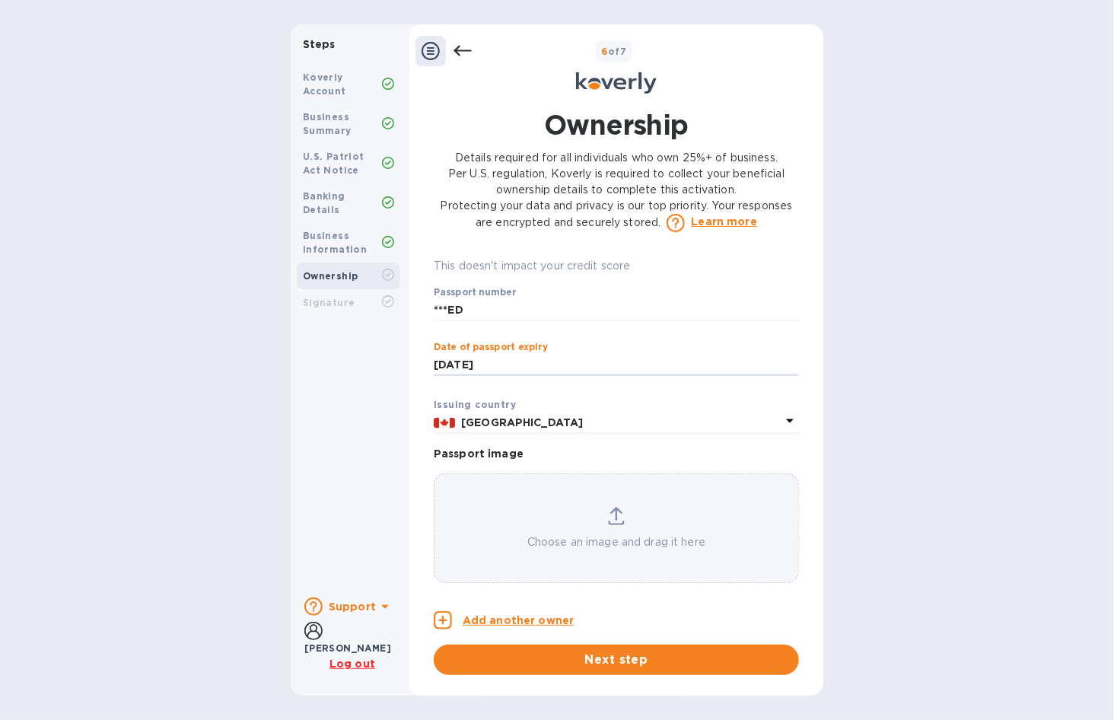
scroll to position [1037, 0]
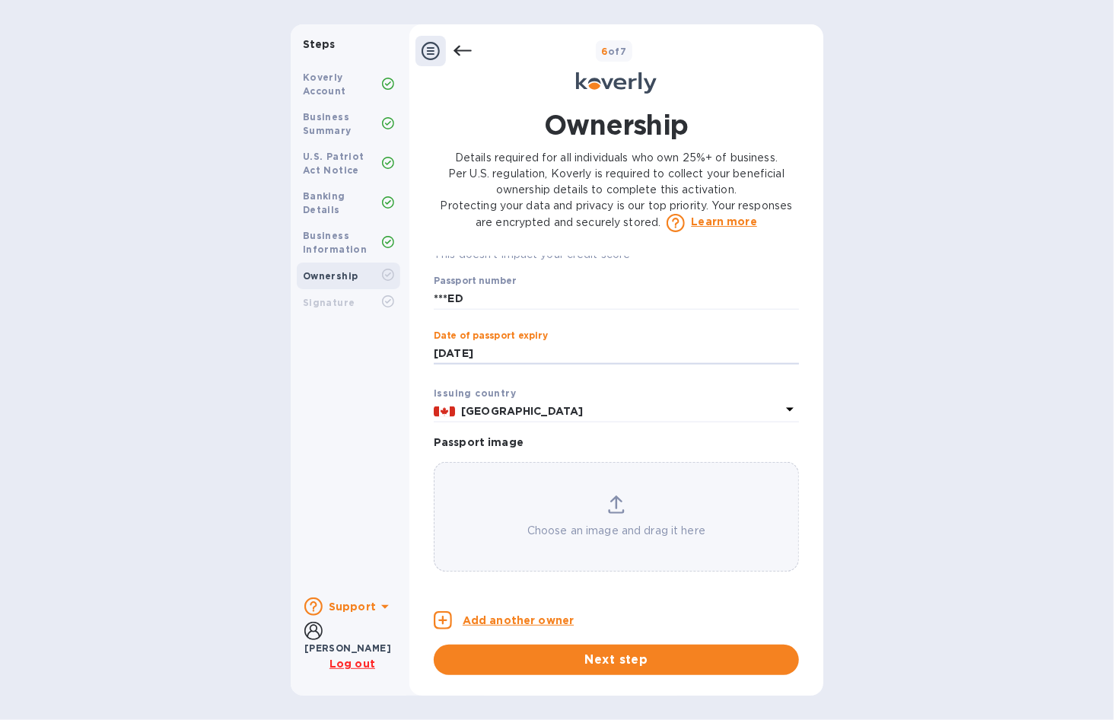
type input "***35"
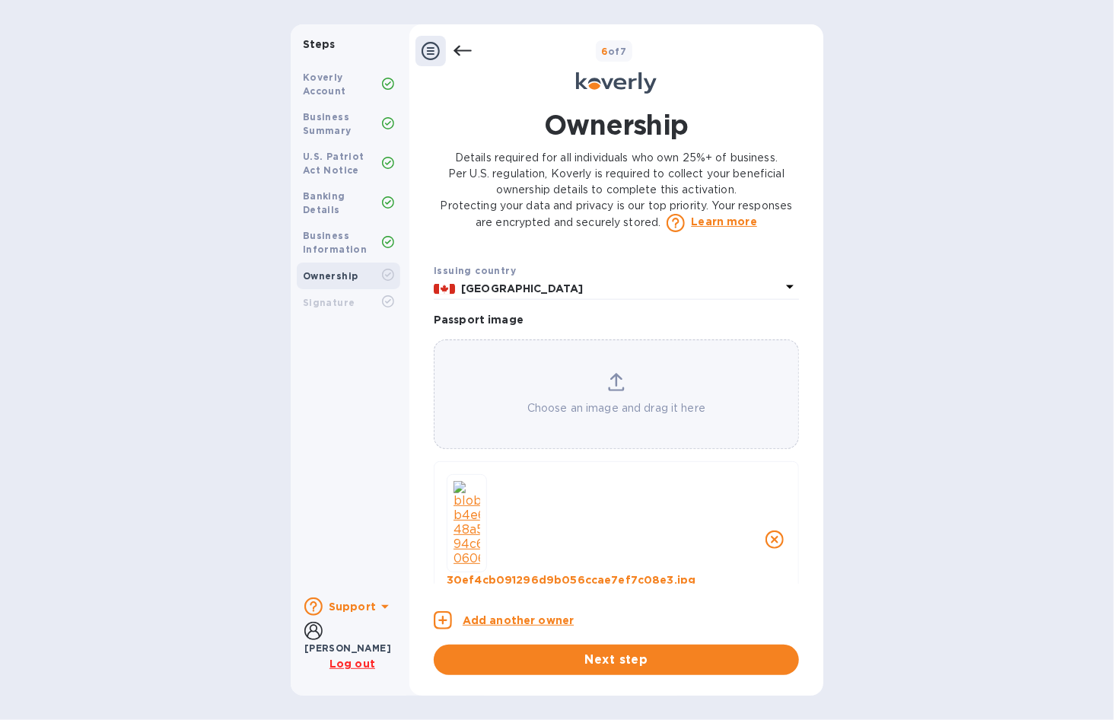
scroll to position [1145, 0]
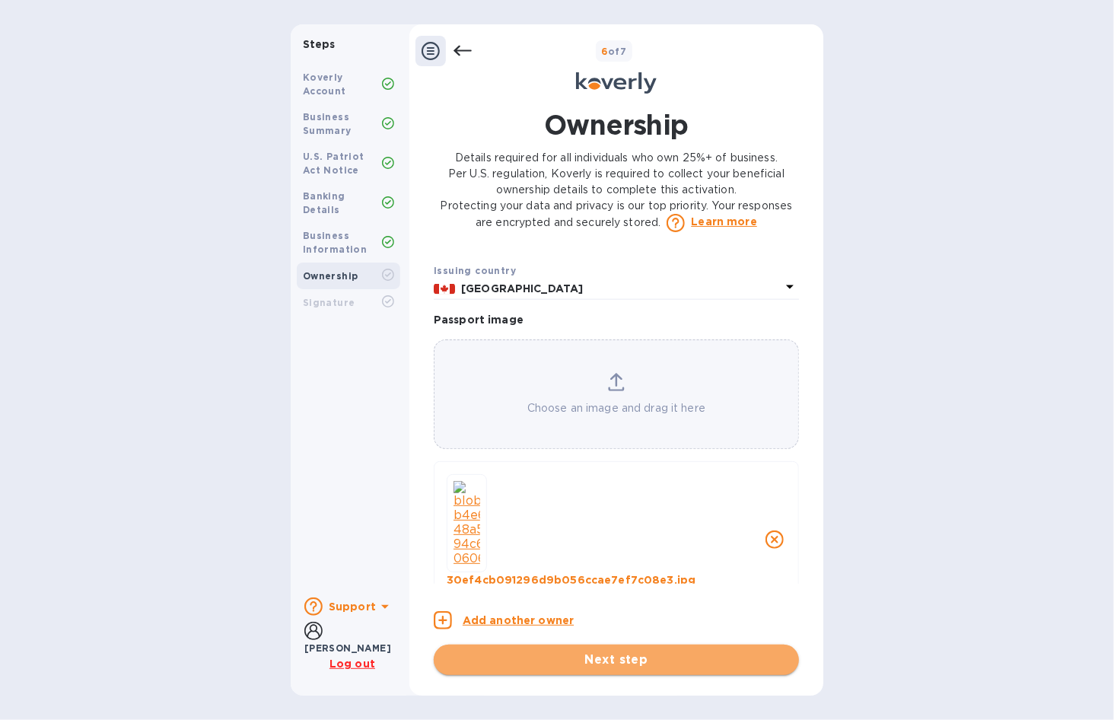
click at [569, 663] on span "Next step" at bounding box center [616, 660] width 341 height 18
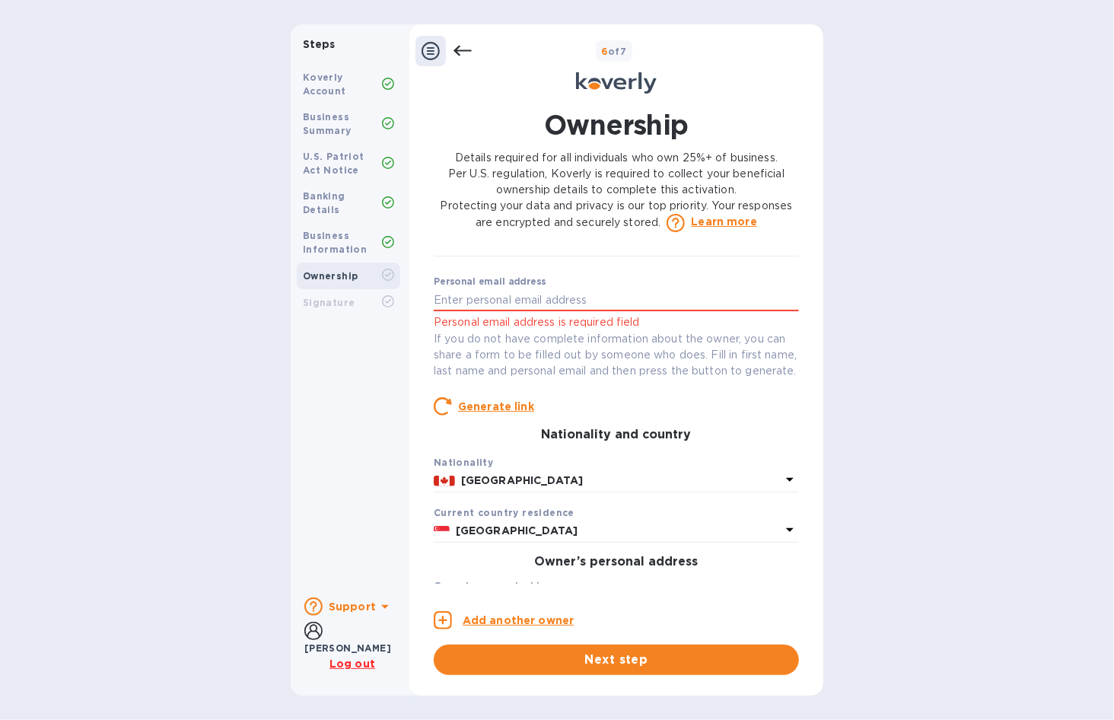
scroll to position [0, 0]
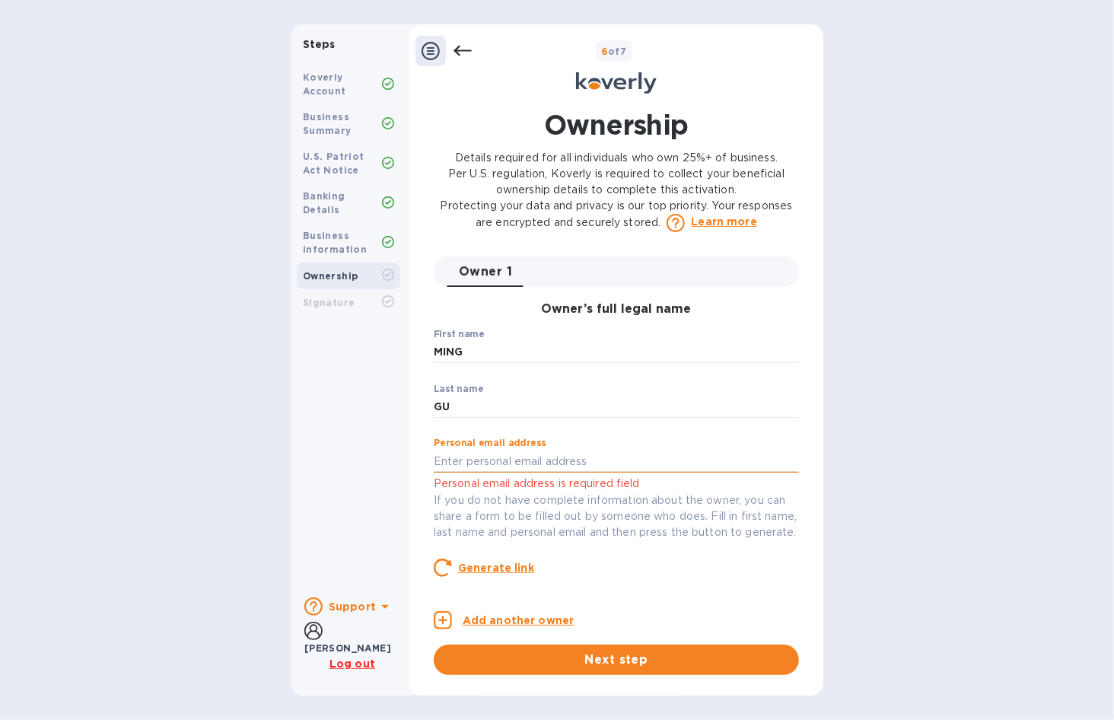
click at [517, 457] on input "text" at bounding box center [616, 461] width 365 height 23
type input "[EMAIL_ADDRESS][DOMAIN_NAME]"
click at [365, 488] on div "Koverly Account Business Summary U.S. Patriot Act Notice Banking Details Busine…" at bounding box center [349, 322] width 116 height 527
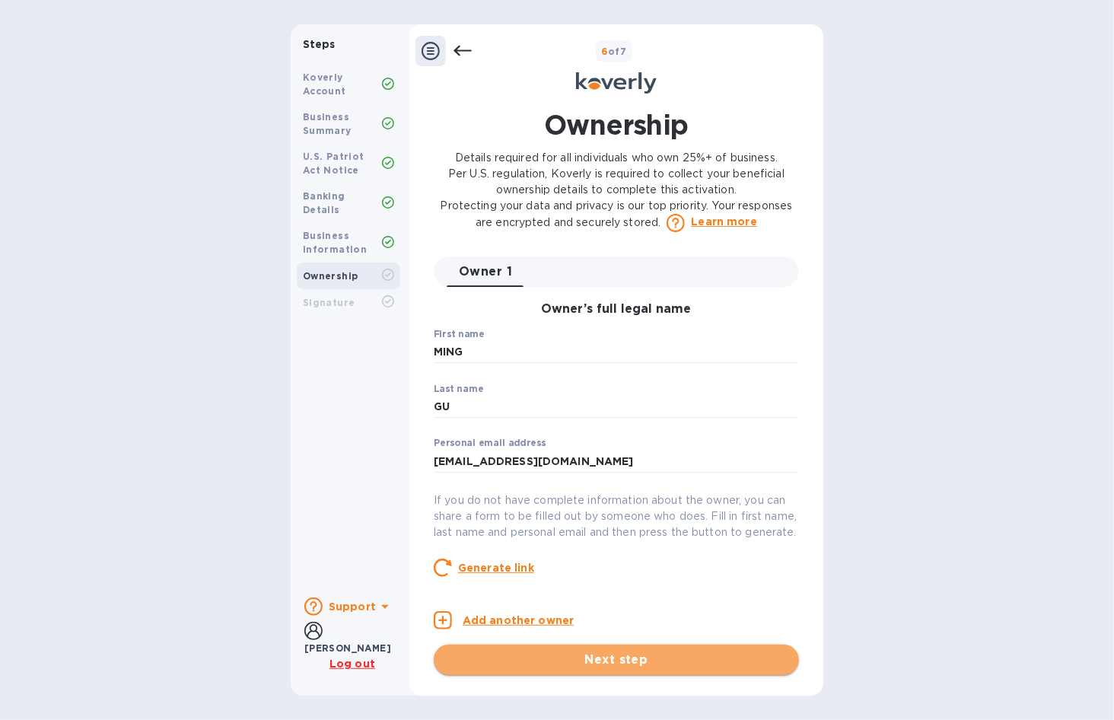
click at [605, 668] on span "Next step" at bounding box center [616, 660] width 341 height 18
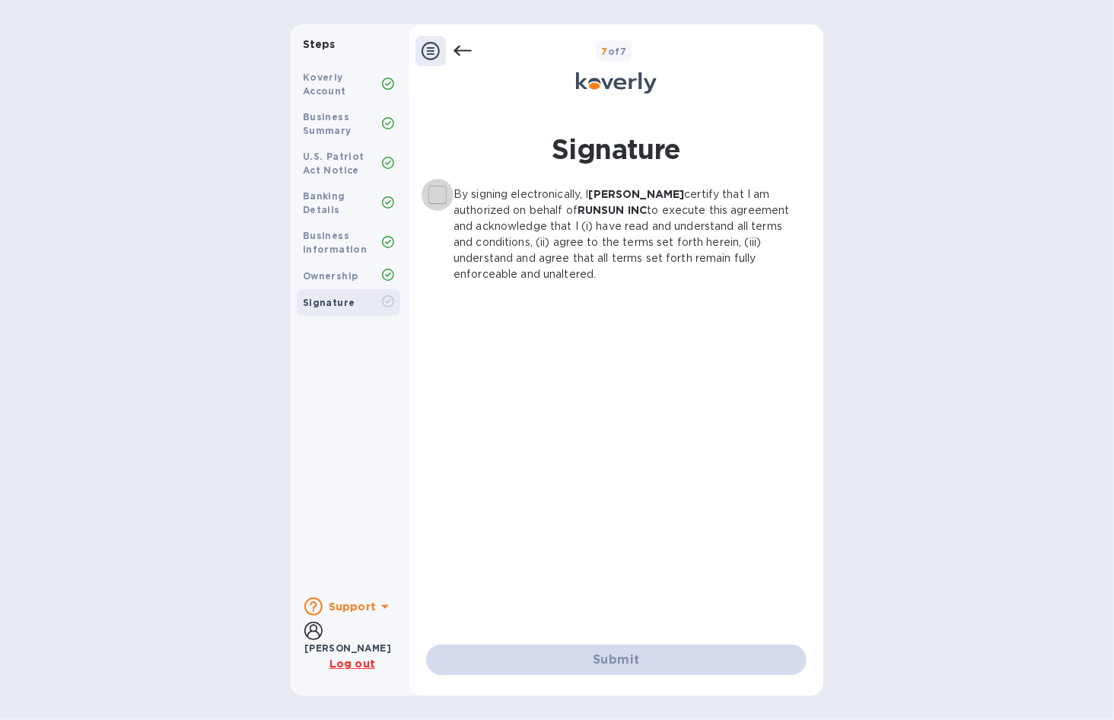
click at [438, 193] on input "By signing electronically, I [PERSON_NAME] certify that I am authorized on beha…" at bounding box center [438, 195] width 32 height 32
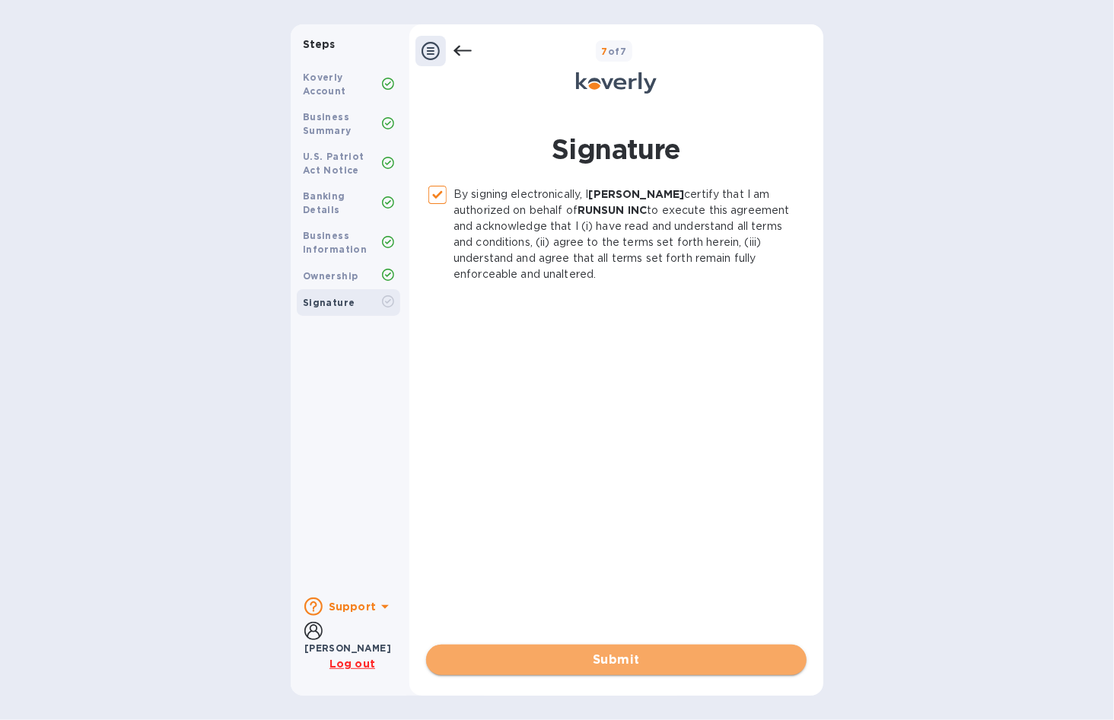
click at [617, 666] on span "Submit" at bounding box center [616, 660] width 356 height 18
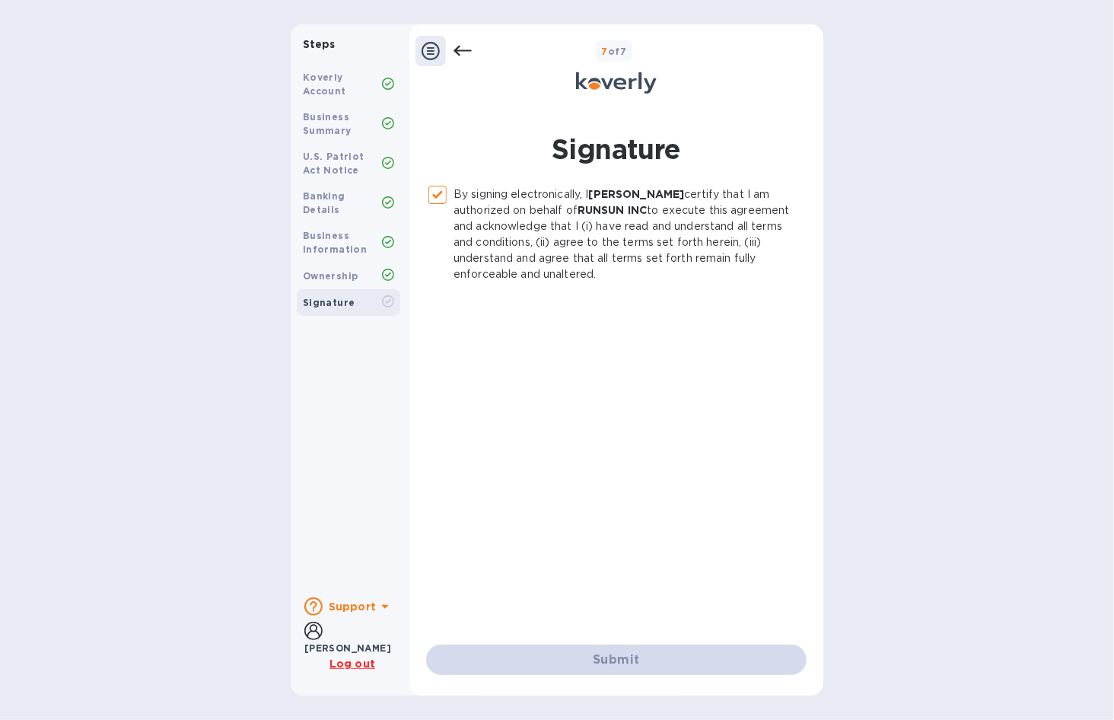
checkbox input "false"
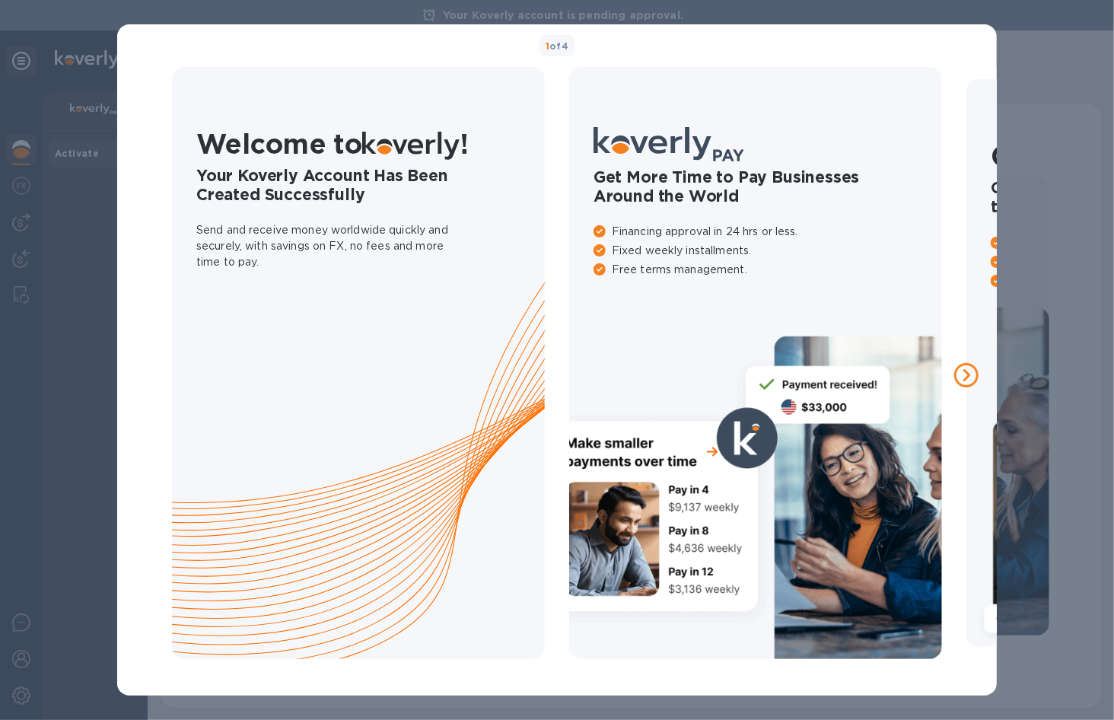
click at [968, 377] on icon at bounding box center [967, 375] width 7 height 12
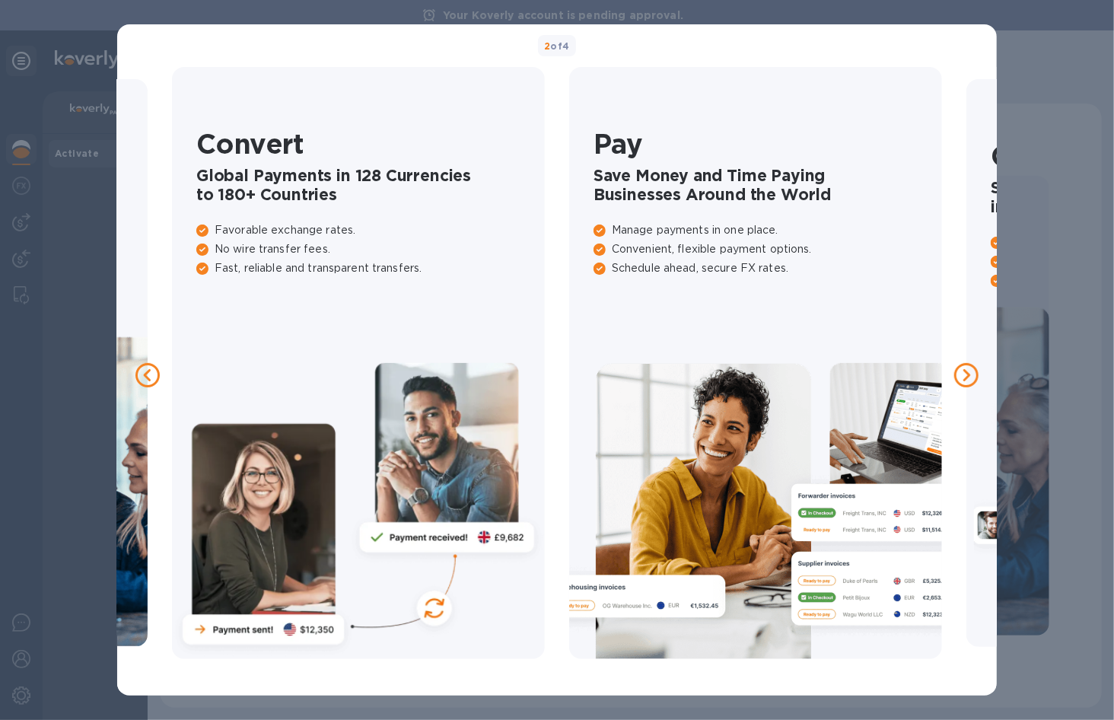
click at [968, 377] on icon at bounding box center [967, 375] width 7 height 12
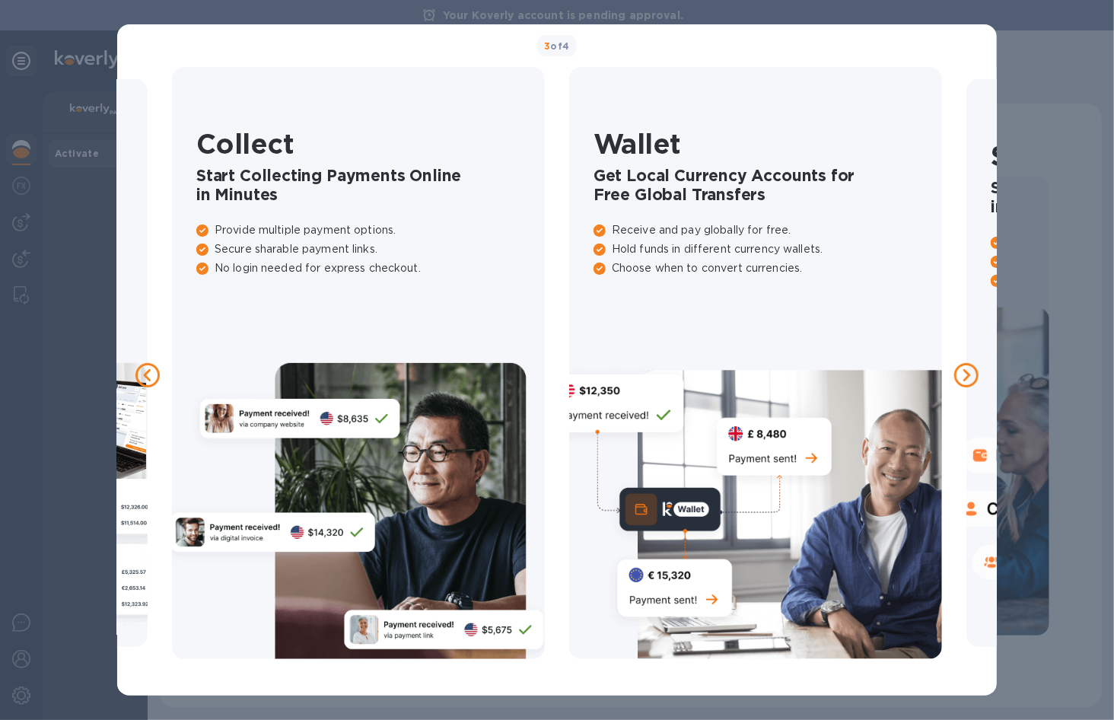
click at [968, 377] on icon at bounding box center [967, 375] width 7 height 12
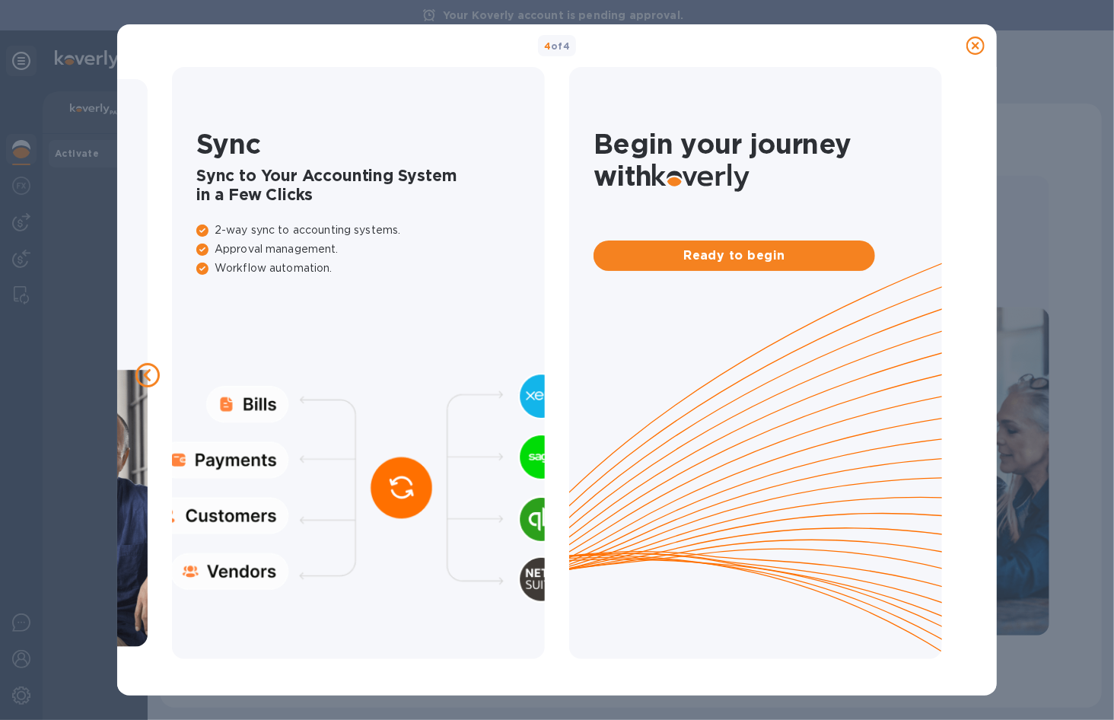
click at [968, 377] on div at bounding box center [967, 375] width 24 height 24
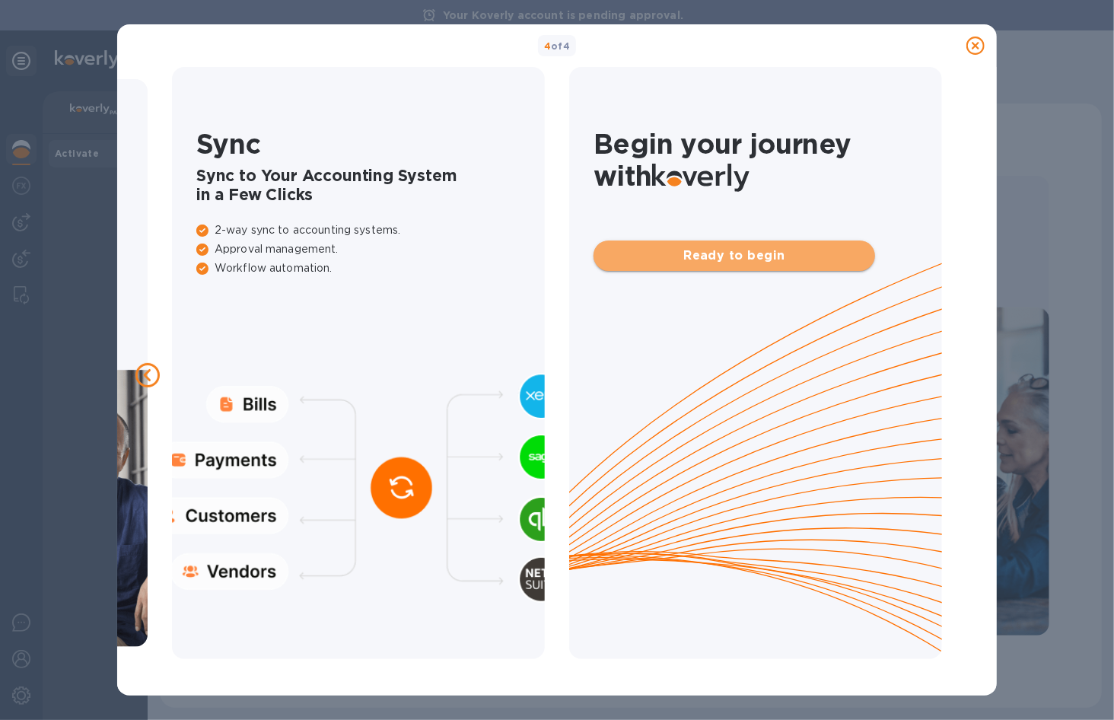
click at [799, 263] on span "Ready to begin" at bounding box center [734, 256] width 257 height 18
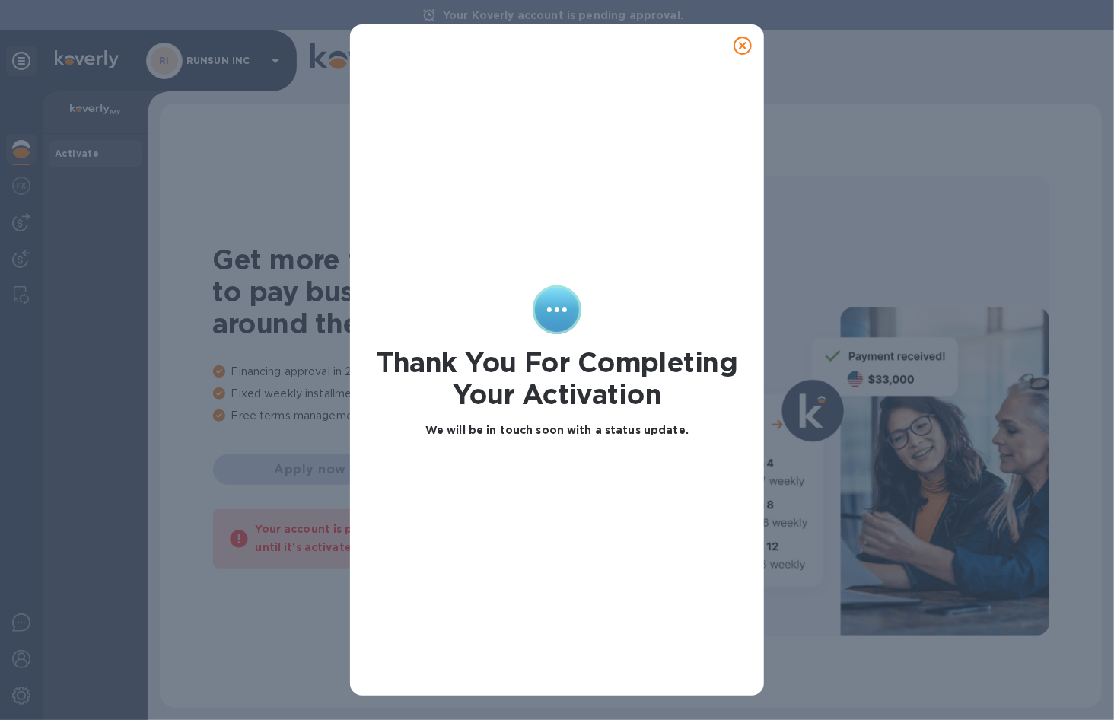
click at [734, 50] on icon at bounding box center [743, 46] width 18 height 18
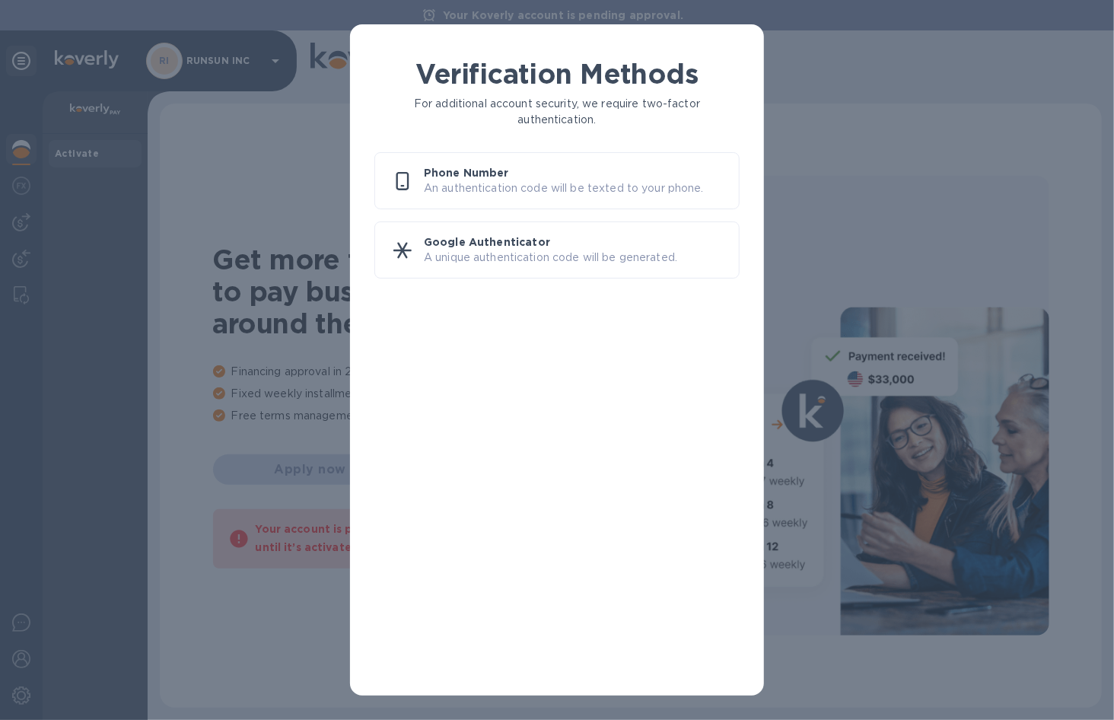
click at [458, 180] on p "An authentication code will be texted to your phone." at bounding box center [575, 188] width 303 height 16
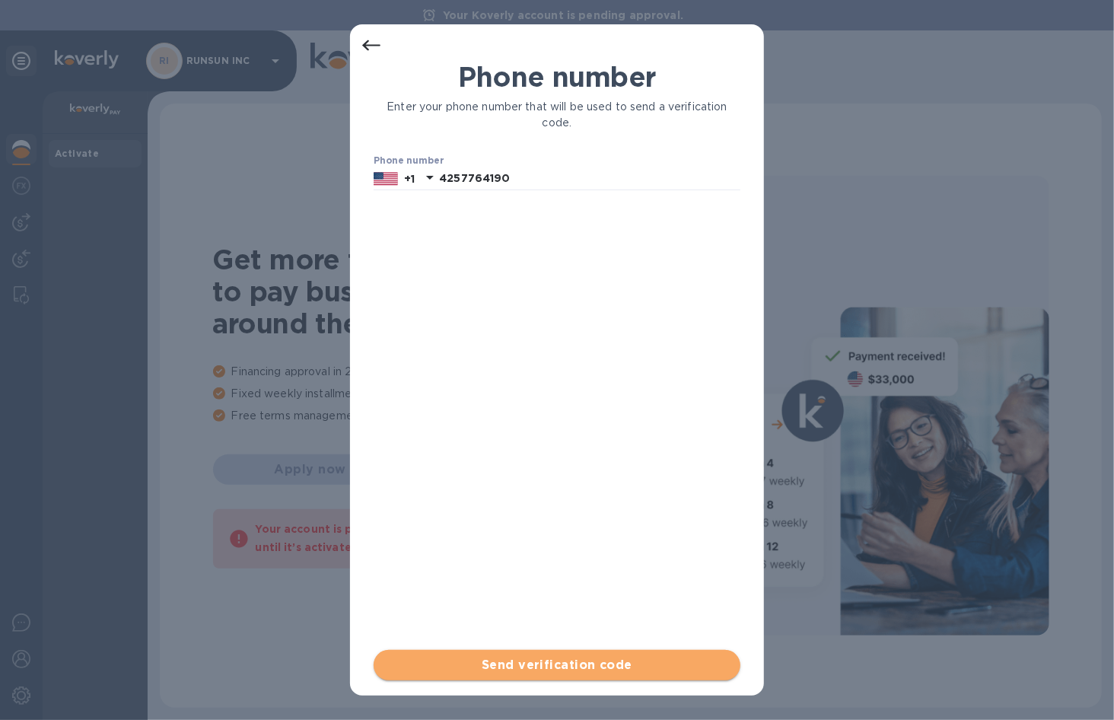
click at [495, 666] on span "Send verification code" at bounding box center [557, 665] width 343 height 18
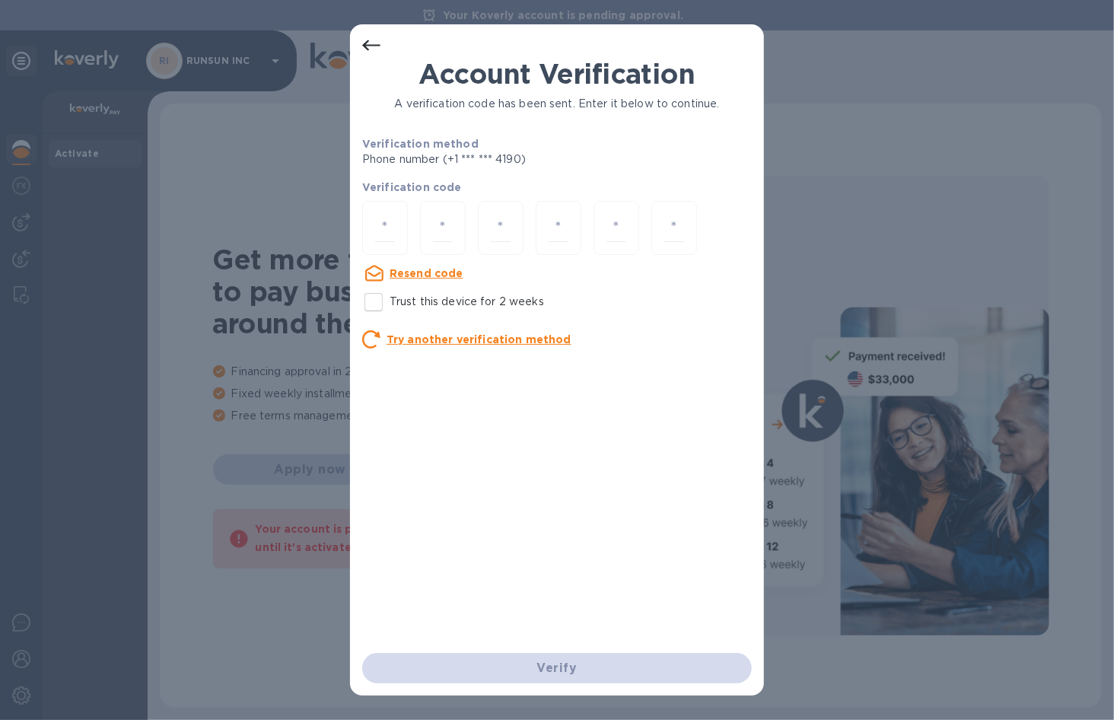
click at [373, 46] on icon at bounding box center [371, 45] width 18 height 11
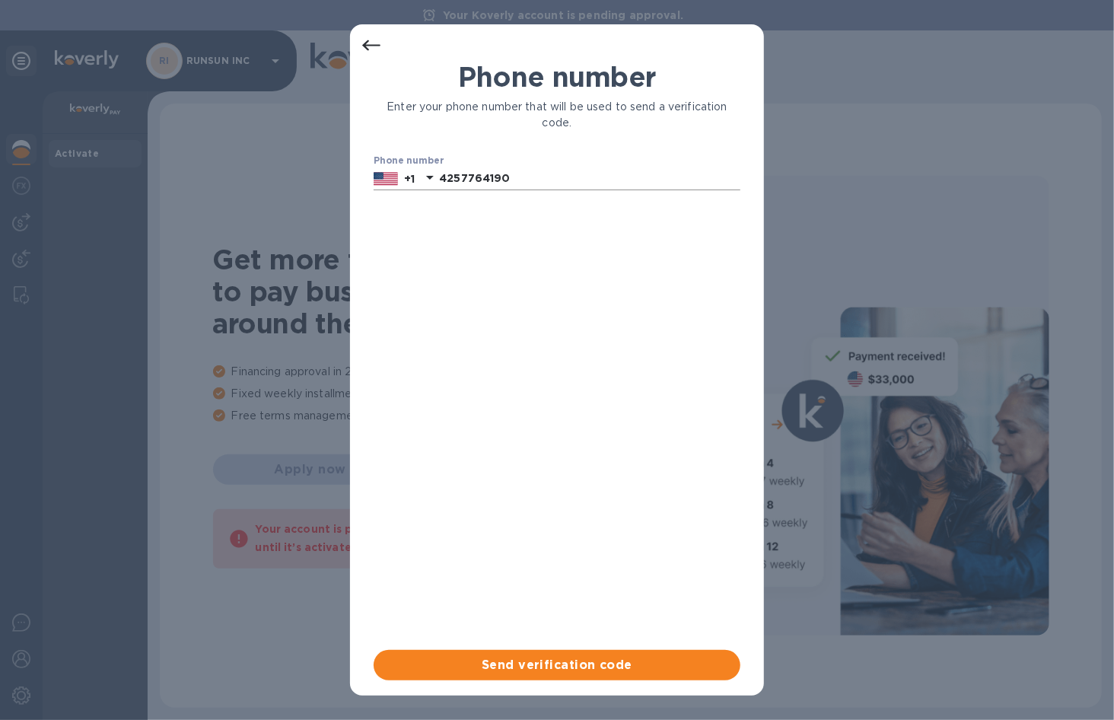
click at [473, 177] on input "4257764190" at bounding box center [589, 178] width 301 height 23
type input "4257664190"
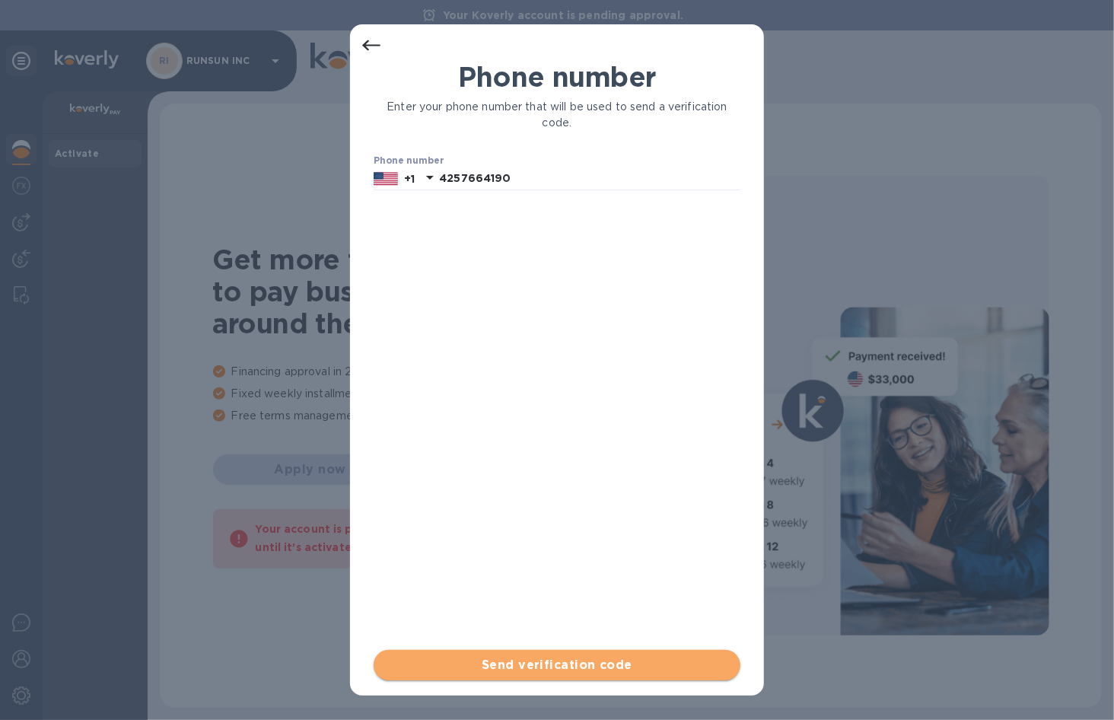
click at [525, 678] on button "Send verification code" at bounding box center [557, 665] width 367 height 30
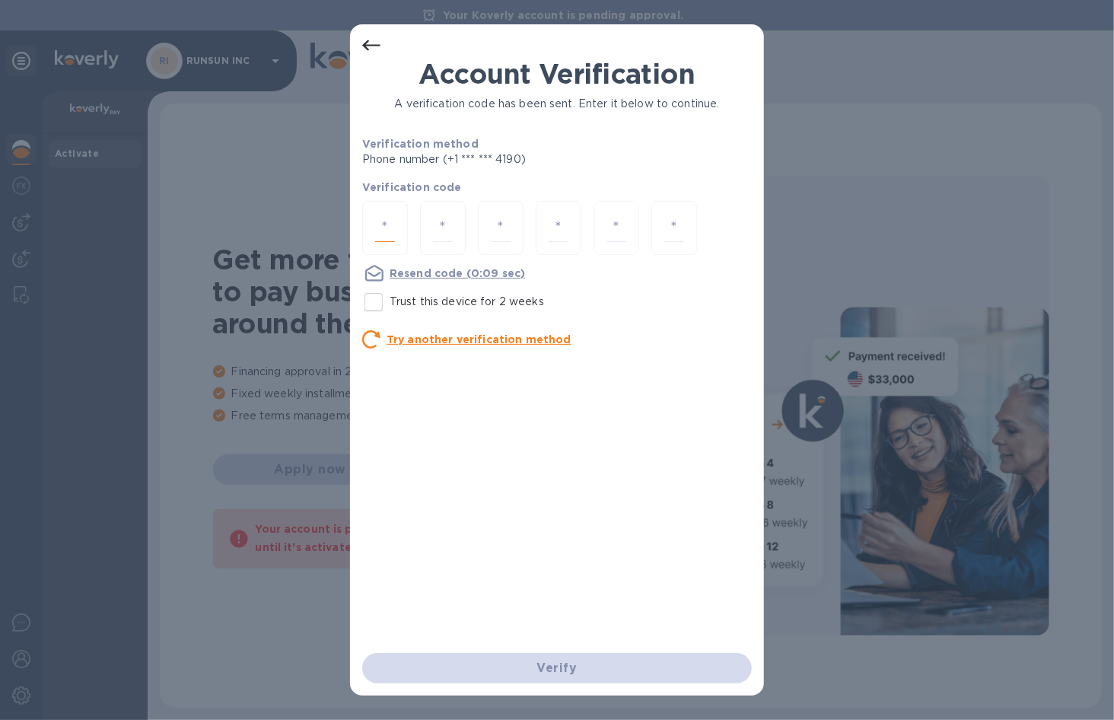
click at [382, 219] on input "number" at bounding box center [385, 228] width 20 height 28
type input "9"
type input "3"
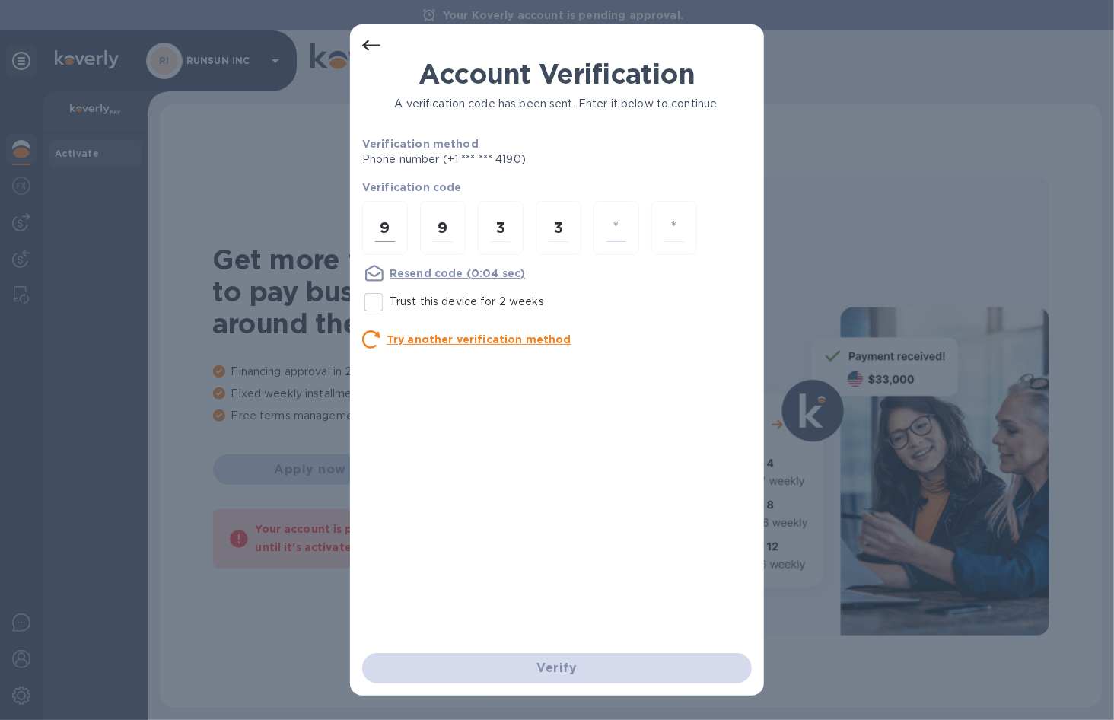
type input "9"
type input "2"
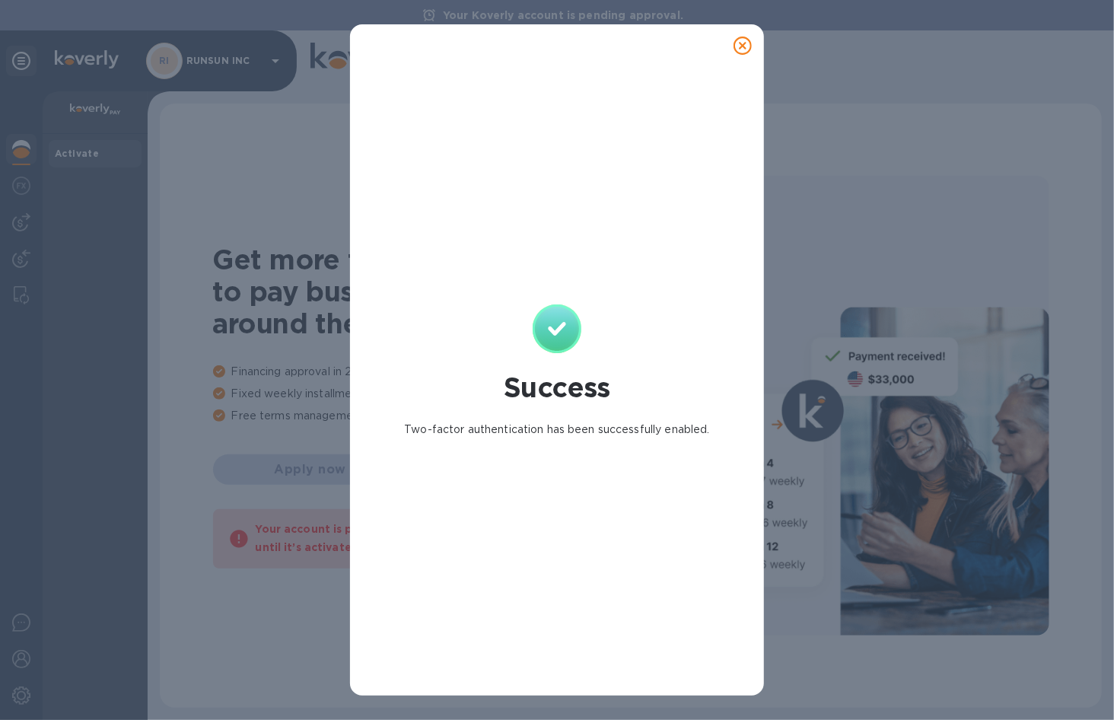
click at [738, 37] on icon at bounding box center [743, 46] width 18 height 18
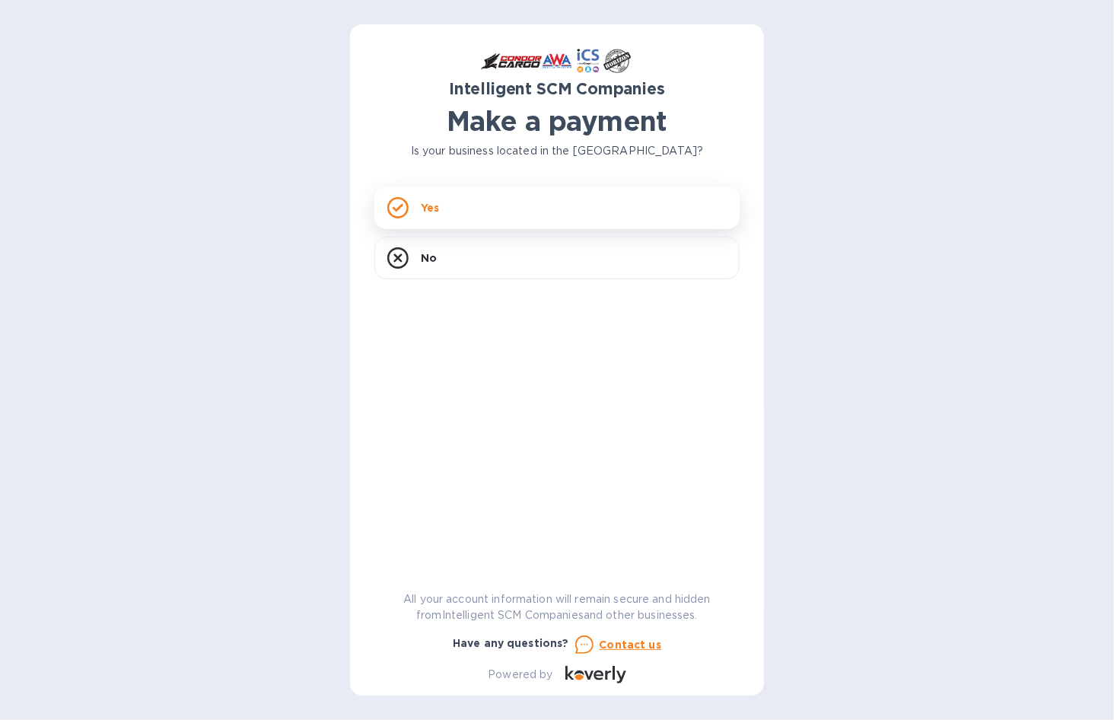
click at [442, 209] on div "Yes" at bounding box center [557, 208] width 365 height 43
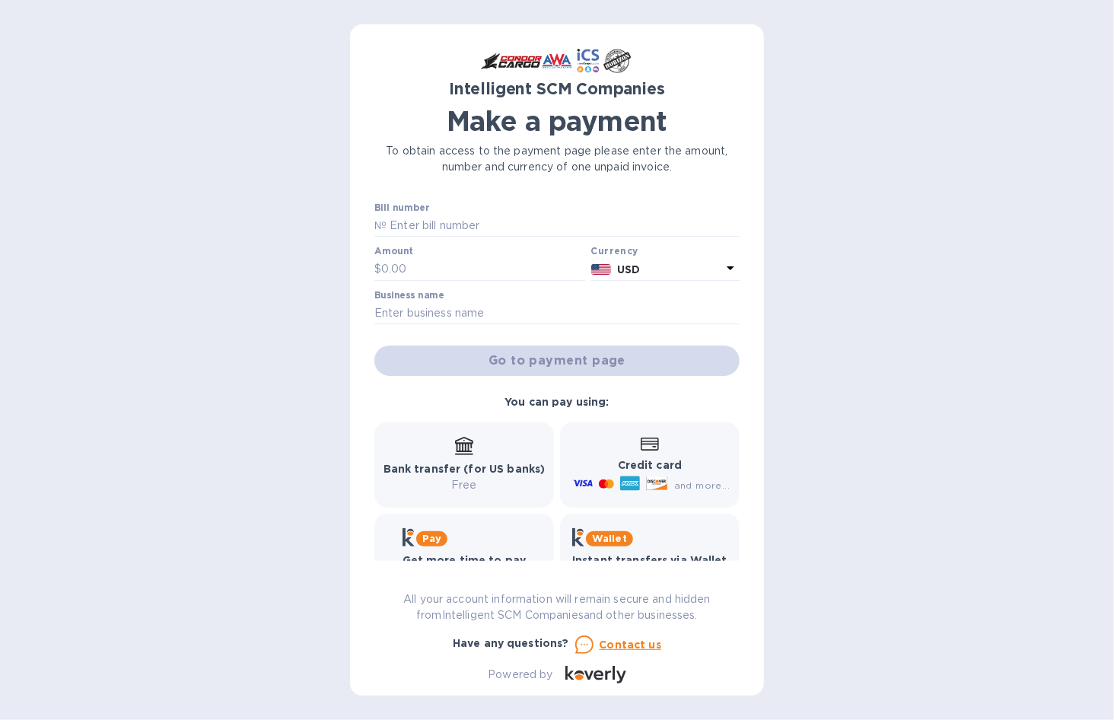
click at [471, 468] on b "Bank transfer (for US banks)" at bounding box center [465, 469] width 162 height 12
click at [460, 489] on p "Free" at bounding box center [465, 485] width 162 height 16
drag, startPoint x: 467, startPoint y: 454, endPoint x: 458, endPoint y: 447, distance: 11.4
click at [458, 447] on icon at bounding box center [464, 446] width 18 height 18
click at [458, 447] on icon at bounding box center [464, 444] width 18 height 15
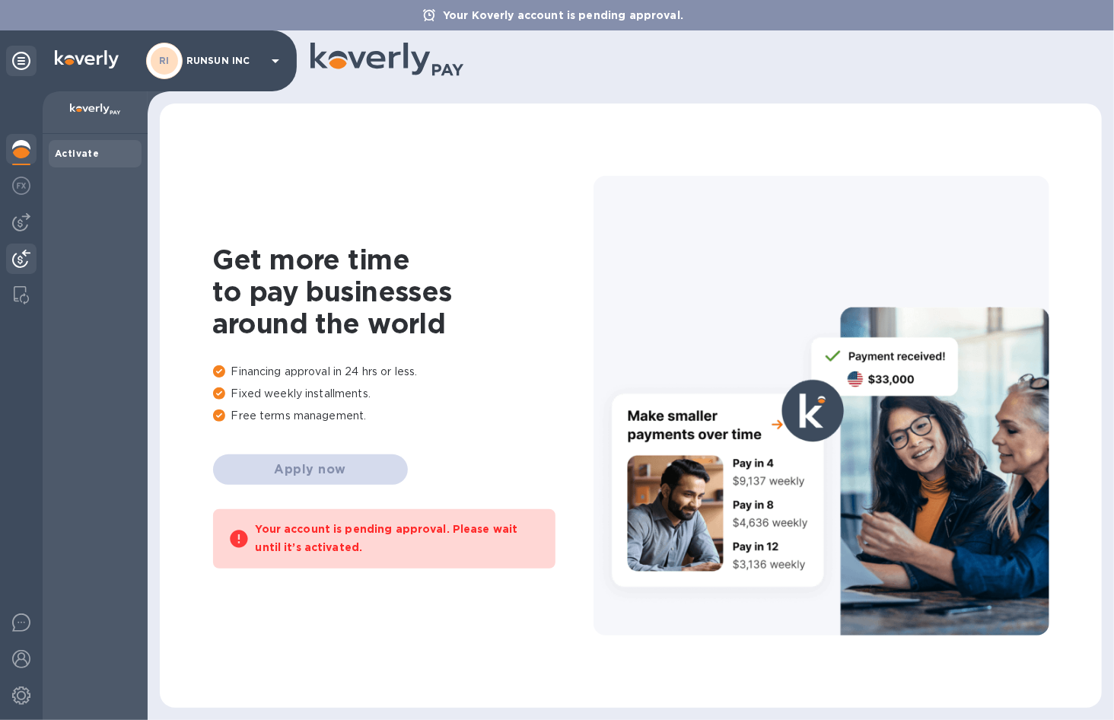
click at [14, 267] on img at bounding box center [21, 259] width 18 height 18
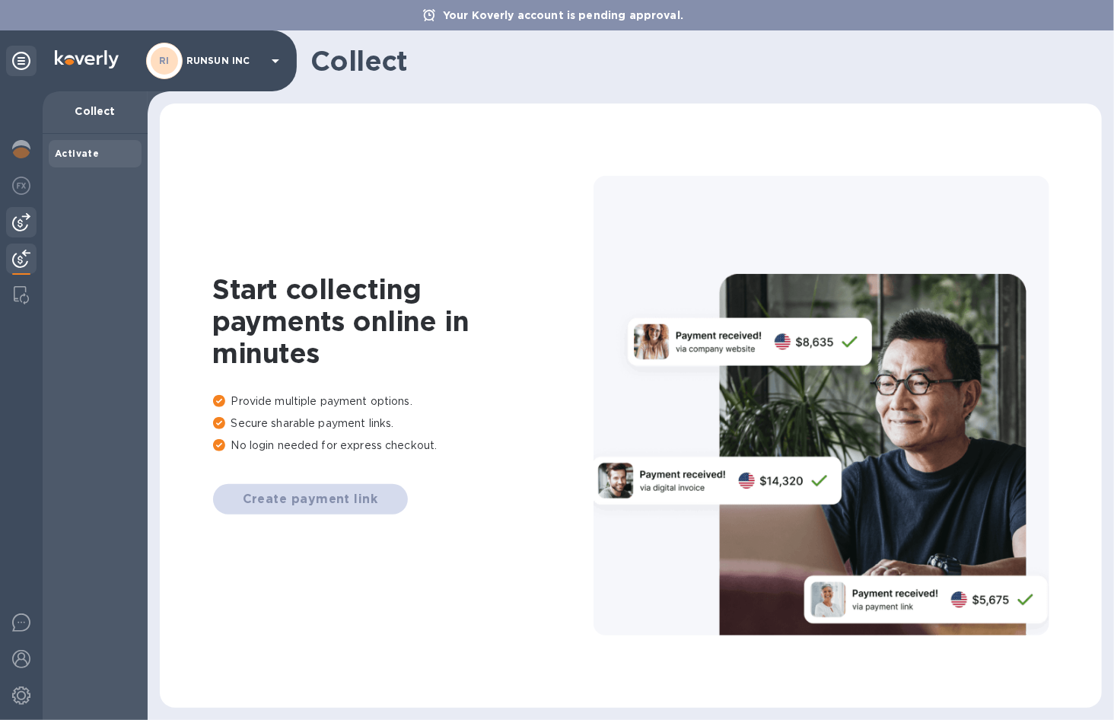
click at [14, 215] on img at bounding box center [21, 222] width 18 height 18
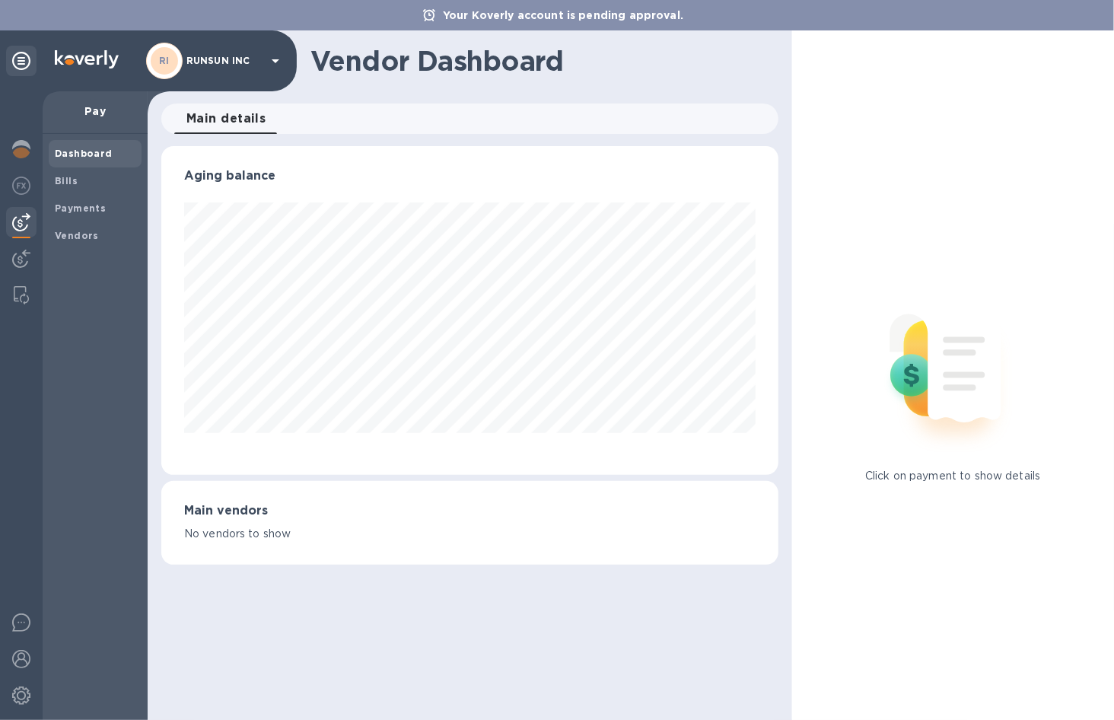
scroll to position [329, 617]
click at [16, 654] on img at bounding box center [21, 659] width 18 height 18
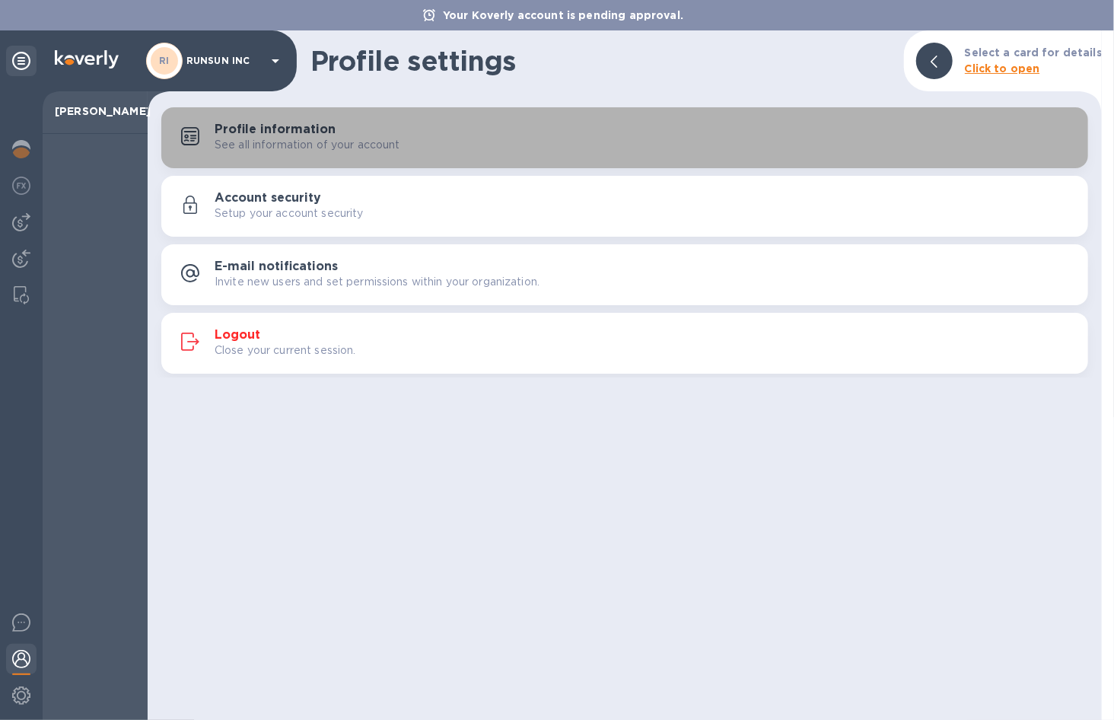
click at [241, 126] on h3 "Profile information" at bounding box center [275, 130] width 121 height 14
